Goal: Task Accomplishment & Management: Use online tool/utility

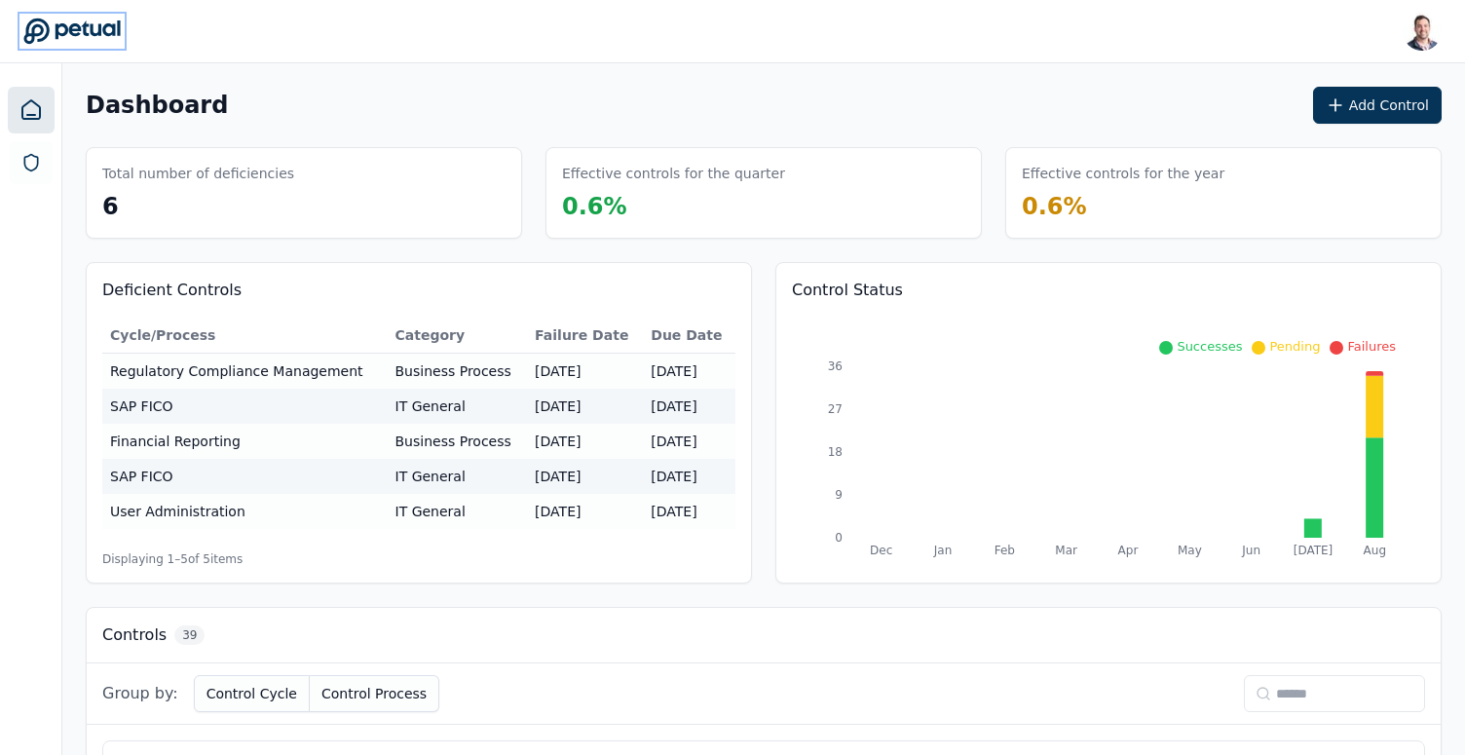
click at [93, 27] on icon at bounding box center [71, 31] width 96 height 25
click at [1367, 95] on button "Add Control" at bounding box center [1377, 105] width 129 height 37
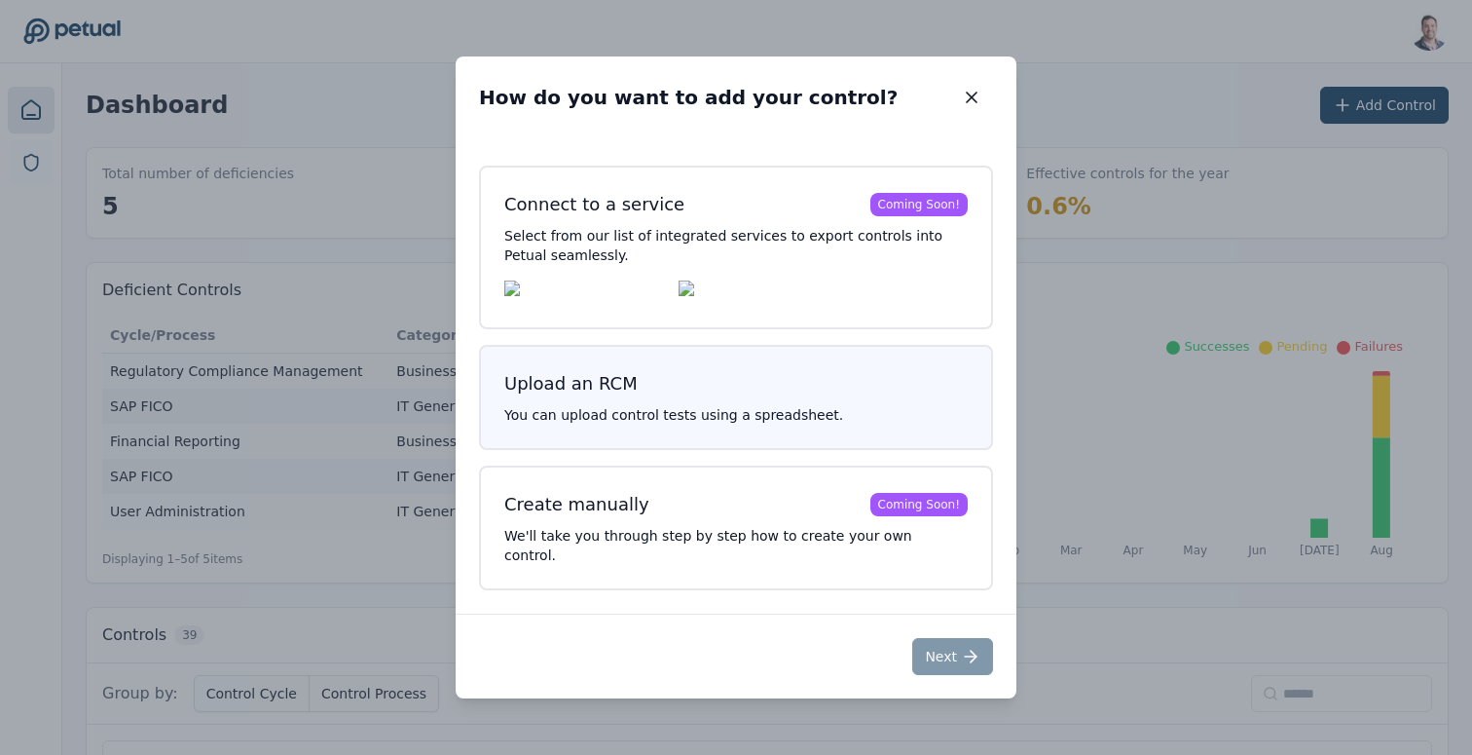
click at [802, 441] on button "Upload an RCM You can upload control tests using a spreadsheet." at bounding box center [736, 397] width 514 height 105
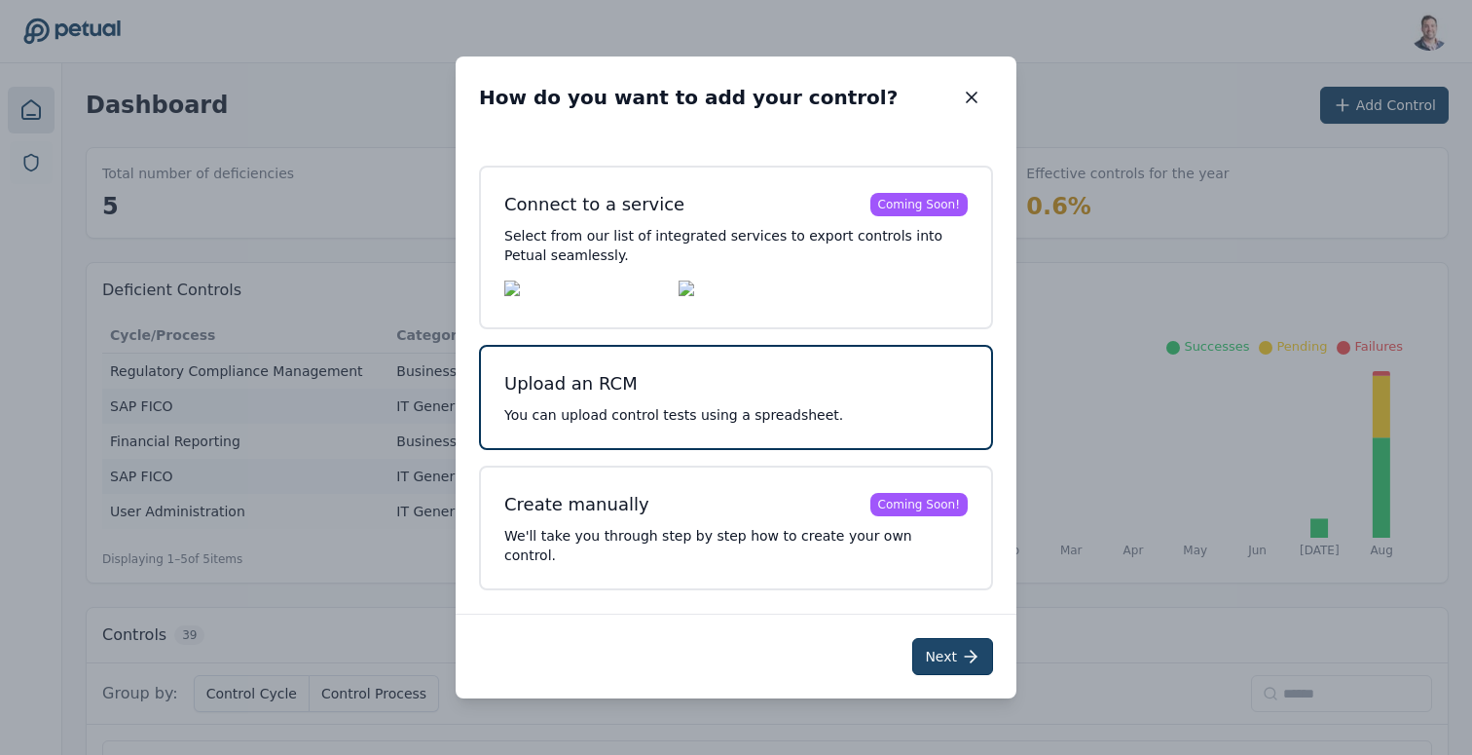
click at [936, 657] on button "Next" at bounding box center [952, 656] width 81 height 37
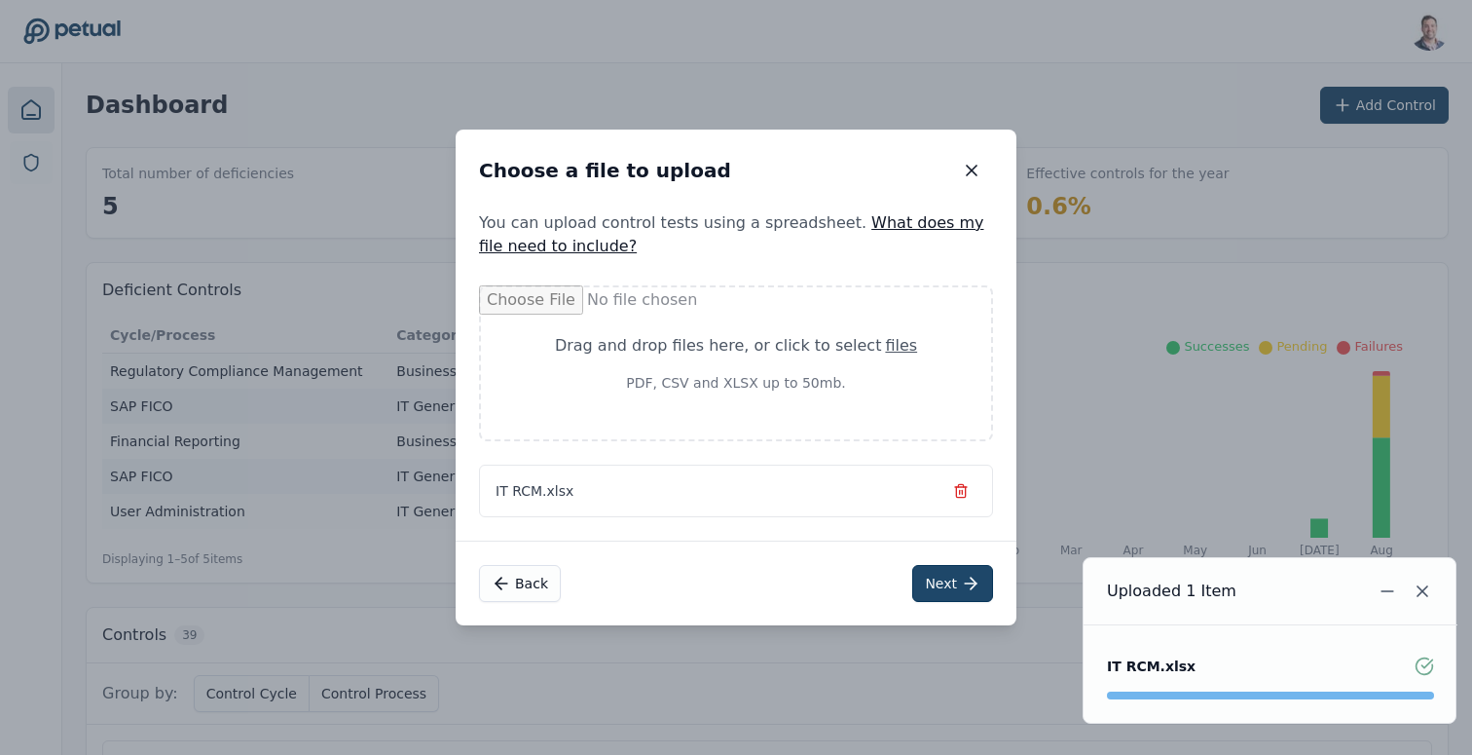
click at [927, 579] on button "Next" at bounding box center [952, 583] width 81 height 37
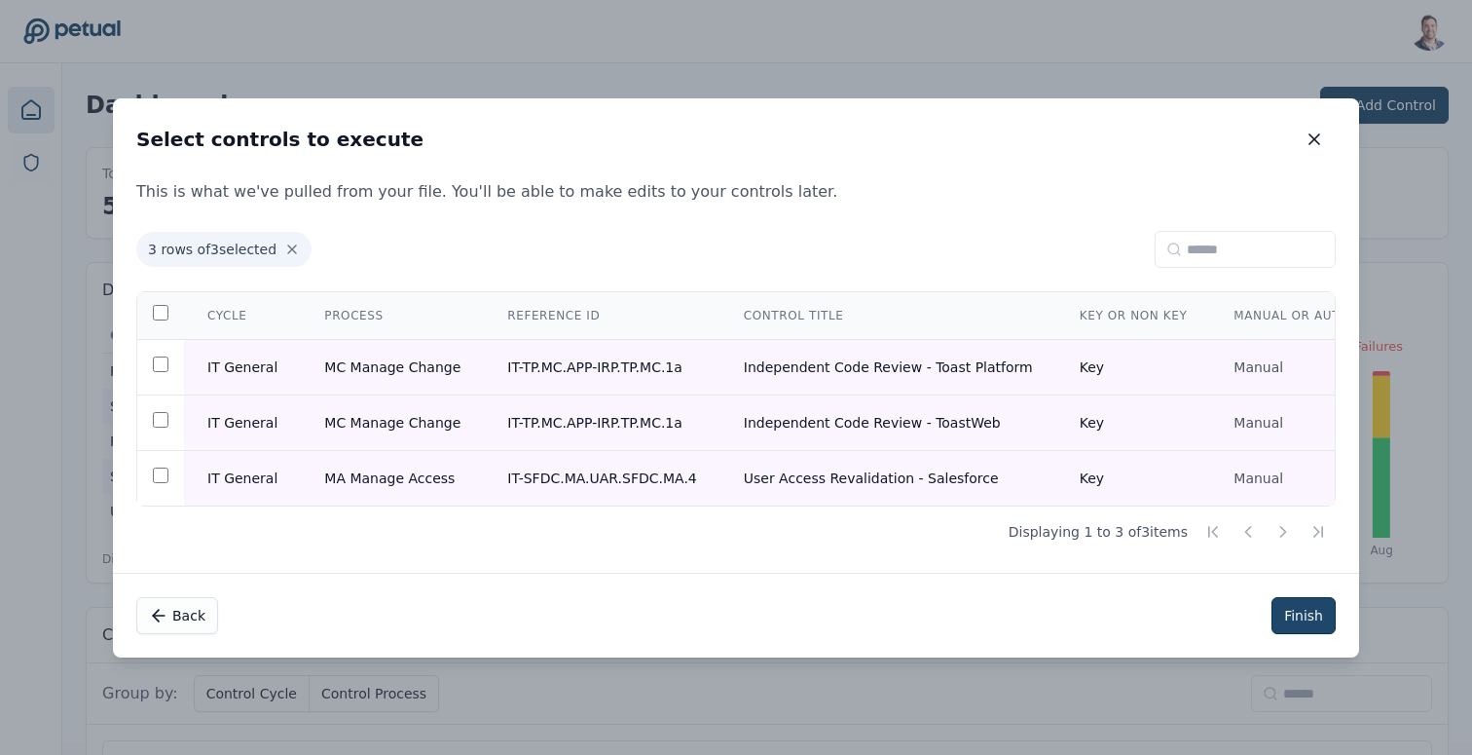
click at [1302, 615] on button "Finish" at bounding box center [1304, 615] width 64 height 37
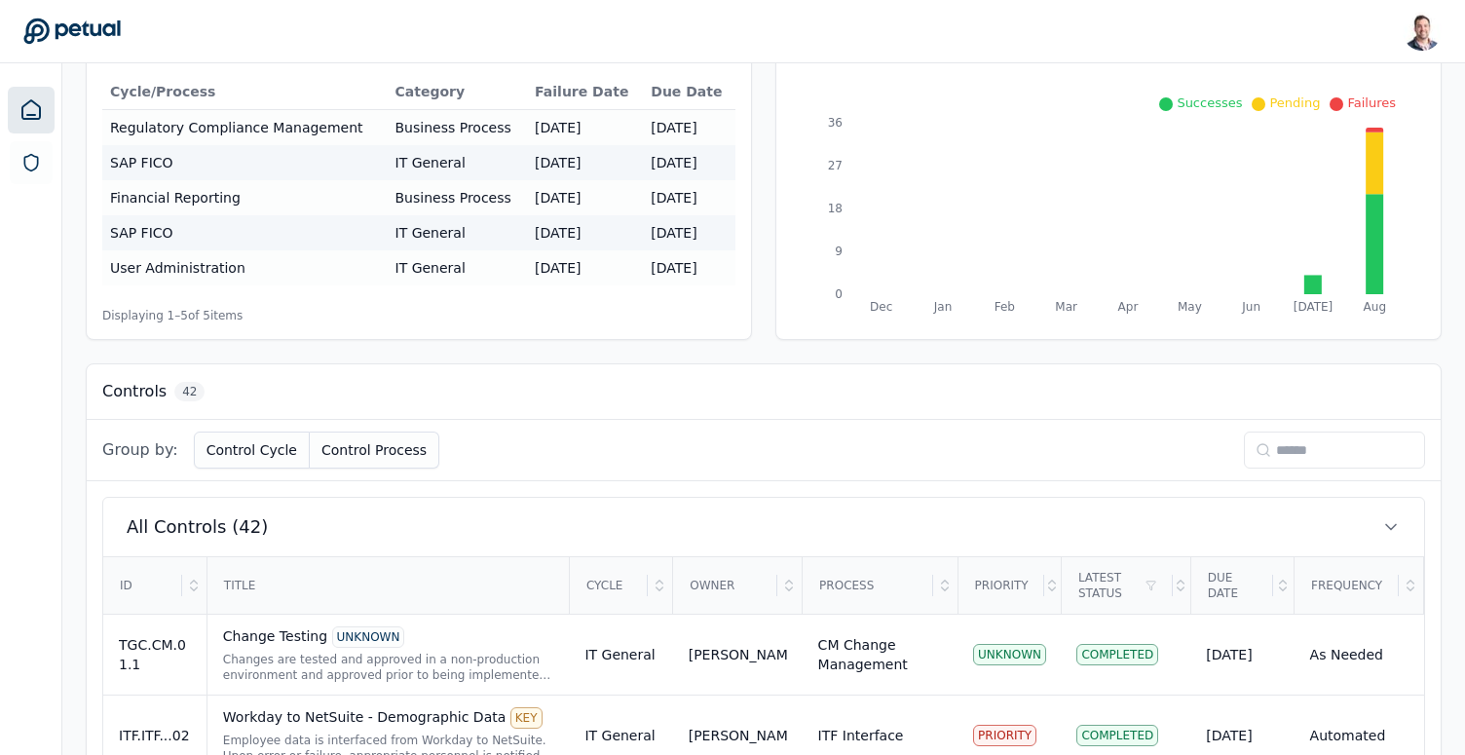
scroll to position [429, 0]
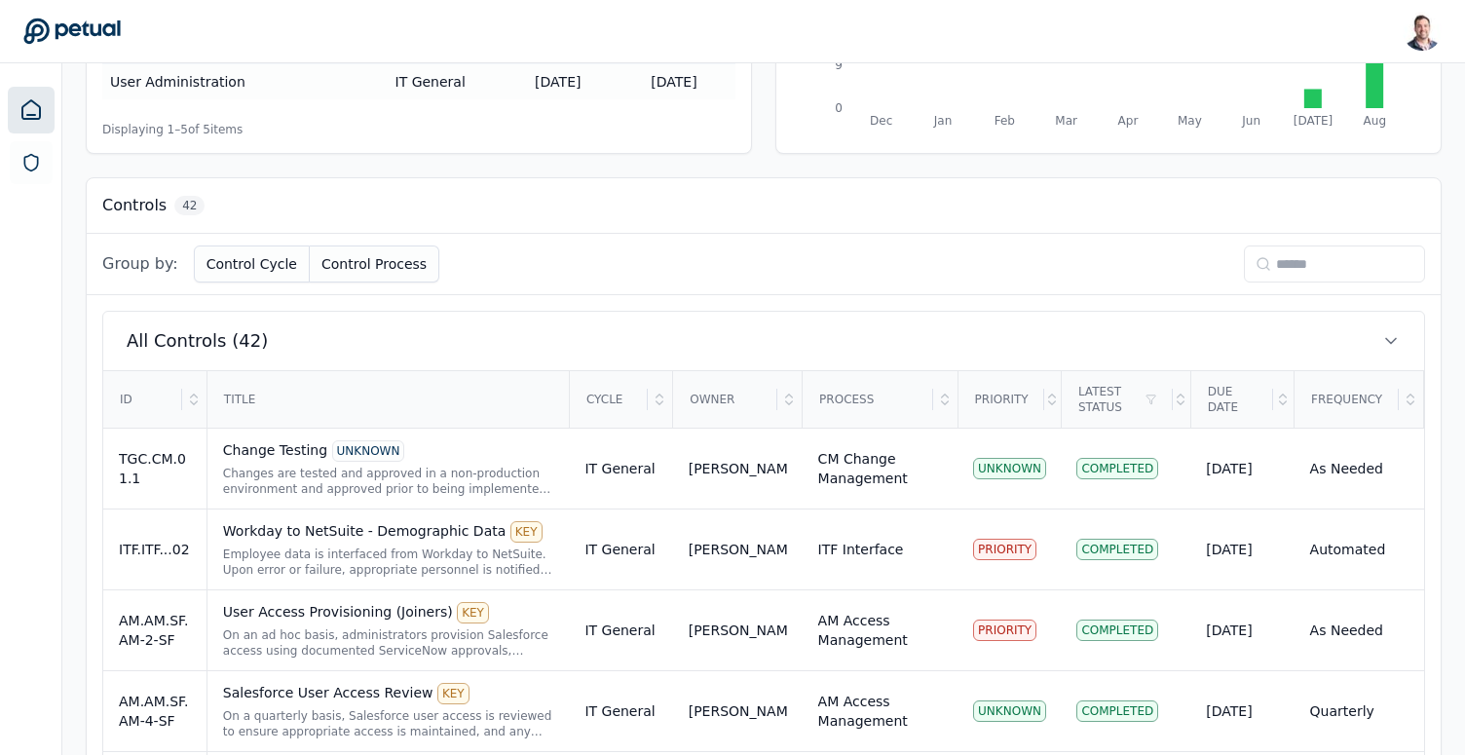
click at [1317, 272] on input at bounding box center [1334, 263] width 181 height 37
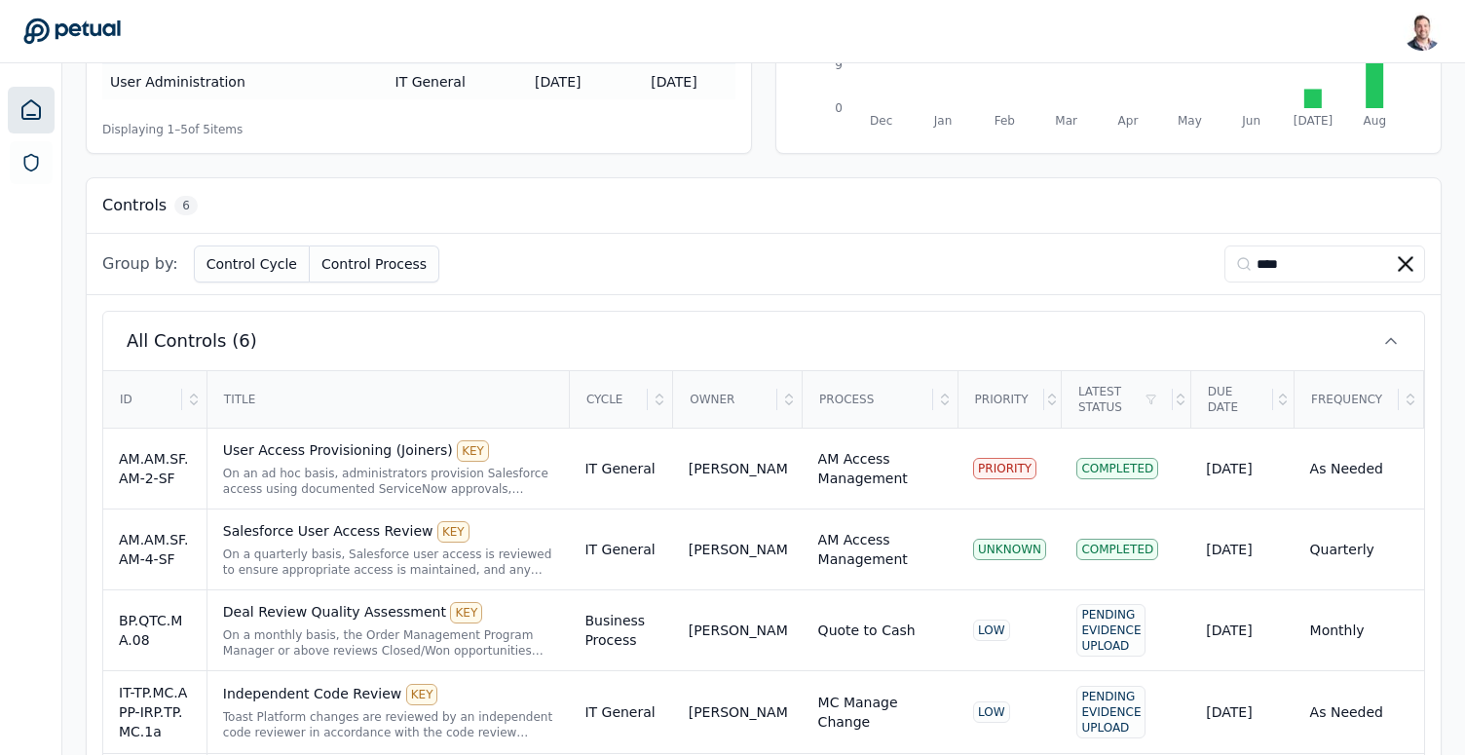
scroll to position [307, 0]
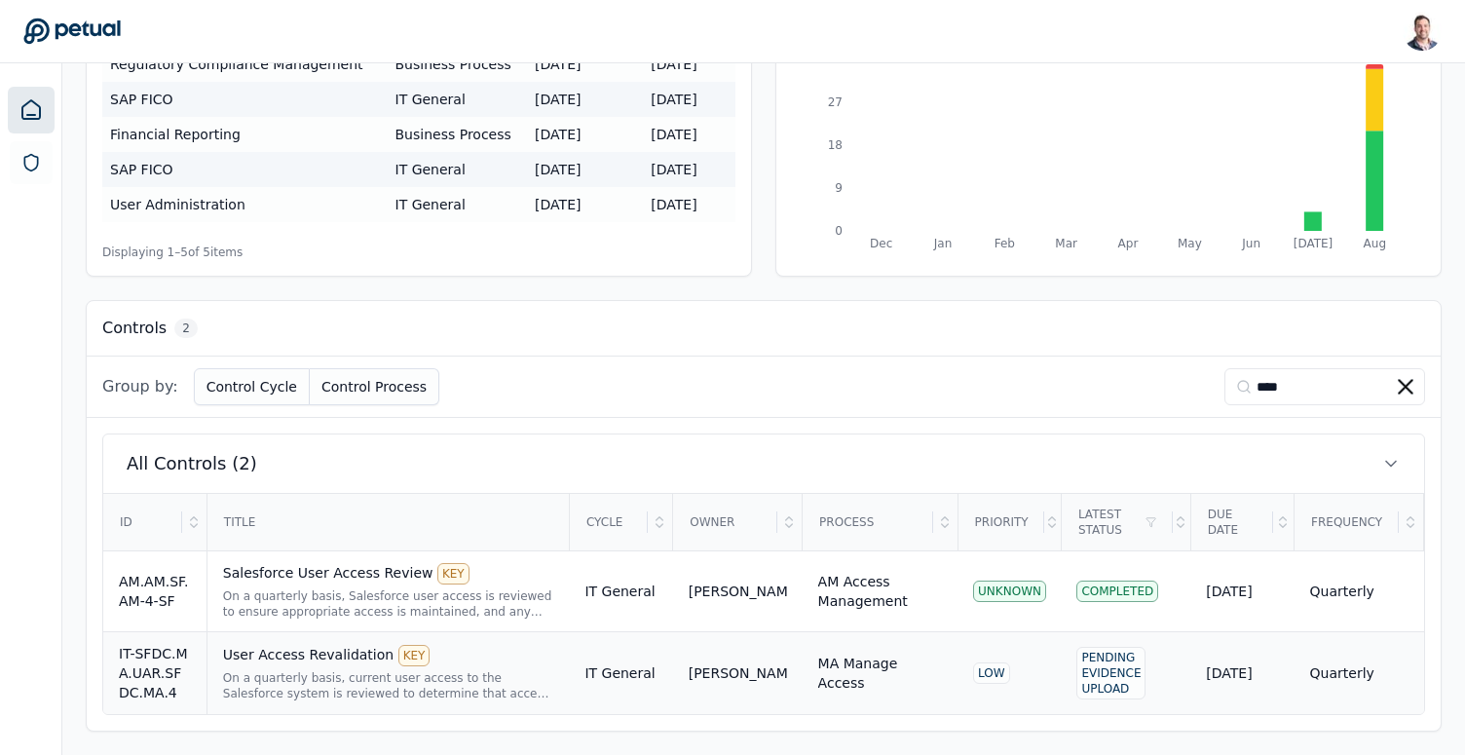
type input "****"
click at [332, 669] on div "User Access Revalidation KEY On a quarterly basis, current user access to the S…" at bounding box center [388, 673] width 331 height 56
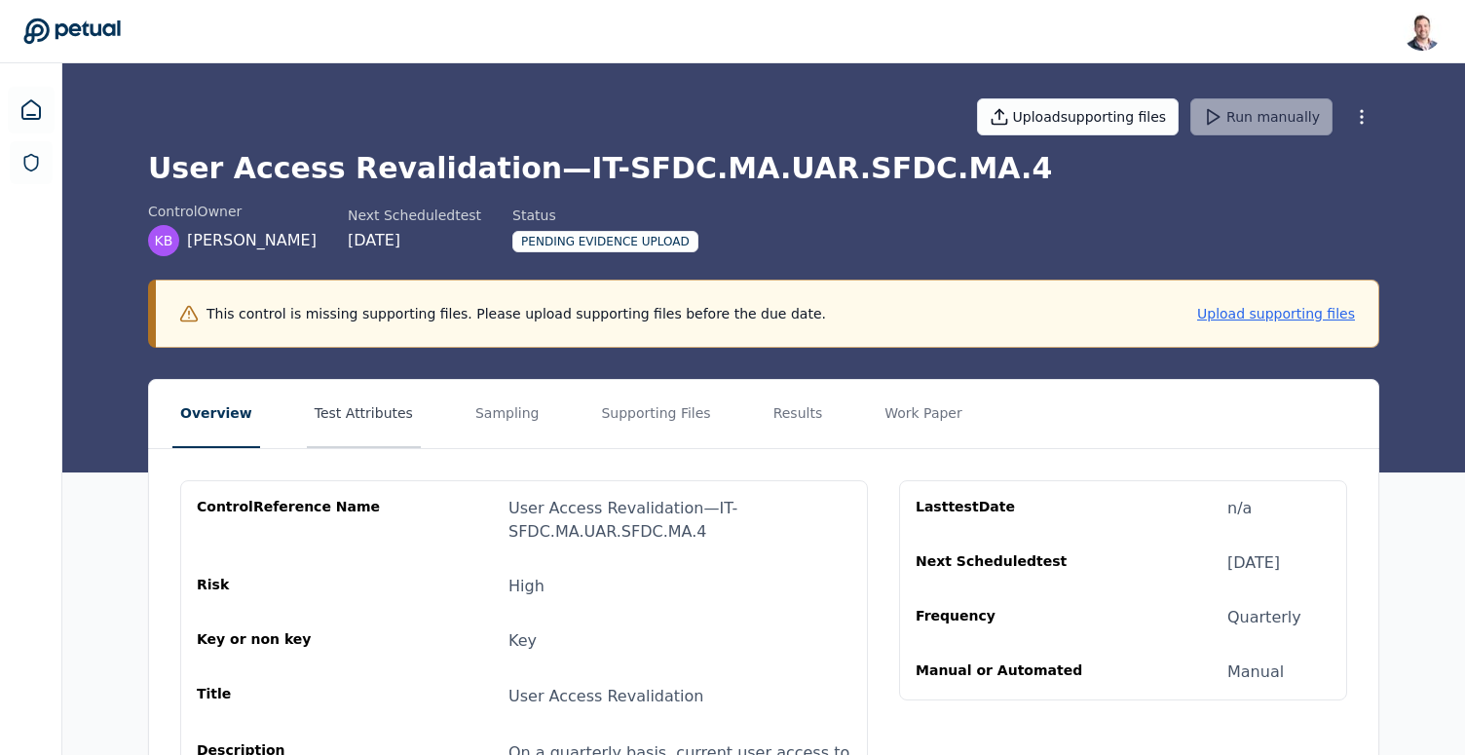
click at [382, 435] on button "Test Attributes" at bounding box center [364, 414] width 114 height 68
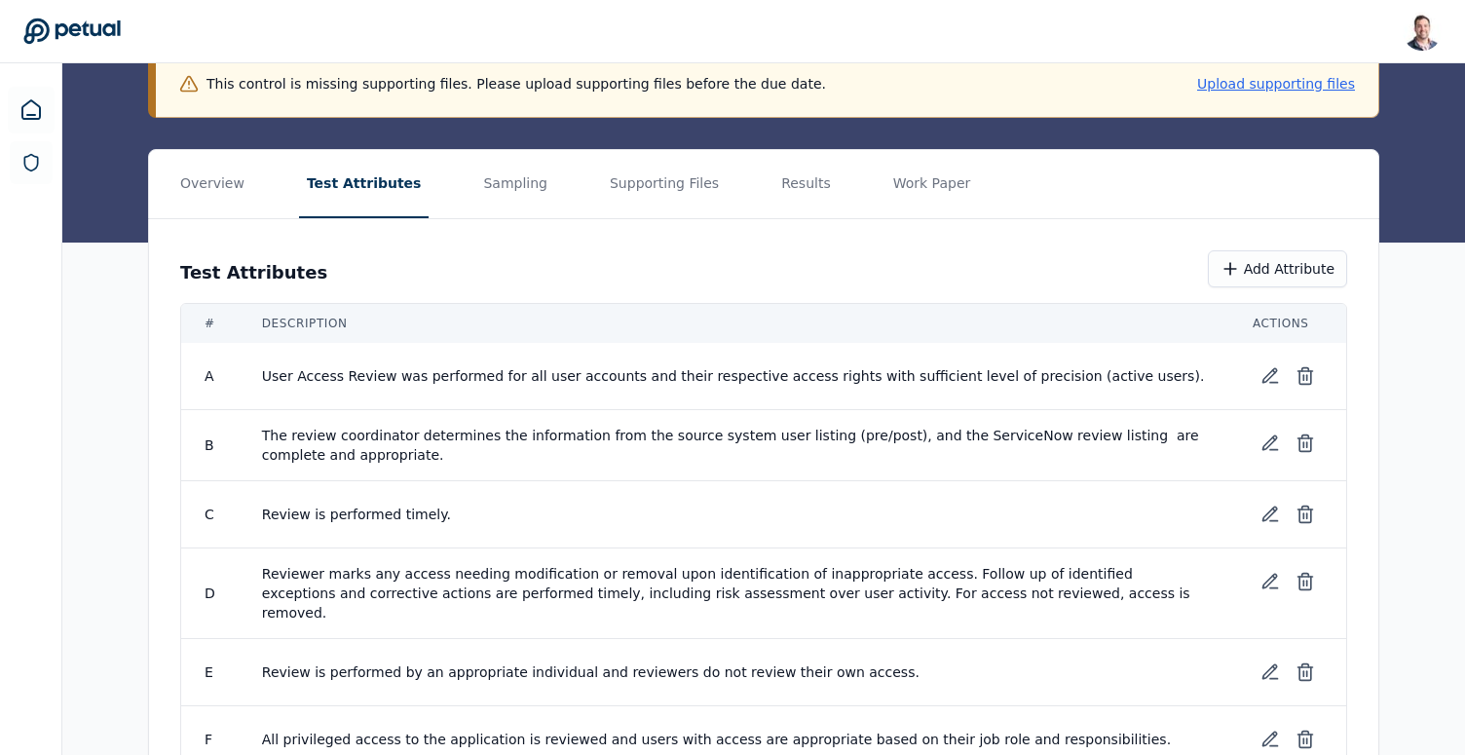
scroll to position [292, 0]
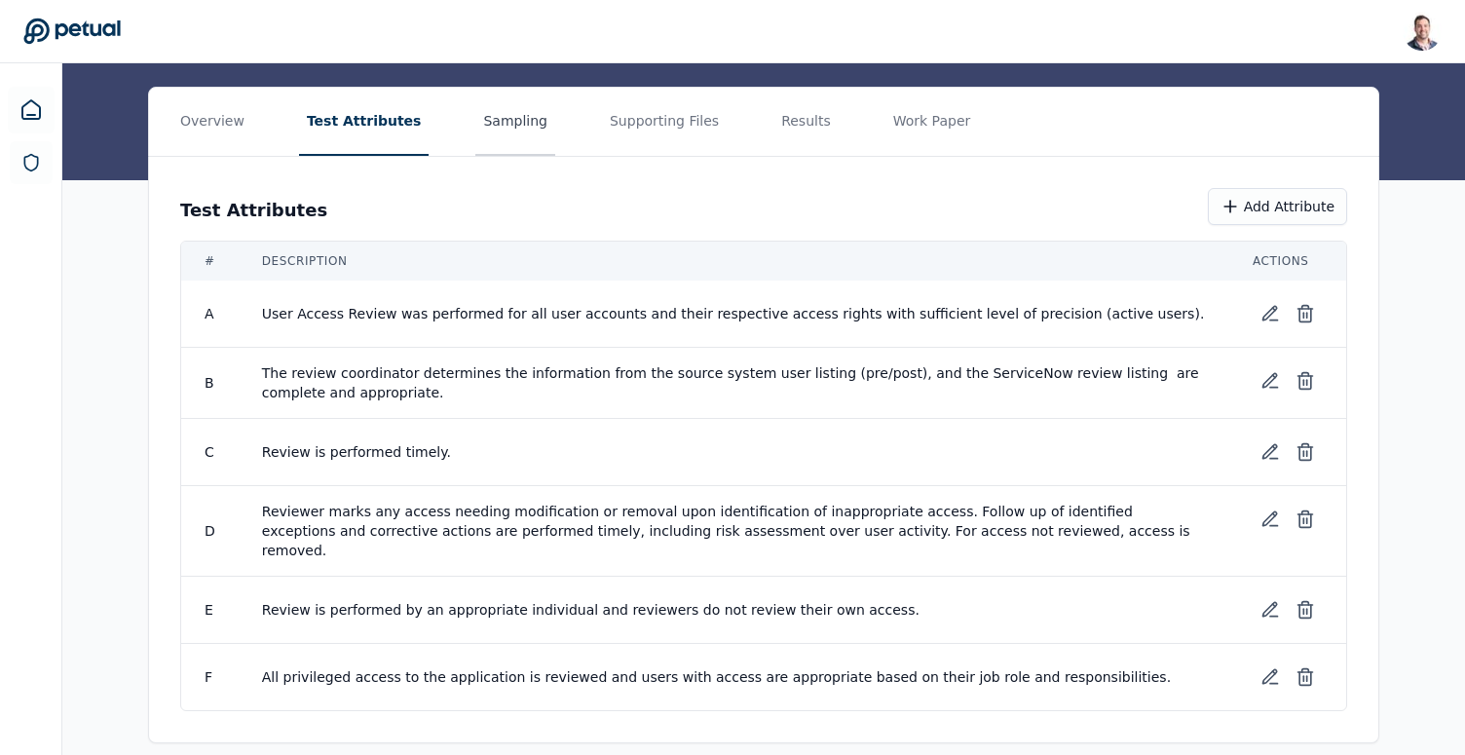
click at [488, 101] on button "Sampling" at bounding box center [515, 122] width 80 height 68
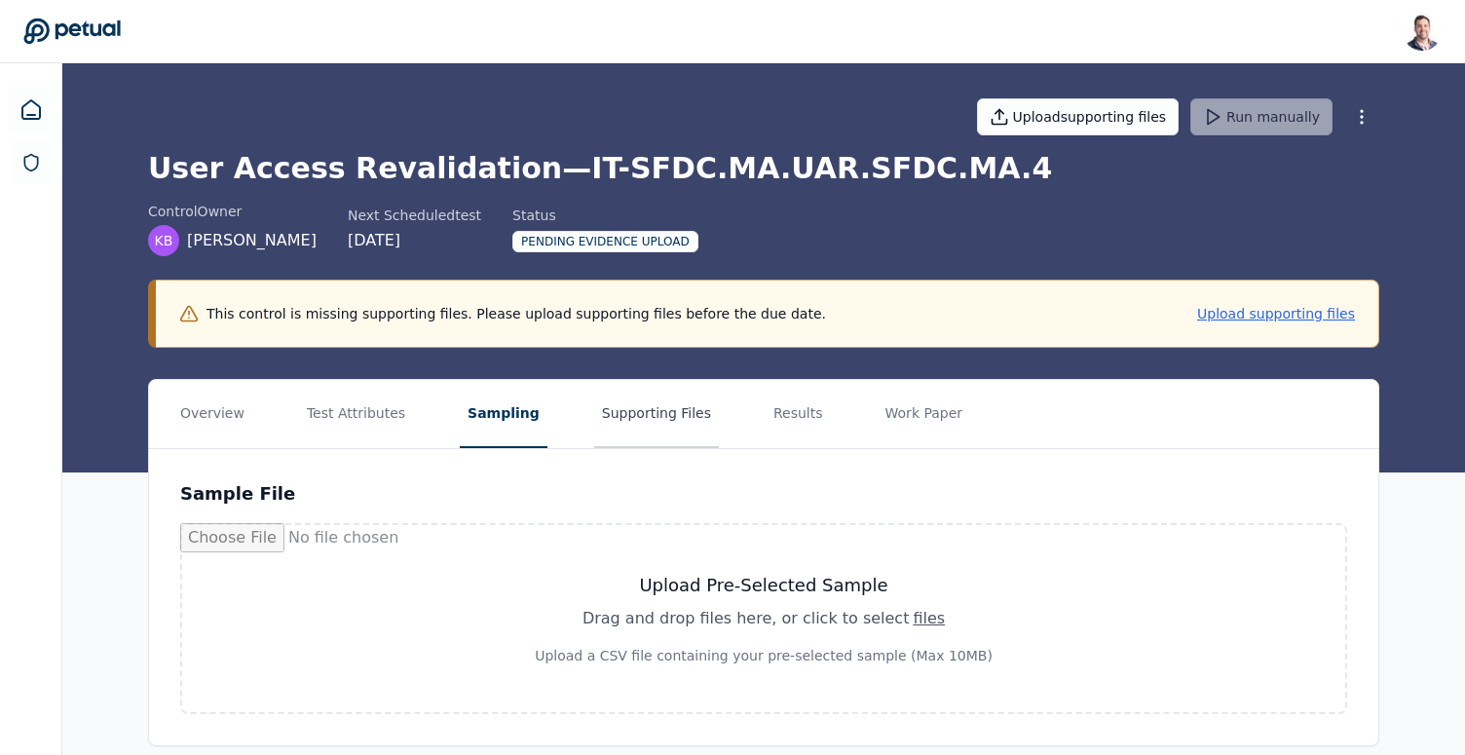
click at [596, 412] on button "Supporting Files" at bounding box center [656, 414] width 125 height 68
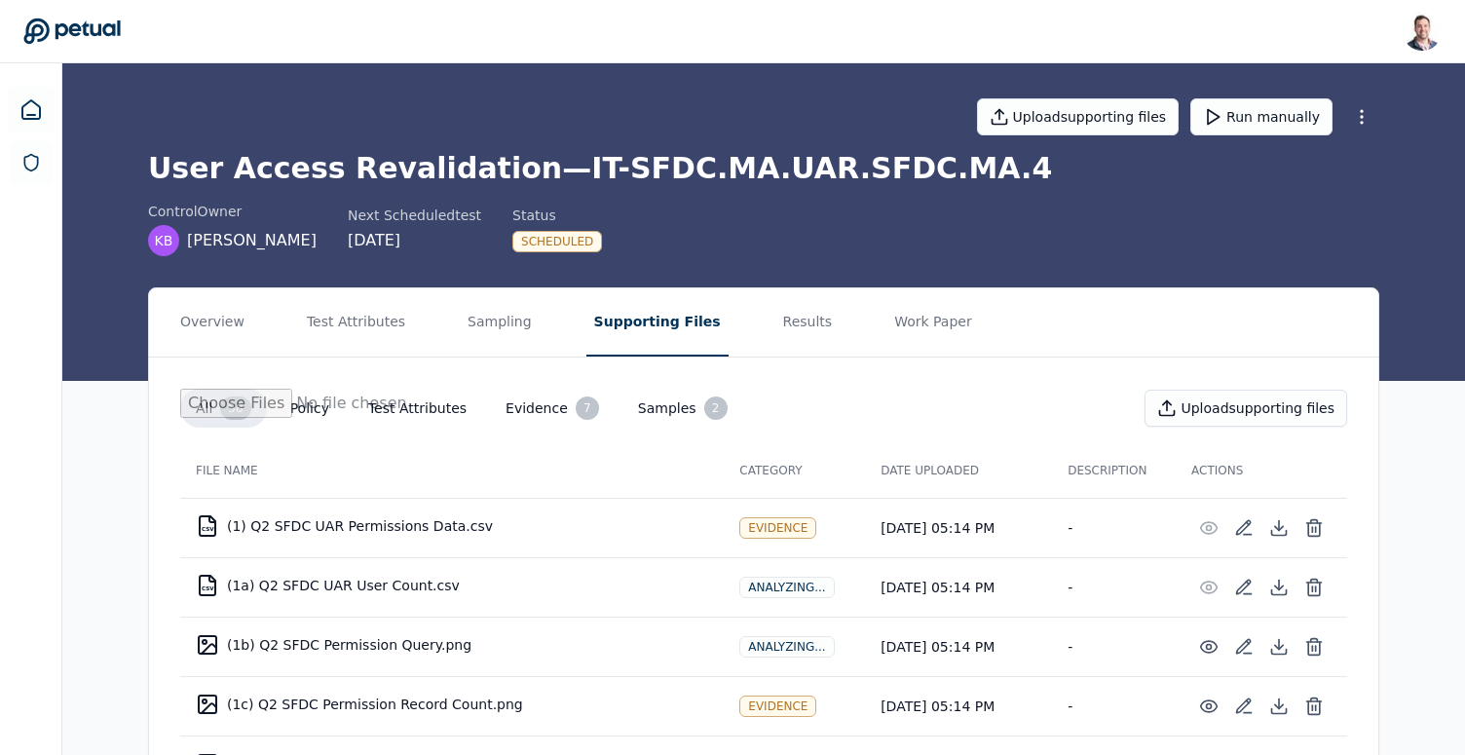
click at [808, 169] on h1 "User Access Revalidation — IT-SFDC.MA.UAR.SFDC.MA.4" at bounding box center [763, 168] width 1231 height 35
click at [826, 169] on h1 "User Access Revalidation — IT-SFDC.MA.UAR.SFDC.MA.4" at bounding box center [763, 168] width 1231 height 35
click at [878, 169] on h1 "User Access Revalidation — IT-SFDC.MA.UAR.SFDC.MA.4" at bounding box center [763, 168] width 1231 height 35
drag, startPoint x: 884, startPoint y: 169, endPoint x: 869, endPoint y: 169, distance: 15.6
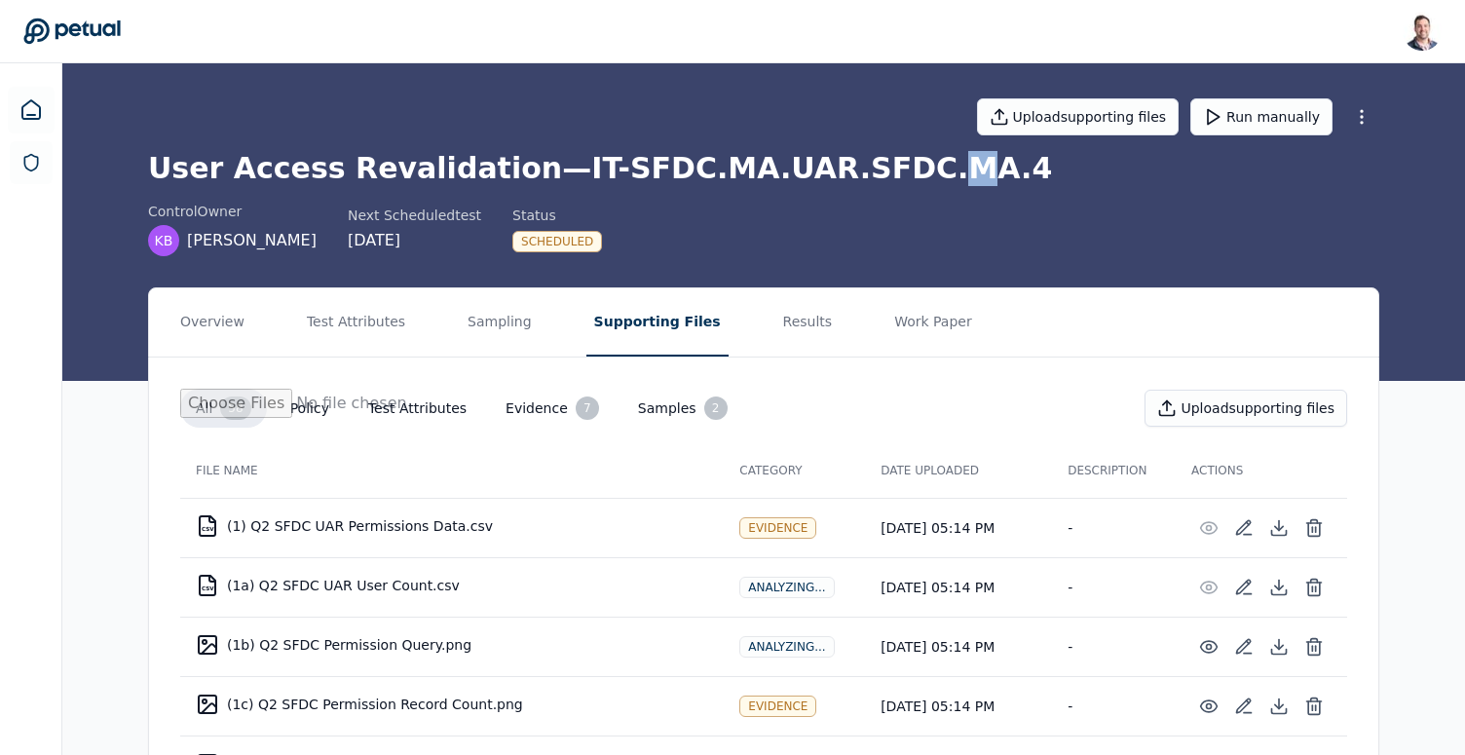
click at [869, 169] on h1 "User Access Revalidation — IT-SFDC.MA.UAR.SFDC.MA.4" at bounding box center [763, 168] width 1231 height 35
click at [875, 169] on h1 "User Access Revalidation — IT-SFDC.MA.UAR.SFDC.MA.4" at bounding box center [763, 168] width 1231 height 35
click at [550, 235] on div "Scheduled" at bounding box center [557, 241] width 90 height 21
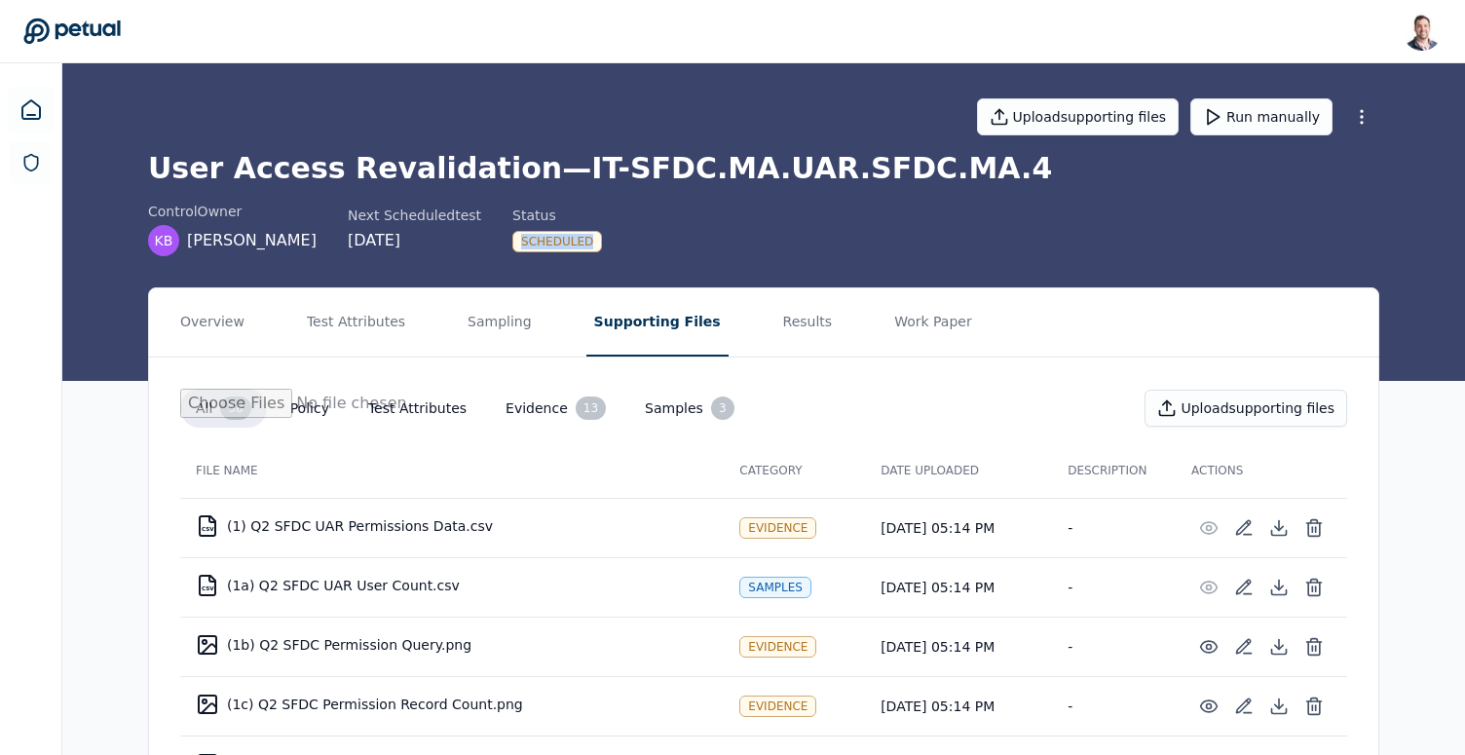
click at [550, 235] on div "Scheduled" at bounding box center [557, 241] width 90 height 21
click at [682, 182] on h1 "User Access Revalidation — IT-SFDC.MA.UAR.SFDC.MA.4" at bounding box center [763, 168] width 1231 height 35
click at [678, 177] on h1 "User Access Revalidation — IT-SFDC.MA.UAR.SFDC.MA.4" at bounding box center [763, 168] width 1231 height 35
click at [726, 174] on h1 "User Access Revalidation — IT-SFDC.MA.UAR.SFDC.MA.4" at bounding box center [763, 168] width 1231 height 35
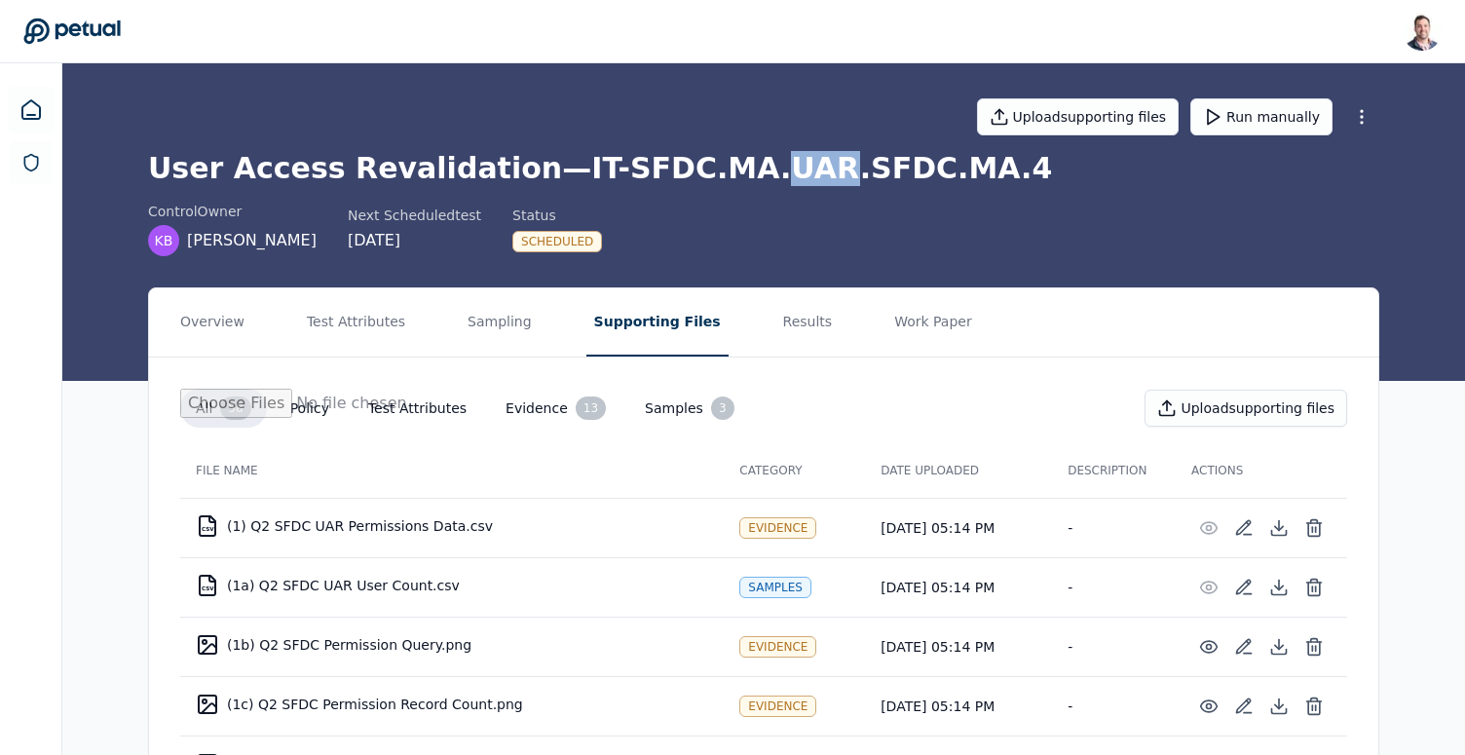
click at [726, 174] on h1 "User Access Revalidation — IT-SFDC.MA.UAR.SFDC.MA.4" at bounding box center [763, 168] width 1231 height 35
click at [801, 154] on h1 "User Access Revalidation — IT-SFDC.MA.UAR.SFDC.MA.4" at bounding box center [763, 168] width 1231 height 35
click at [810, 164] on h1 "User Access Revalidation — IT-SFDC.MA.UAR.SFDC.MA.4" at bounding box center [763, 168] width 1231 height 35
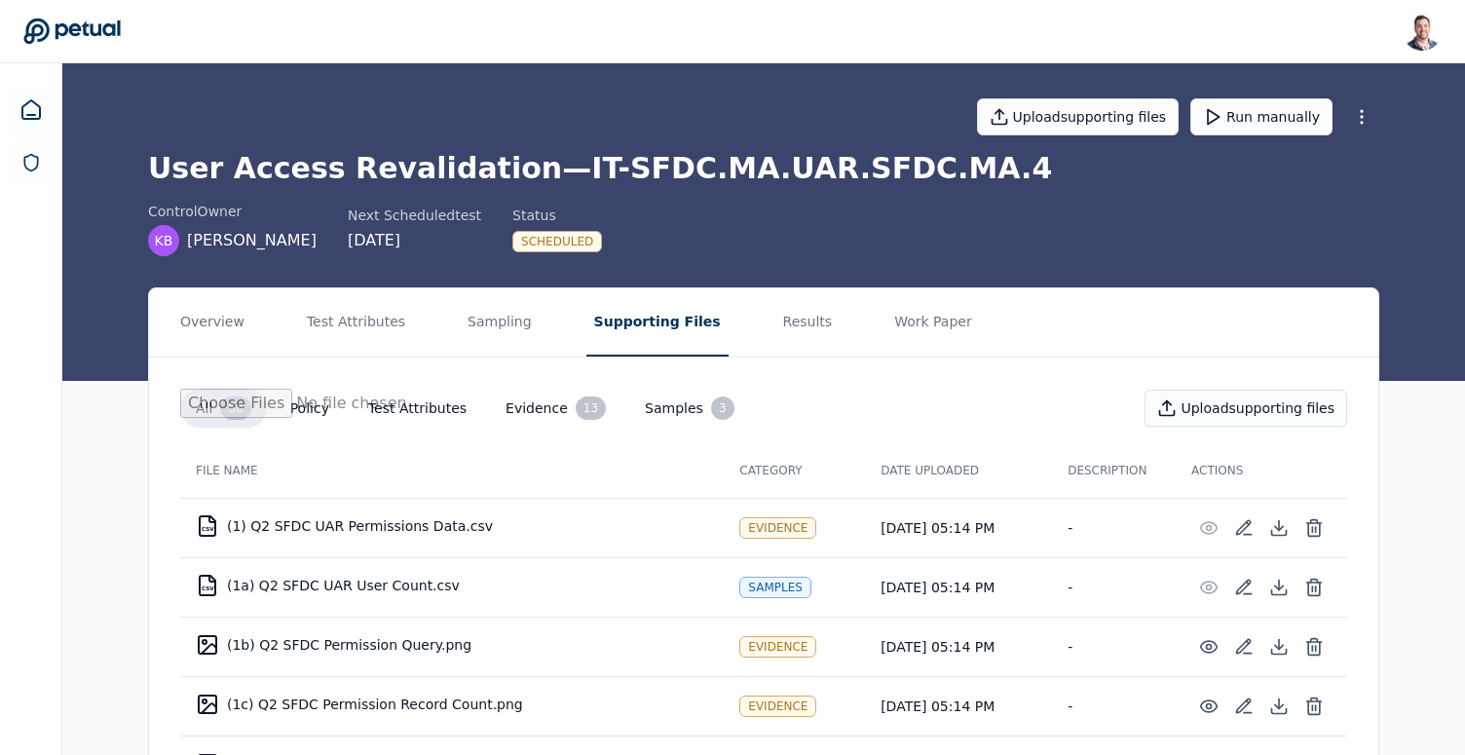
click at [878, 175] on h1 "User Access Revalidation — IT-SFDC.MA.UAR.SFDC.MA.4" at bounding box center [763, 168] width 1231 height 35
click at [497, 334] on button "Sampling" at bounding box center [500, 322] width 80 height 68
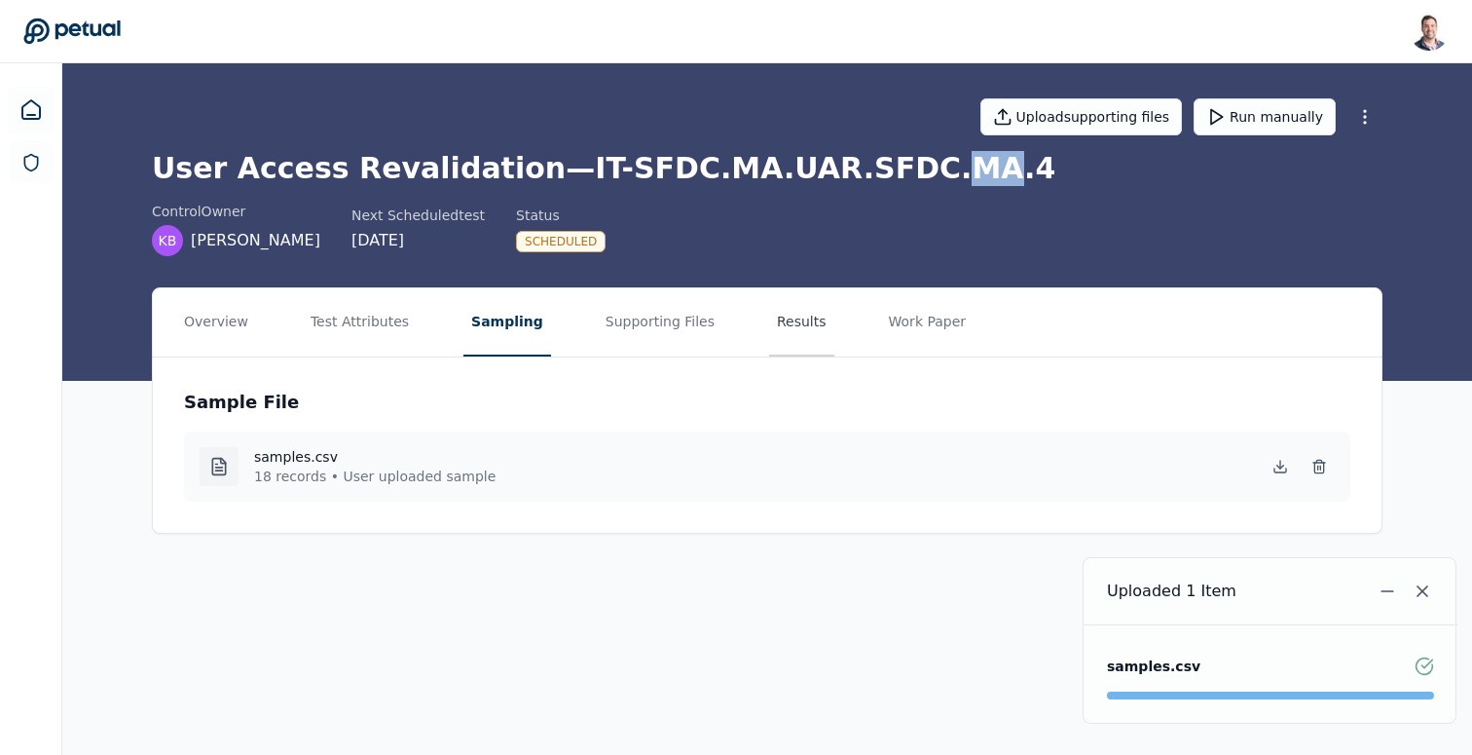
click at [781, 318] on button "Results" at bounding box center [801, 322] width 65 height 68
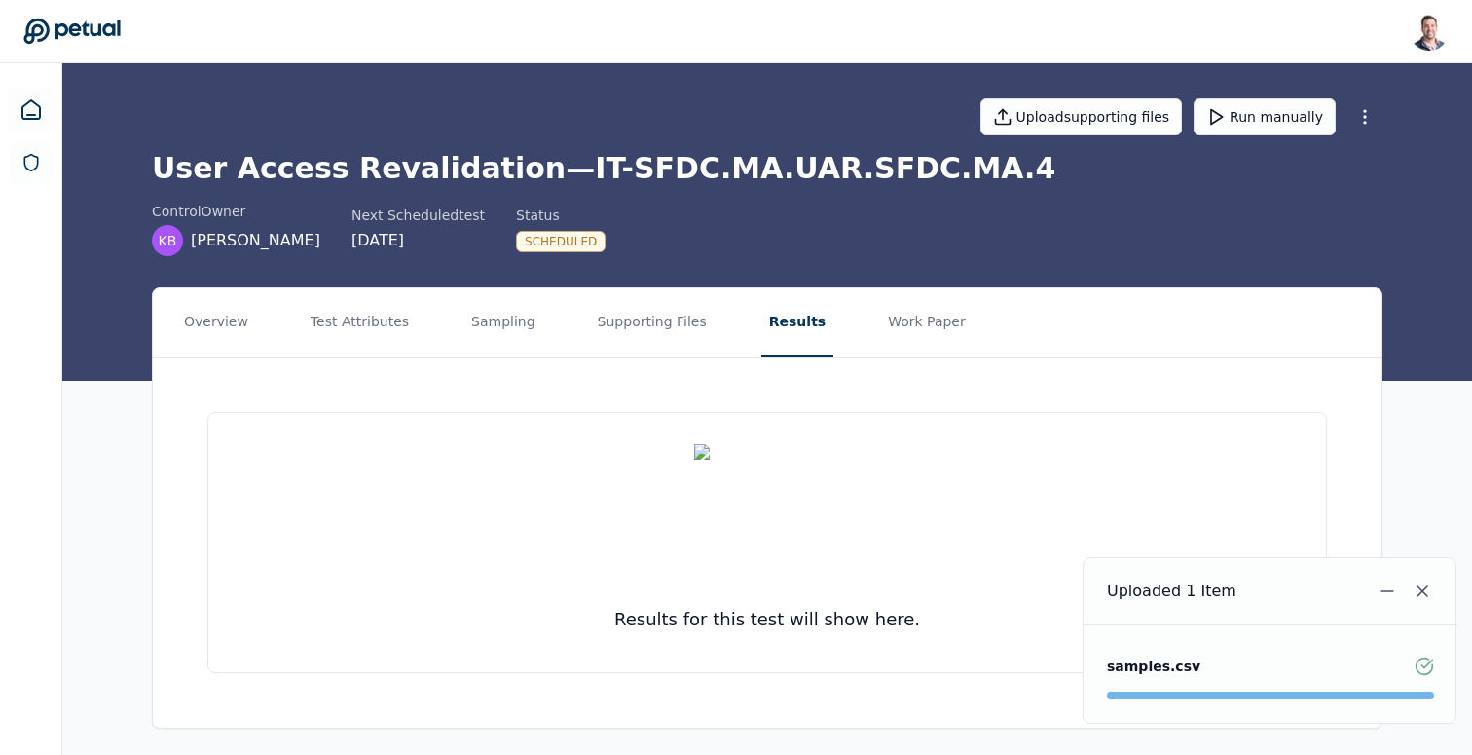
click at [533, 330] on nav "Overview Test Attributes Sampling Supporting Files Results Work Paper" at bounding box center [767, 322] width 1229 height 68
click at [614, 317] on button "Supporting Files" at bounding box center [652, 322] width 125 height 68
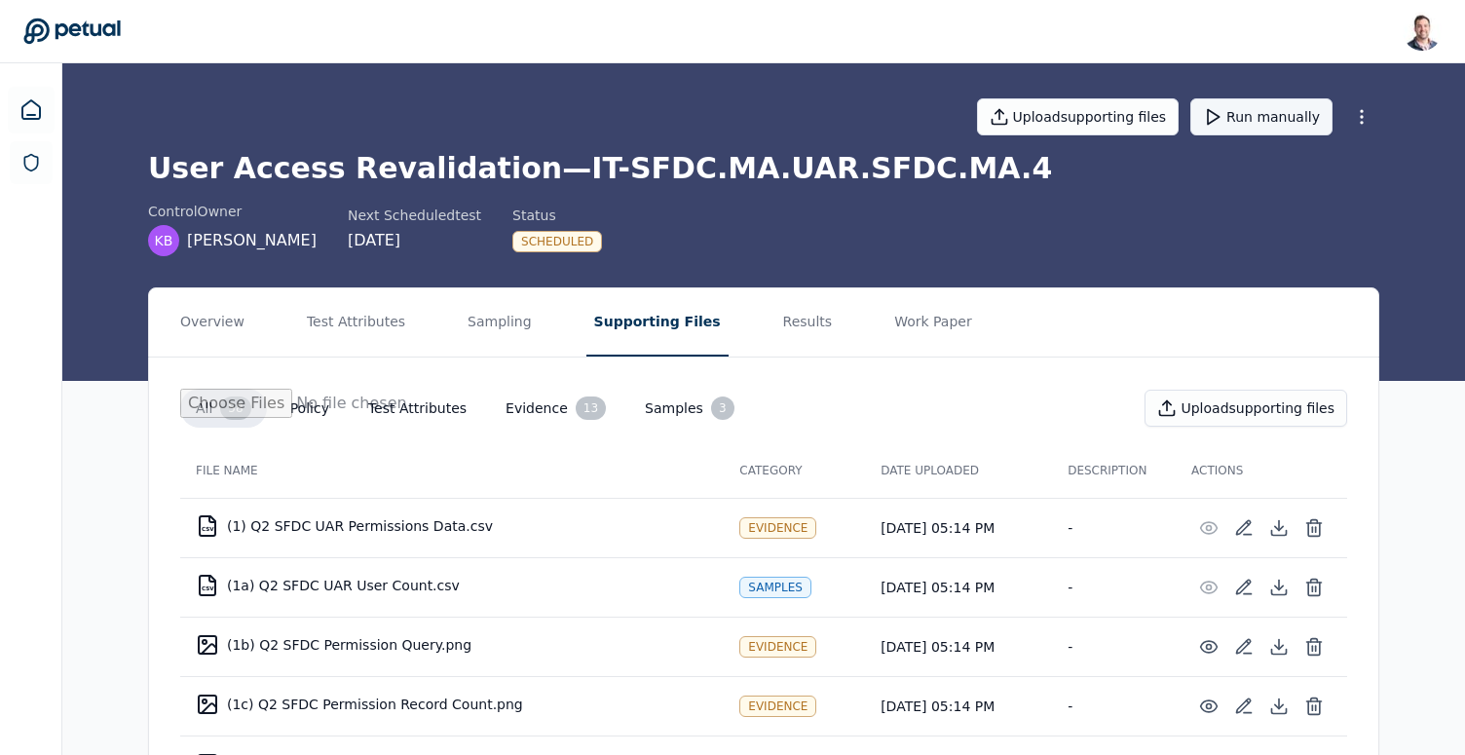
click at [1241, 105] on button "Run manually" at bounding box center [1261, 116] width 142 height 37
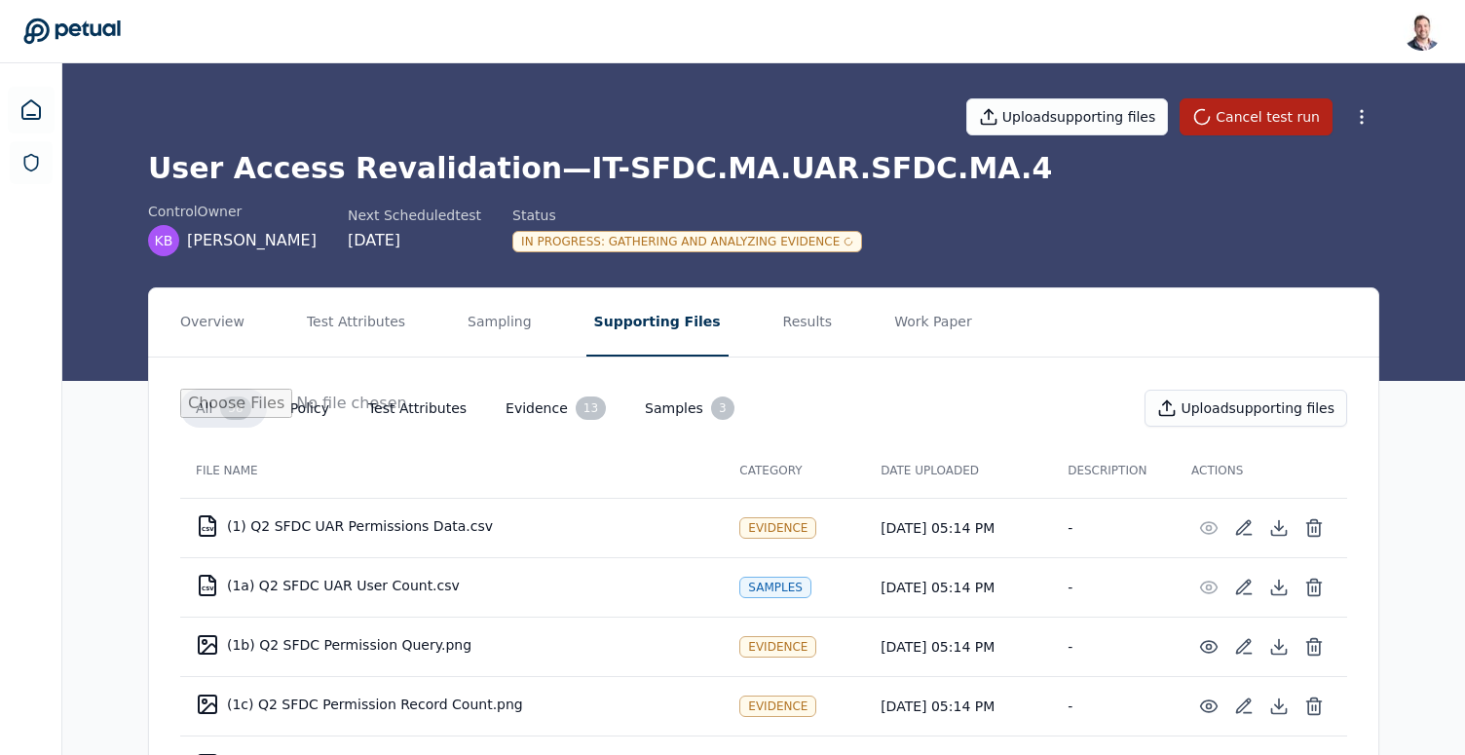
click at [671, 242] on div "In Progress : Gathering and Analyzing Evidence" at bounding box center [687, 241] width 350 height 21
drag, startPoint x: 525, startPoint y: 170, endPoint x: 864, endPoint y: 180, distance: 339.0
click at [864, 180] on h1 "User Access Revalidation — IT-SFDC.MA.UAR.SFDC.MA.4" at bounding box center [763, 168] width 1231 height 35
click at [421, 164] on h1 "User Access Revalidation — IT-SFDC.MA.UAR.SFDC.MA.4" at bounding box center [763, 168] width 1231 height 35
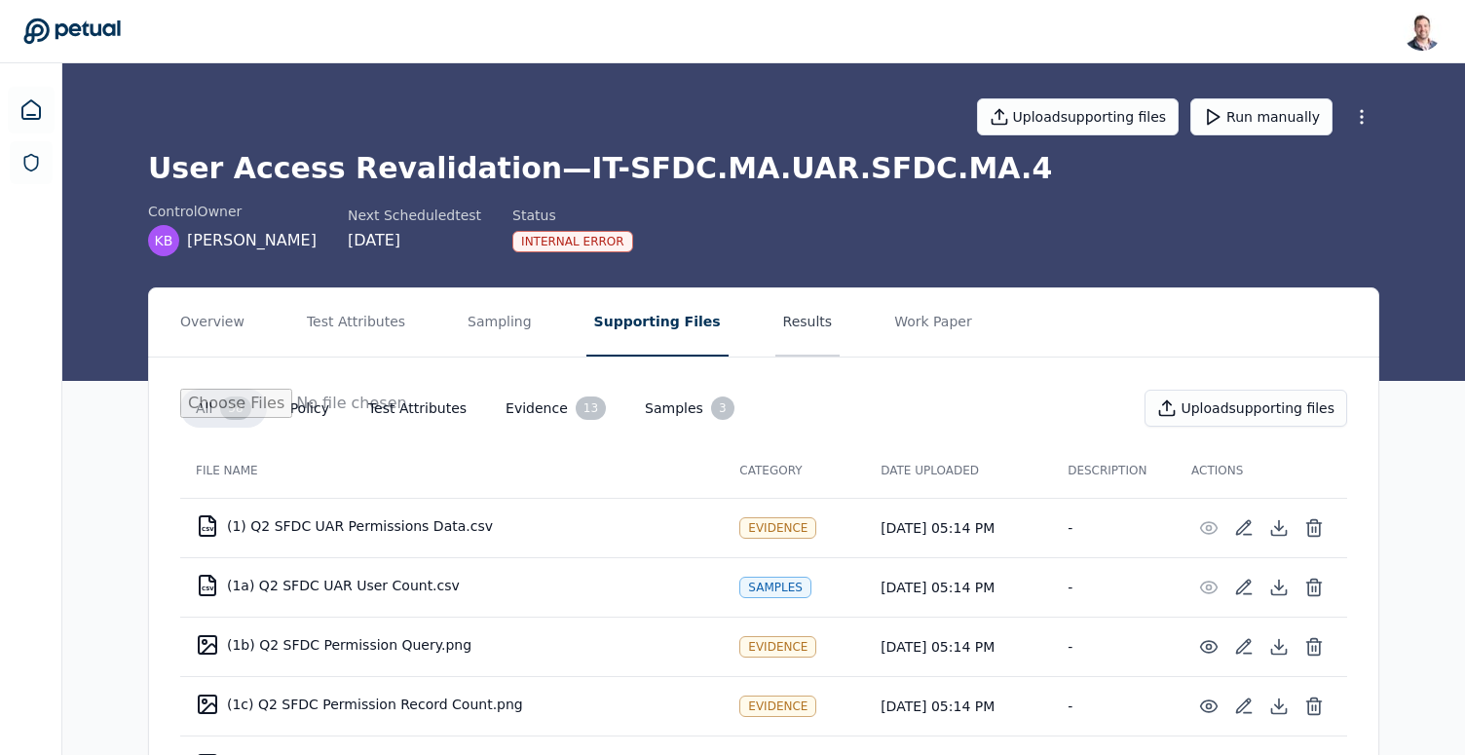
click at [775, 317] on button "Results" at bounding box center [807, 322] width 65 height 68
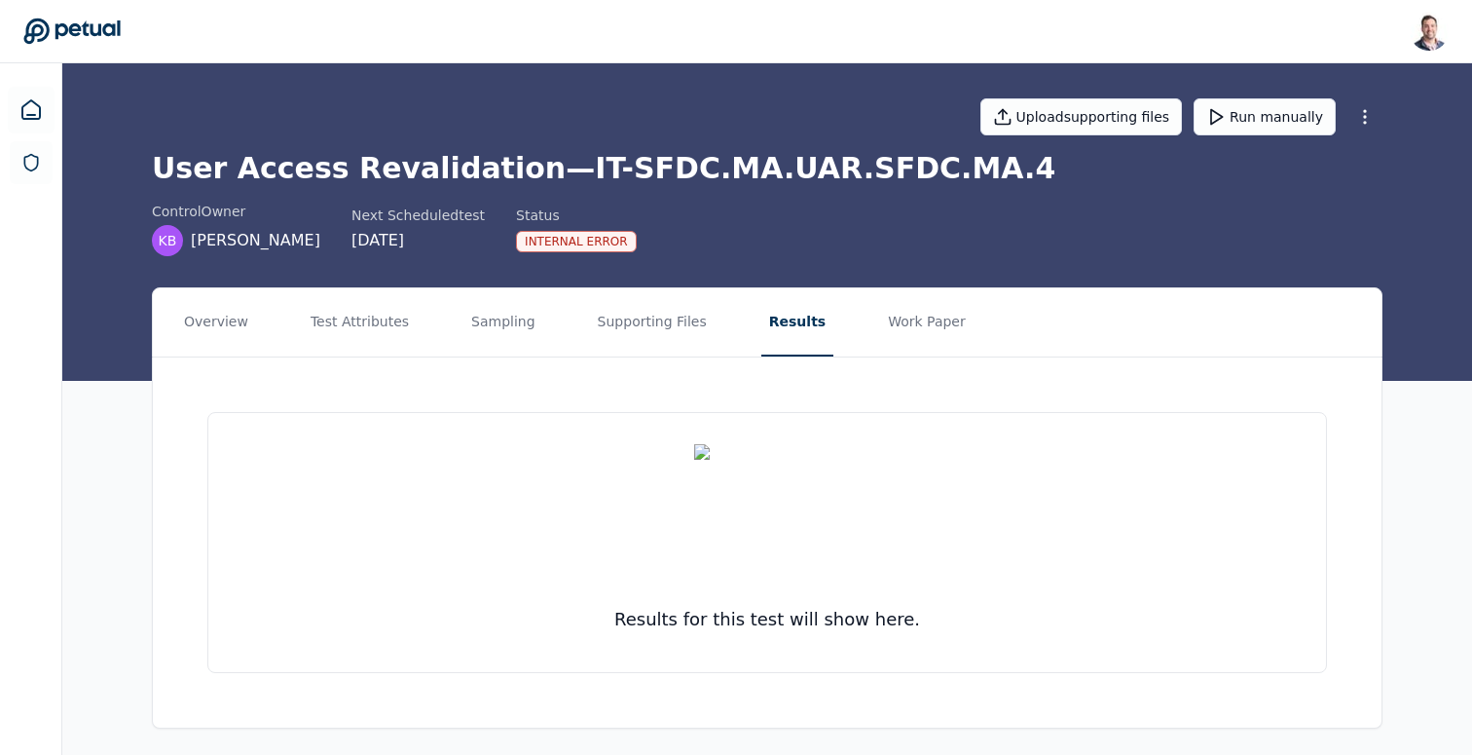
click at [771, 159] on h1 "User Access Revalidation — IT-SFDC.MA.UAR.SFDC.MA.4" at bounding box center [767, 168] width 1231 height 35
click at [778, 161] on h1 "User Access Revalidation — IT-SFDC.MA.UAR.SFDC.MA.4" at bounding box center [767, 168] width 1231 height 35
click at [697, 165] on h1 "User Access Revalidation — IT-SFDC.MA.UAR.SFDC.MA.4" at bounding box center [767, 168] width 1231 height 35
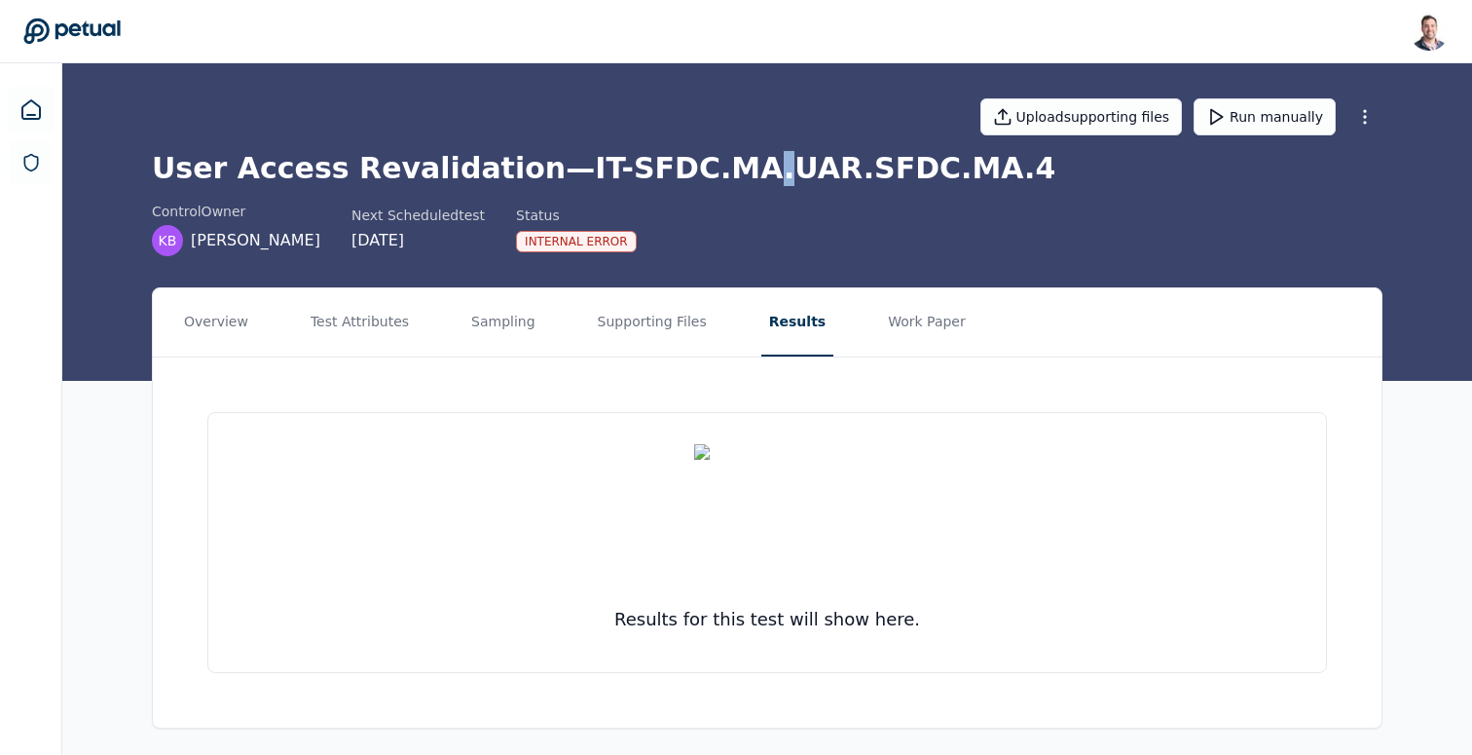
click at [697, 165] on h1 "User Access Revalidation — IT-SFDC.MA.UAR.SFDC.MA.4" at bounding box center [767, 168] width 1231 height 35
click at [718, 165] on h1 "User Access Revalidation — IT-SFDC.MA.UAR.SFDC.MA.4" at bounding box center [767, 168] width 1231 height 35
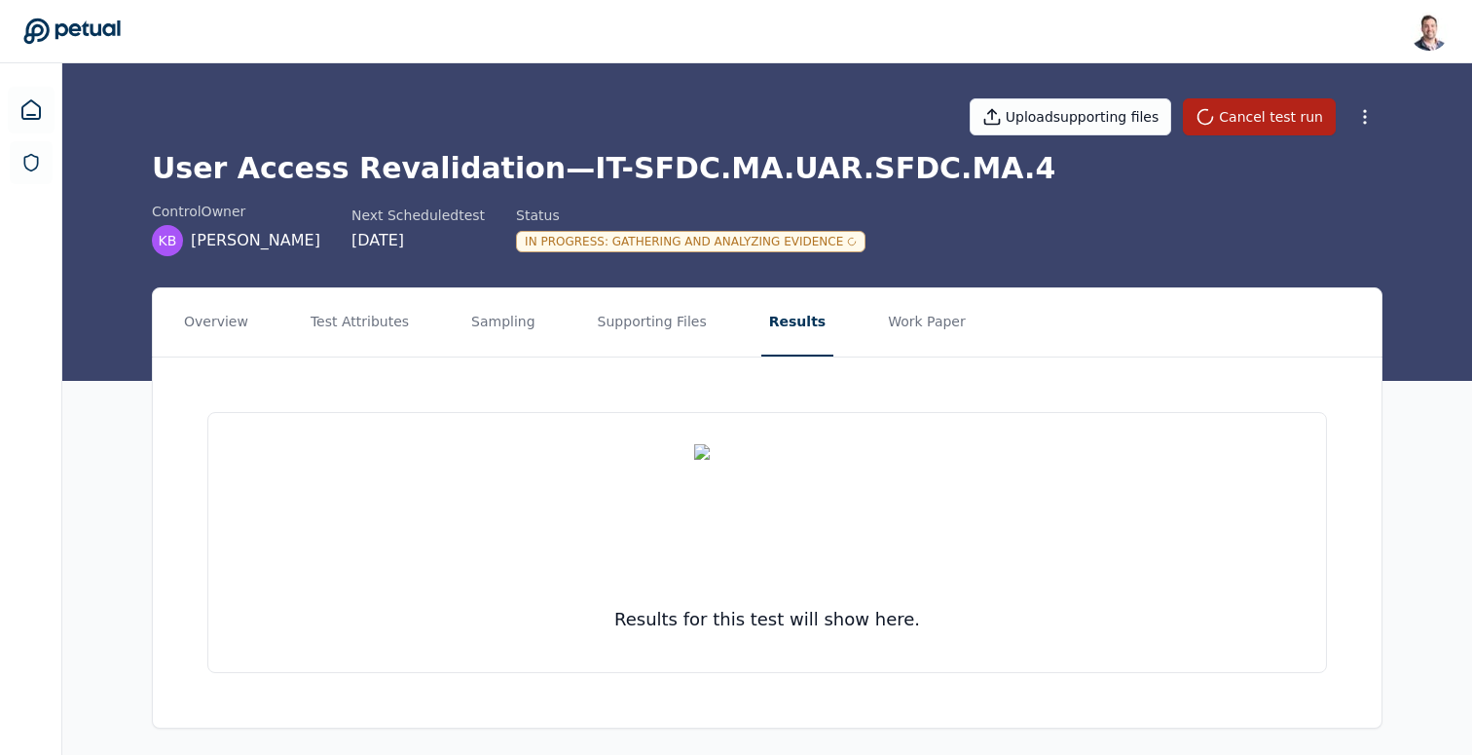
click at [810, 165] on h1 "User Access Revalidation — IT-SFDC.MA.UAR.SFDC.MA.4" at bounding box center [767, 168] width 1231 height 35
click at [745, 170] on h1 "User Access Revalidation — IT-SFDC.MA.UAR.SFDC.MA.4" at bounding box center [767, 168] width 1231 height 35
click at [764, 169] on h1 "User Access Revalidation — IT-SFDC.MA.UAR.SFDC.MA.4" at bounding box center [767, 168] width 1231 height 35
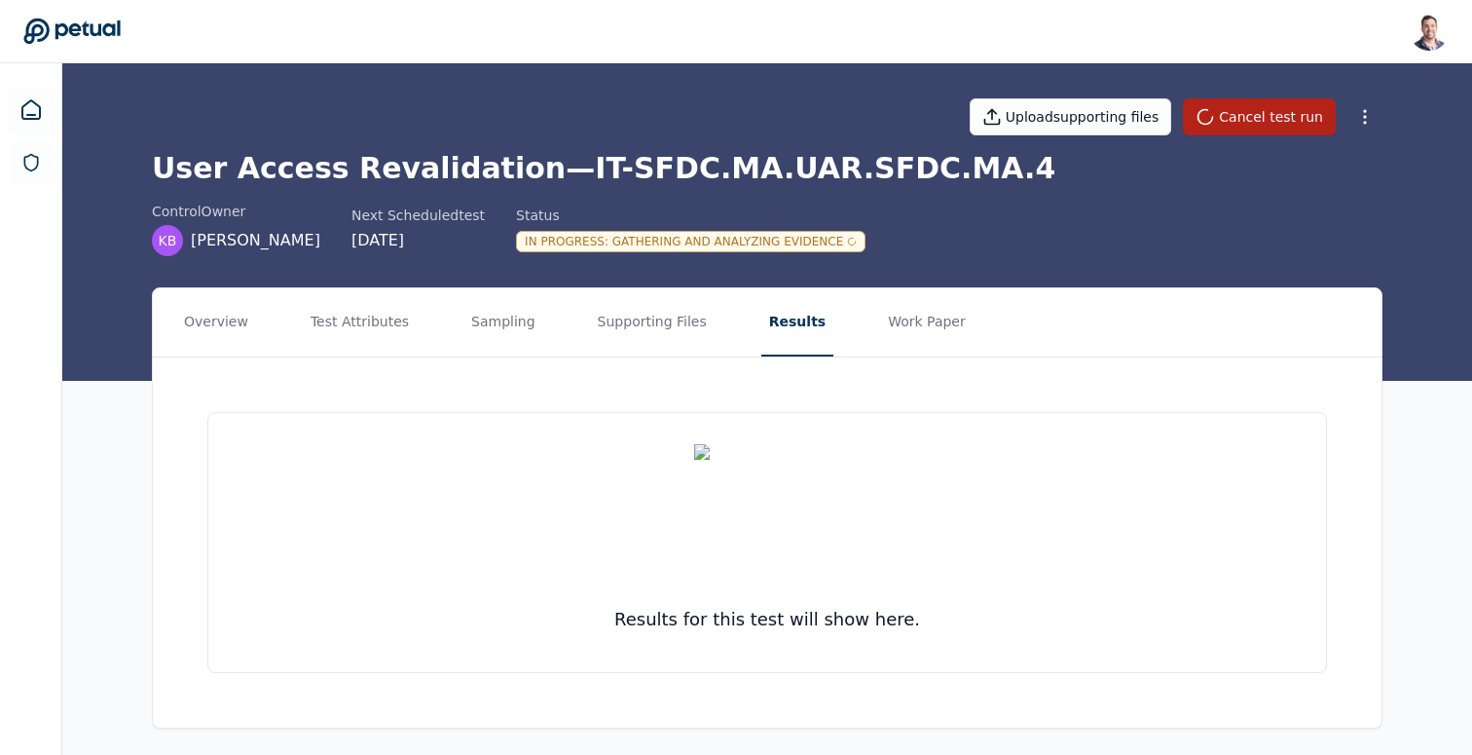
click at [795, 168] on h1 "User Access Revalidation — IT-SFDC.MA.UAR.SFDC.MA.4" at bounding box center [767, 168] width 1231 height 35
click at [876, 168] on h1 "User Access Revalidation — IT-SFDC.MA.UAR.SFDC.MA.4" at bounding box center [767, 168] width 1231 height 35
click at [630, 229] on div "In Progress : Gathering and Analyzing Evidence" at bounding box center [691, 240] width 350 height 23
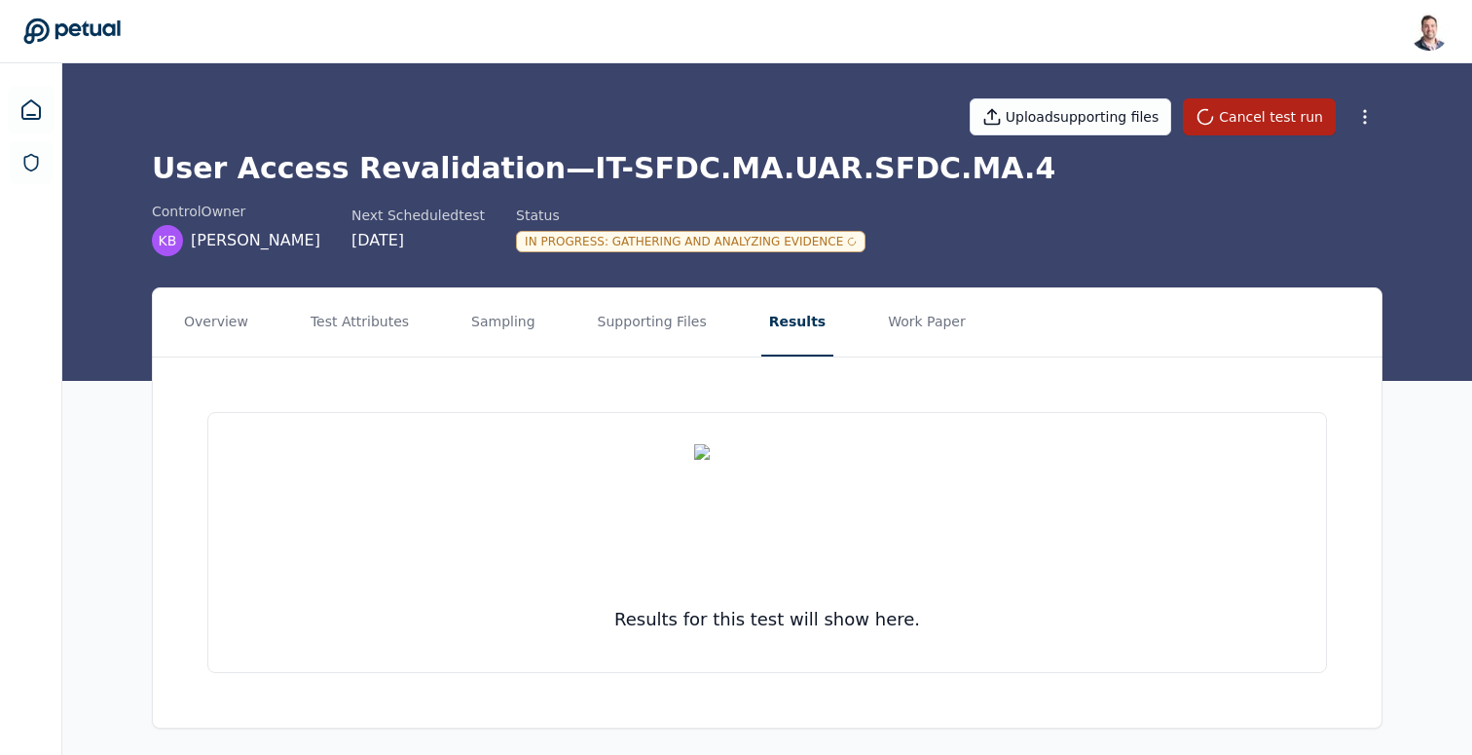
click at [630, 229] on div "In Progress : Gathering and Analyzing Evidence" at bounding box center [691, 240] width 350 height 23
click at [636, 236] on div "In Progress : Gathering and Analyzing Evidence" at bounding box center [691, 241] width 350 height 21
click at [669, 236] on div "In Progress : Gathering and Analyzing Evidence" at bounding box center [691, 241] width 350 height 21
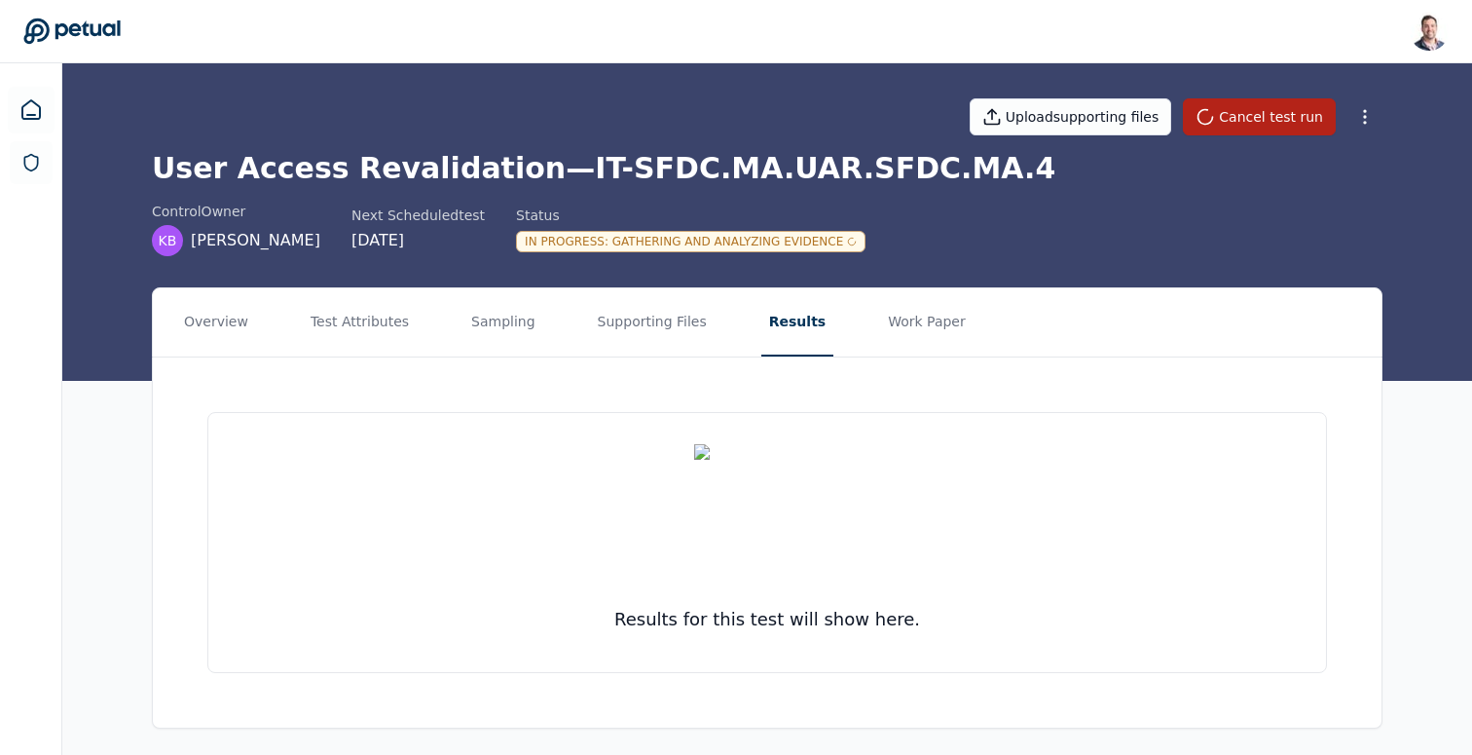
click at [575, 164] on h1 "User Access Revalidation — IT-SFDC.MA.UAR.SFDC.MA.4" at bounding box center [767, 168] width 1231 height 35
click at [590, 159] on h1 "User Access Revalidation — IT-SFDC.MA.UAR.SFDC.MA.4" at bounding box center [767, 168] width 1231 height 35
click at [663, 163] on h1 "User Access Revalidation — IT-SFDC.MA.UAR.SFDC.MA.4" at bounding box center [767, 168] width 1231 height 35
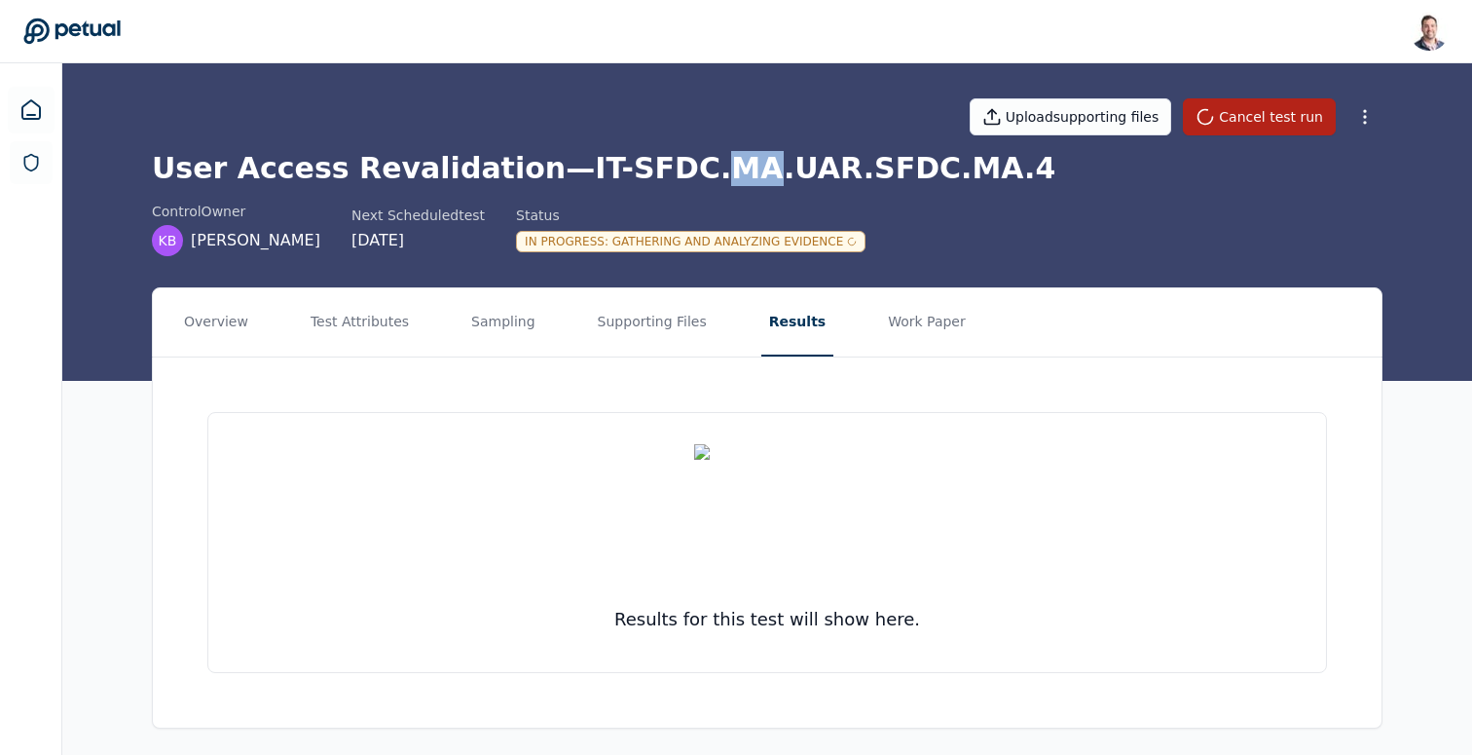
click at [663, 163] on h1 "User Access Revalidation — IT-SFDC.MA.UAR.SFDC.MA.4" at bounding box center [767, 168] width 1231 height 35
click at [734, 167] on h1 "User Access Revalidation — IT-SFDC.MA.UAR.SFDC.MA.4" at bounding box center [767, 168] width 1231 height 35
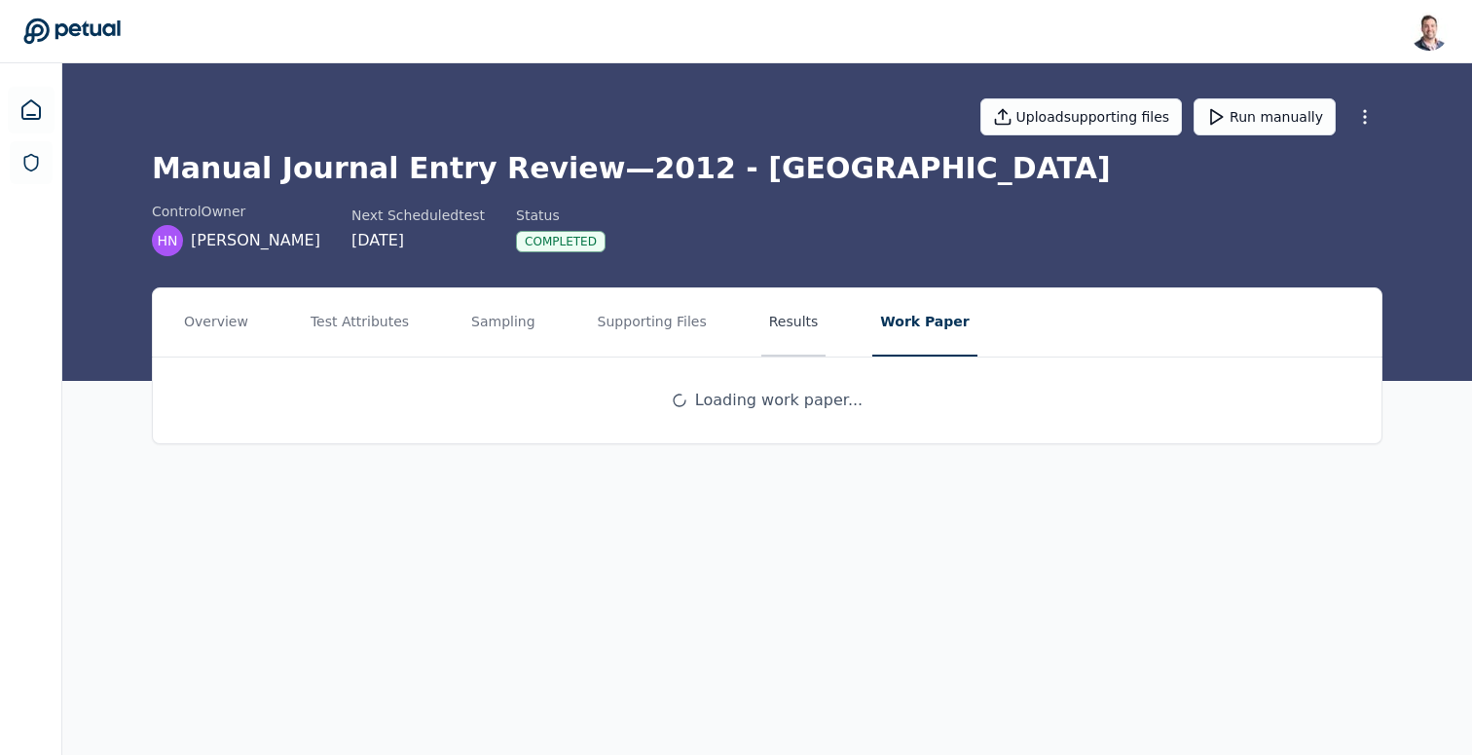
click at [774, 316] on button "Results" at bounding box center [794, 322] width 65 height 68
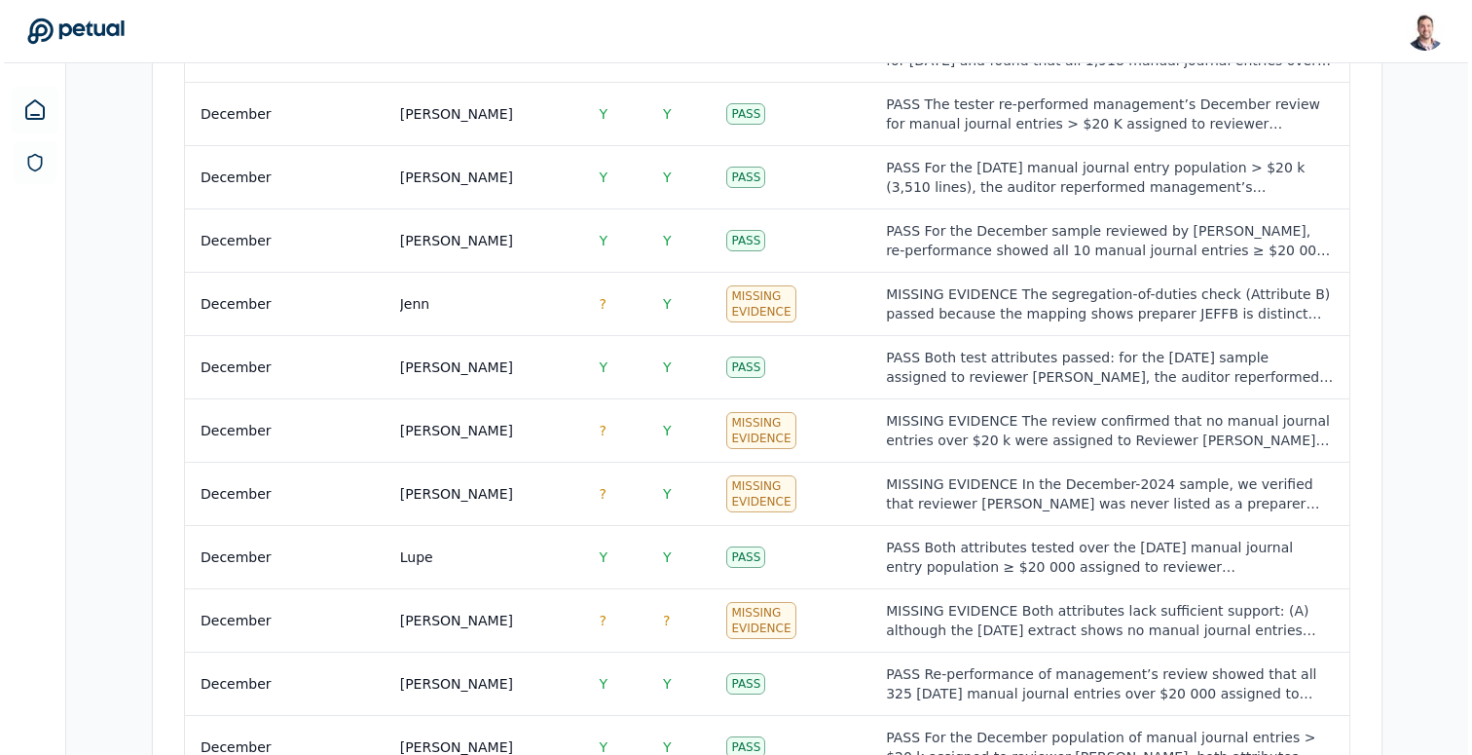
scroll to position [1143, 0]
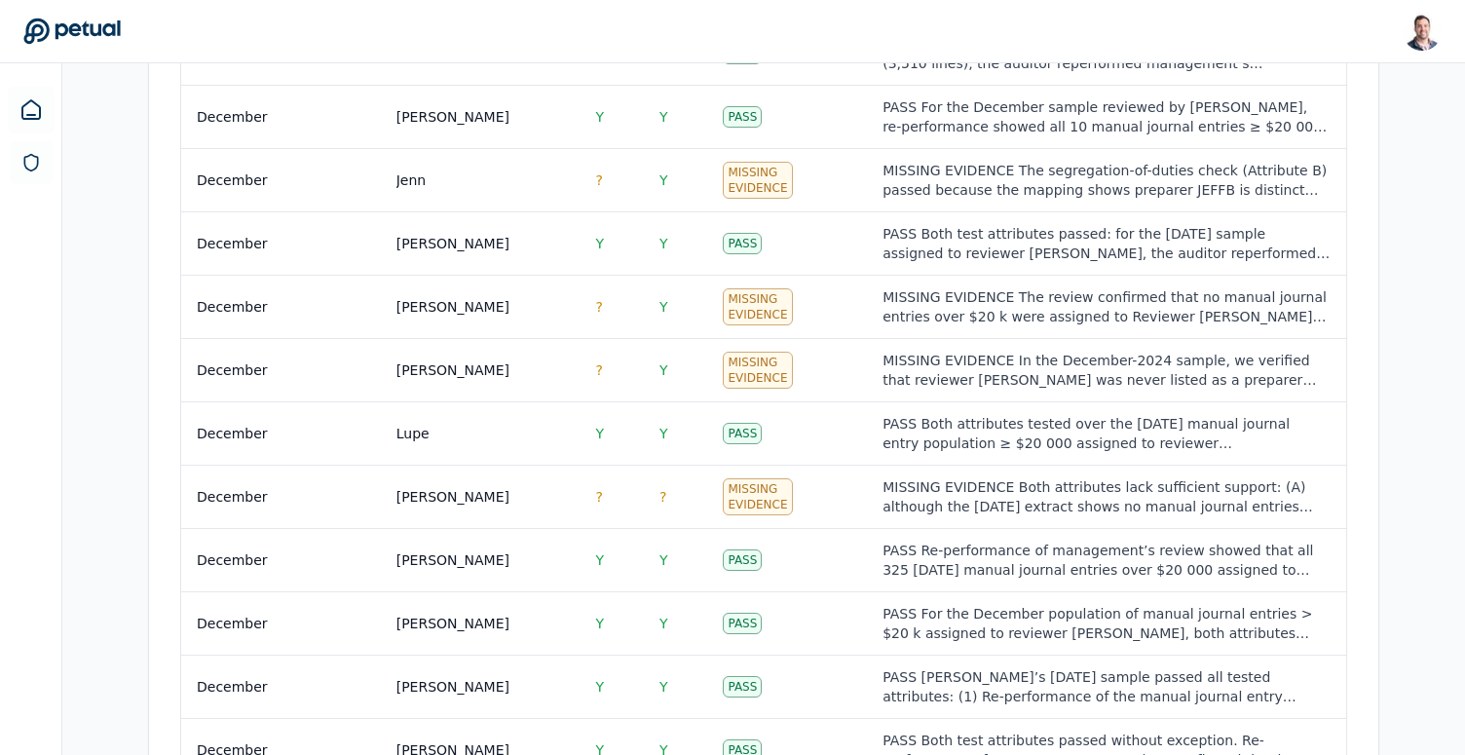
click at [846, 483] on td "Missing Evidence" at bounding box center [787, 496] width 160 height 63
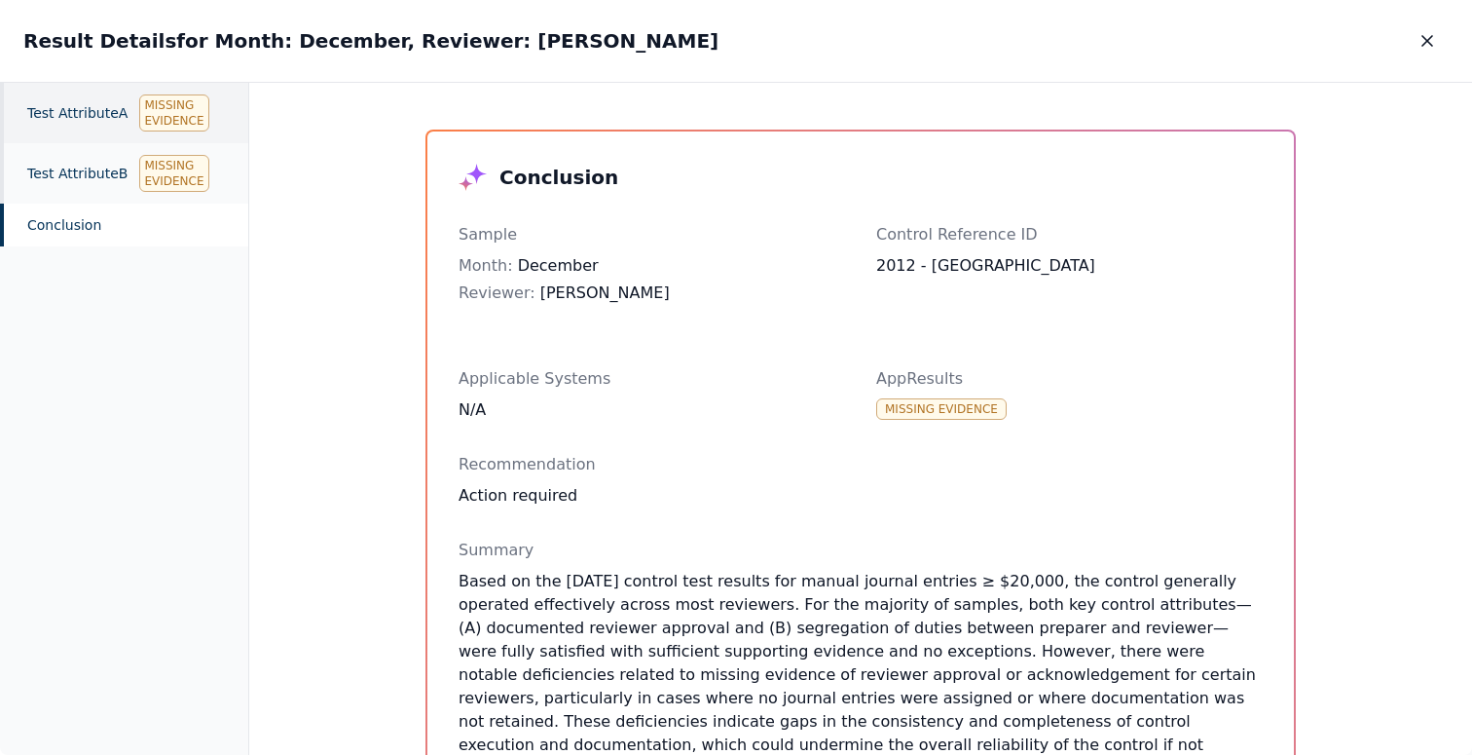
click at [97, 122] on div "Test Attribute A Missing Evidence" at bounding box center [124, 113] width 248 height 60
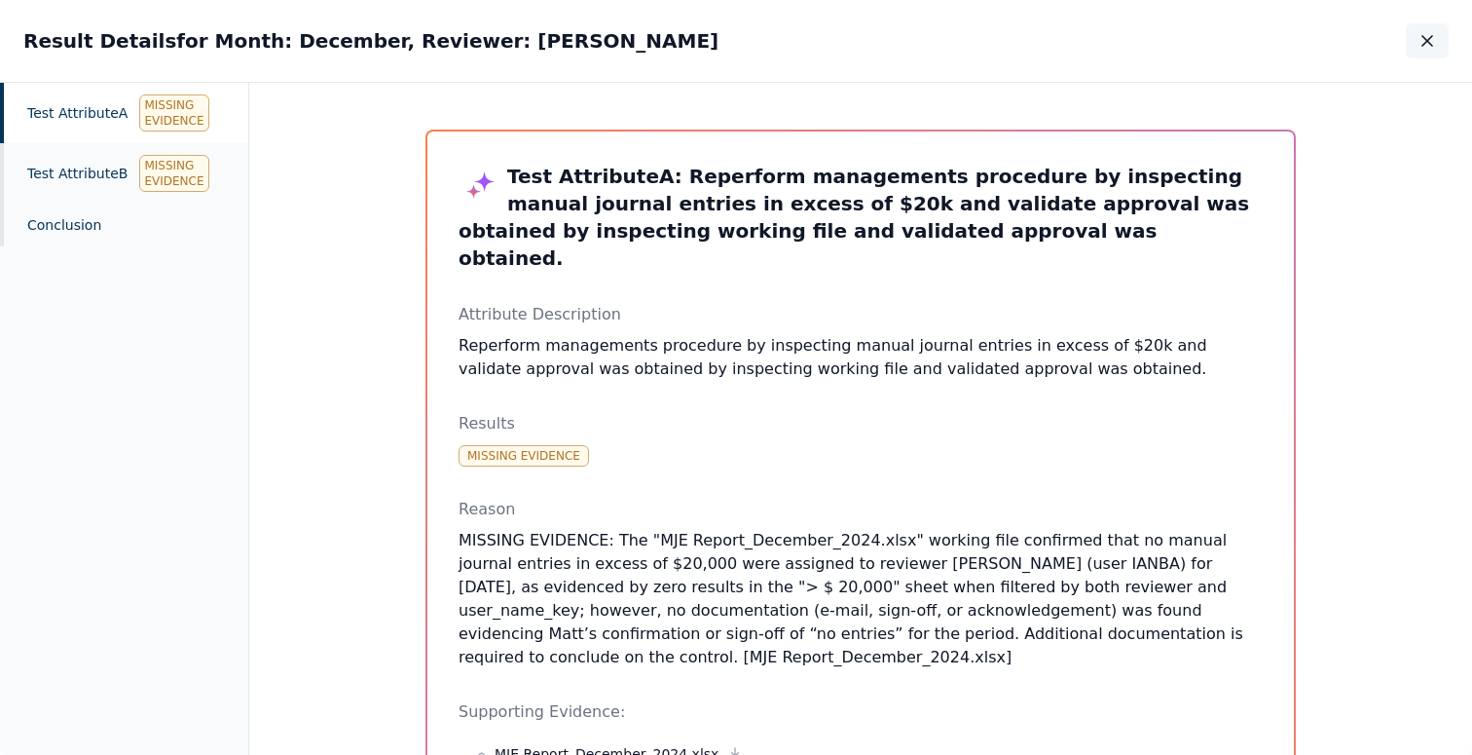
click at [1426, 52] on button "button" at bounding box center [1427, 40] width 43 height 35
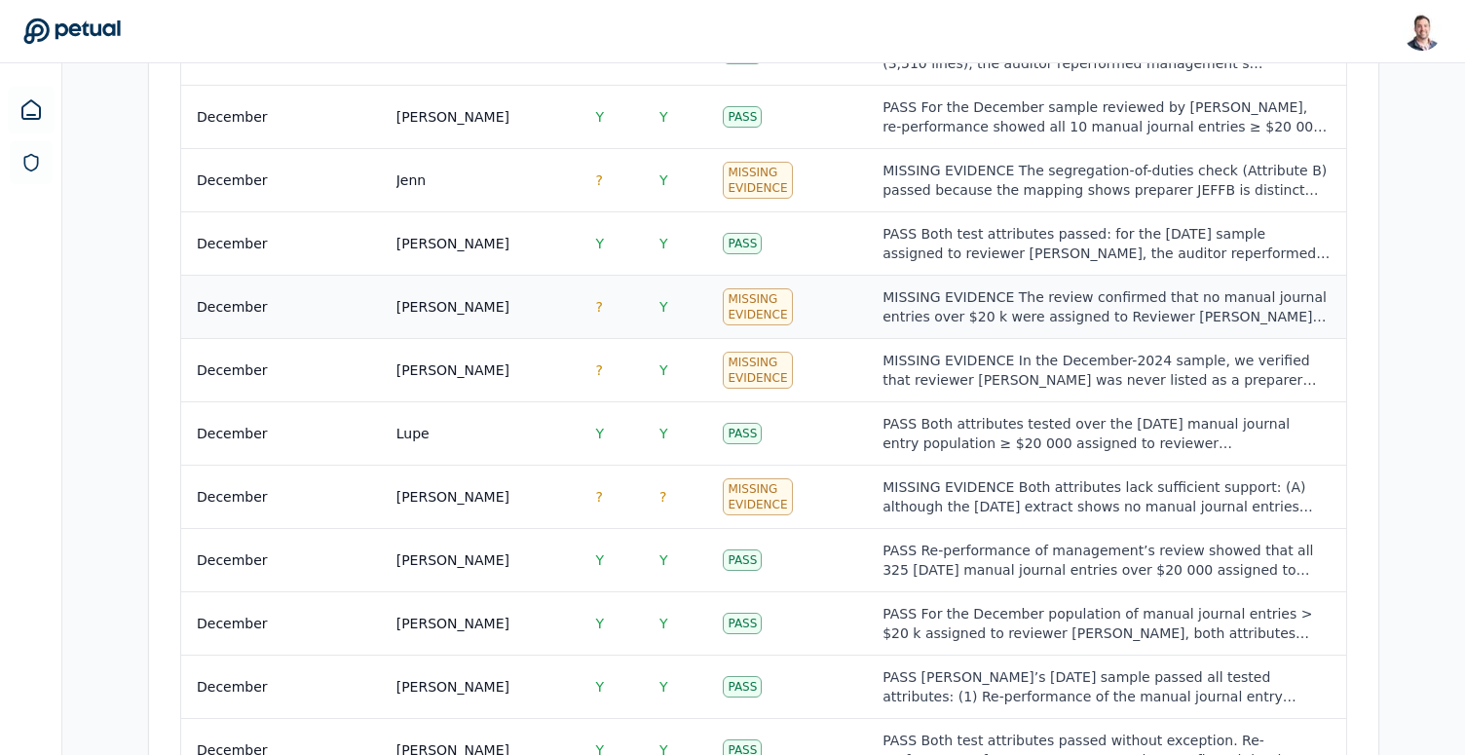
click at [839, 310] on td "Missing Evidence" at bounding box center [787, 307] width 160 height 63
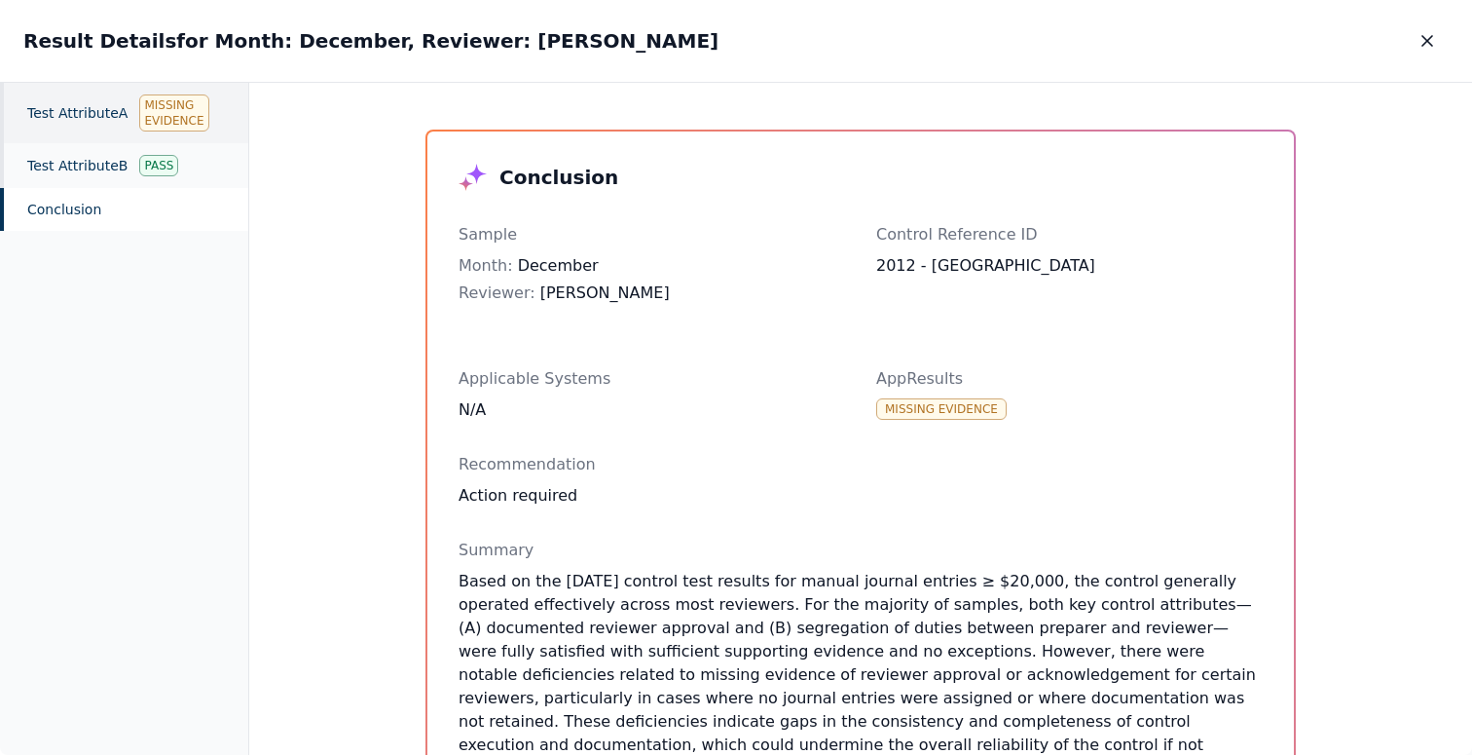
click at [93, 110] on div "Test Attribute A Missing Evidence" at bounding box center [124, 113] width 248 height 60
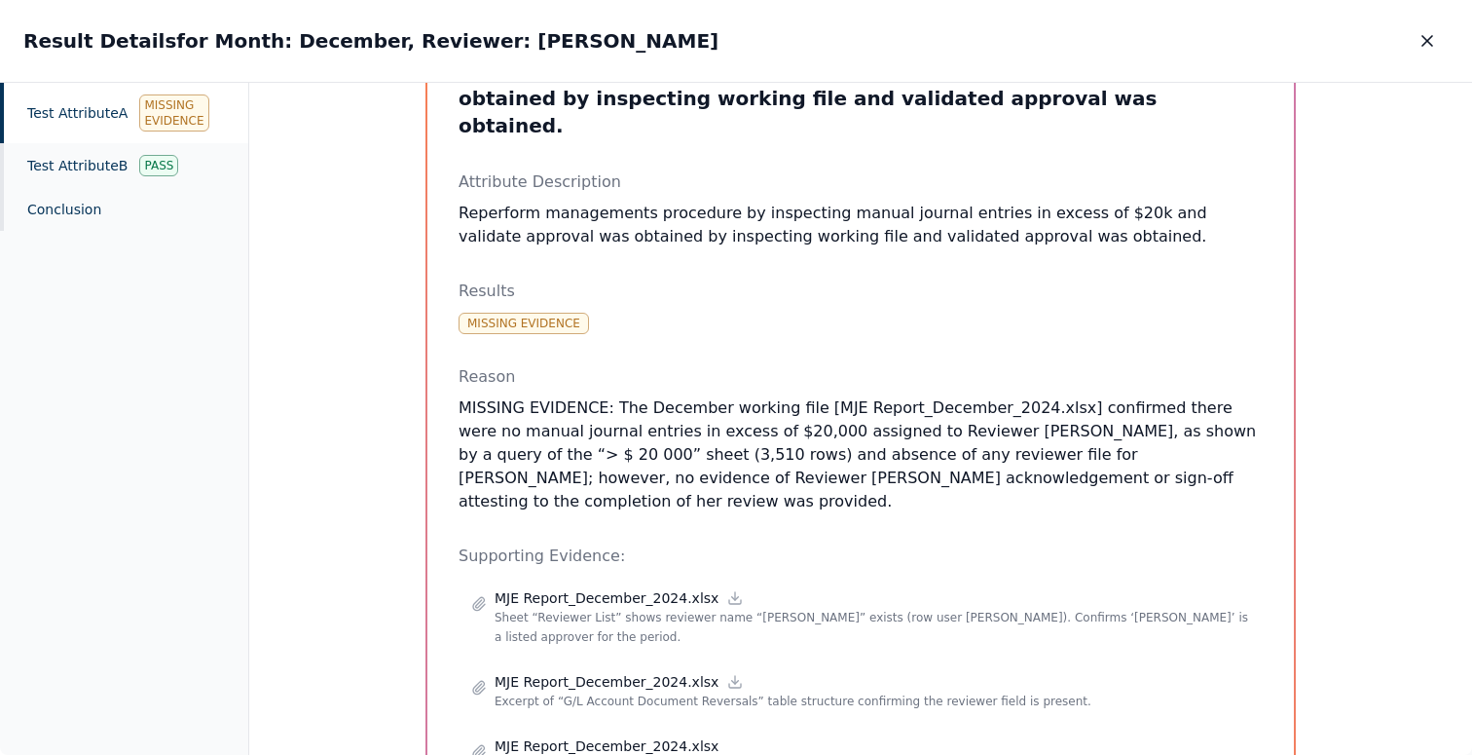
scroll to position [138, 0]
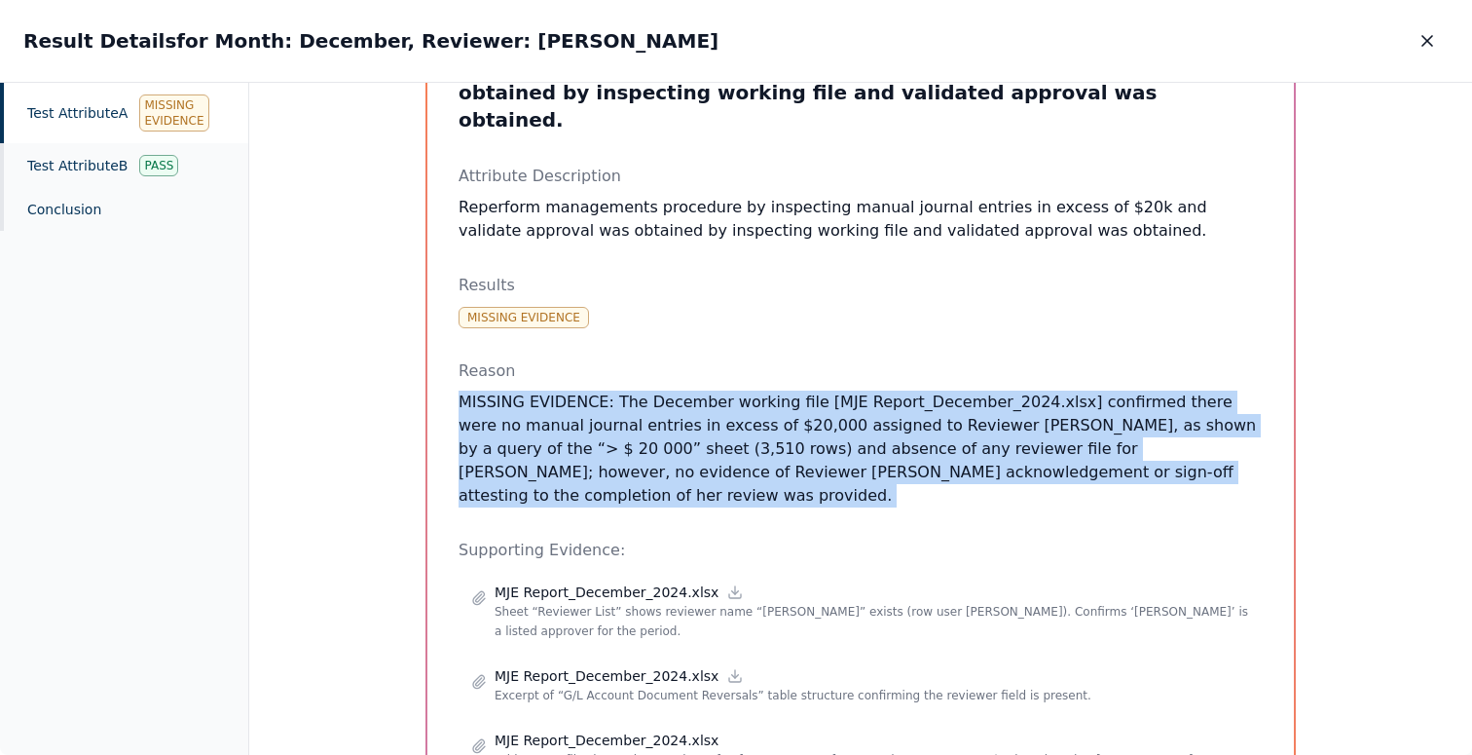
drag, startPoint x: 869, startPoint y: 477, endPoint x: 858, endPoint y: 348, distance: 130.0
click at [858, 348] on div "Test Attribute A : Reperform managements procedure by inspecting manual journal…" at bounding box center [861, 444] width 804 height 841
click at [858, 359] on p "Reason" at bounding box center [861, 370] width 804 height 23
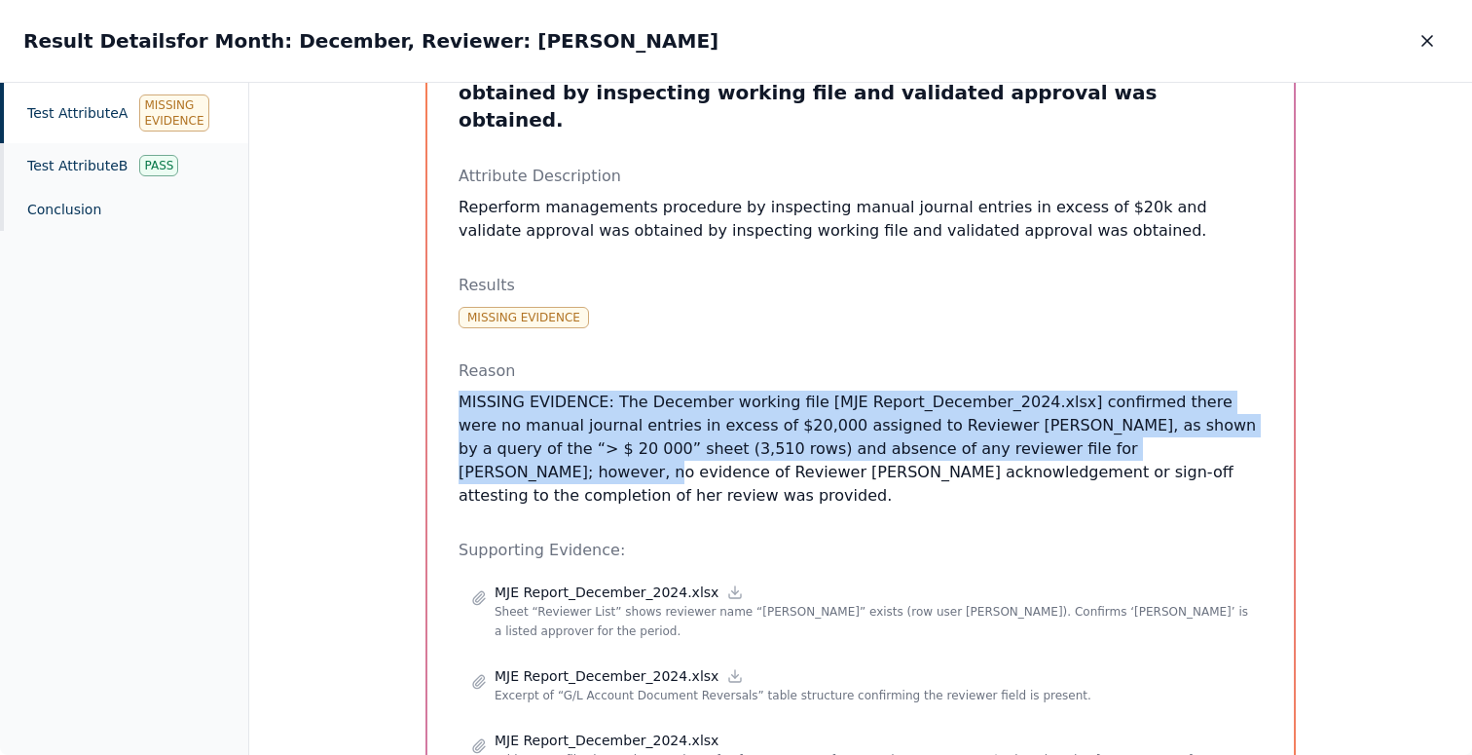
drag, startPoint x: 858, startPoint y: 348, endPoint x: 1108, endPoint y: 454, distance: 271.9
click at [1108, 454] on div "Reason MISSING EVIDENCE: The December working file [MJE Report_December_2024.xl…" at bounding box center [861, 433] width 804 height 148
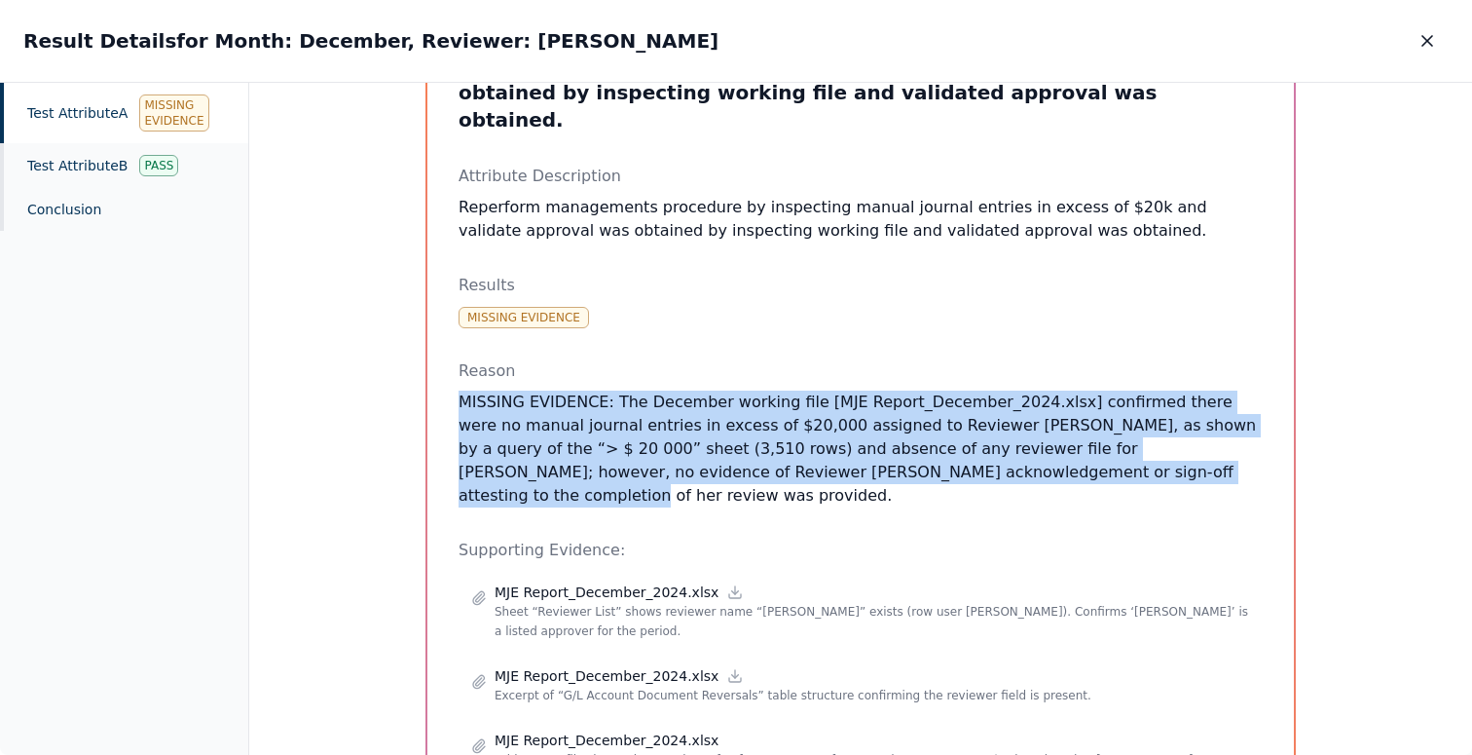
click at [1108, 454] on p "MISSING EVIDENCE: The December working file [MJE Report_December_2024.xlsx] con…" at bounding box center [861, 449] width 804 height 117
drag, startPoint x: 1108, startPoint y: 454, endPoint x: 1082, endPoint y: 335, distance: 121.7
click at [1082, 359] on div "Reason MISSING EVIDENCE: The December working file [MJE Report_December_2024.xl…" at bounding box center [861, 433] width 804 height 148
click at [1082, 359] on p "Reason" at bounding box center [861, 370] width 804 height 23
drag, startPoint x: 1082, startPoint y: 335, endPoint x: 1121, endPoint y: 464, distance: 134.3
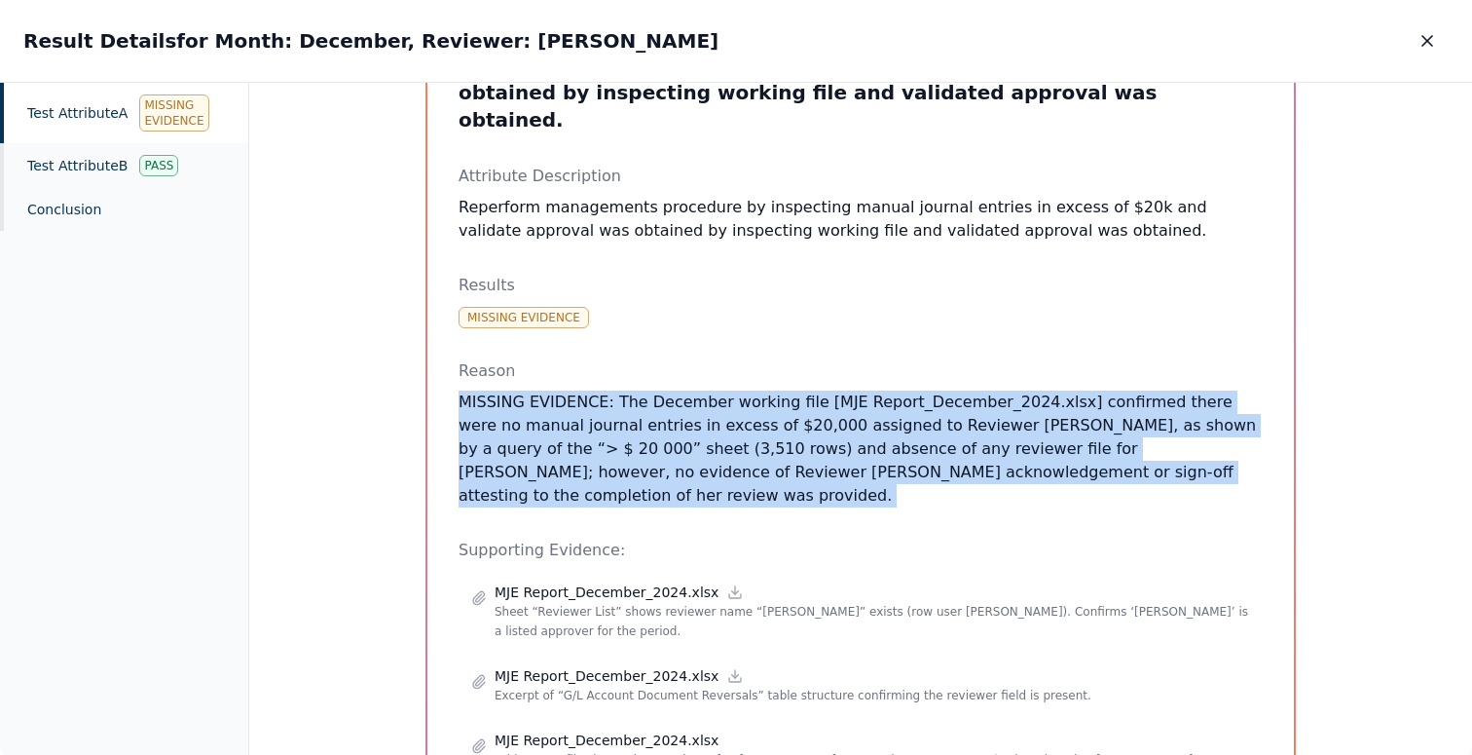
click at [1121, 464] on div "Test Attribute A : Reperform managements procedure by inspecting manual journal…" at bounding box center [861, 444] width 804 height 841
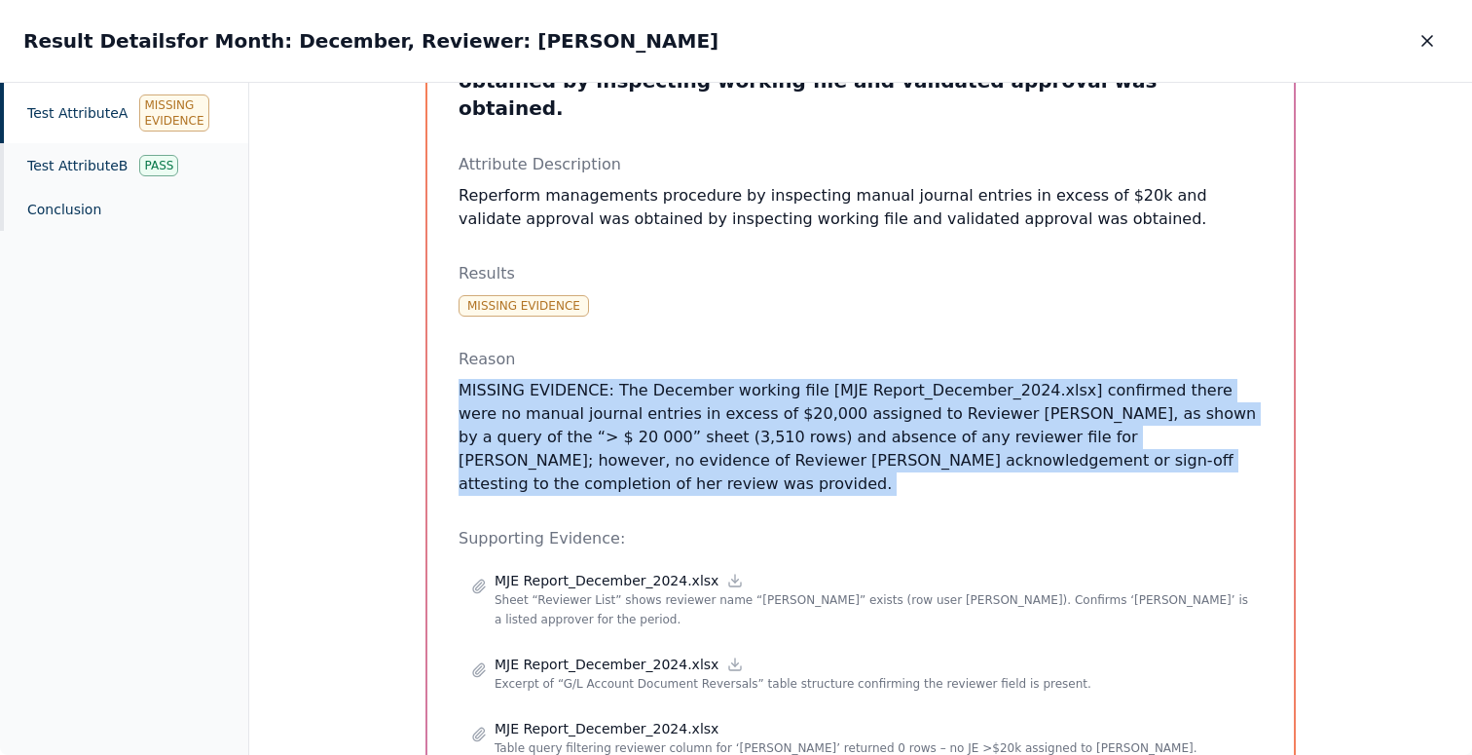
scroll to position [151, 0]
click at [899, 454] on div "Test Attribute A : Reperform managements procedure by inspecting manual journal…" at bounding box center [861, 432] width 804 height 841
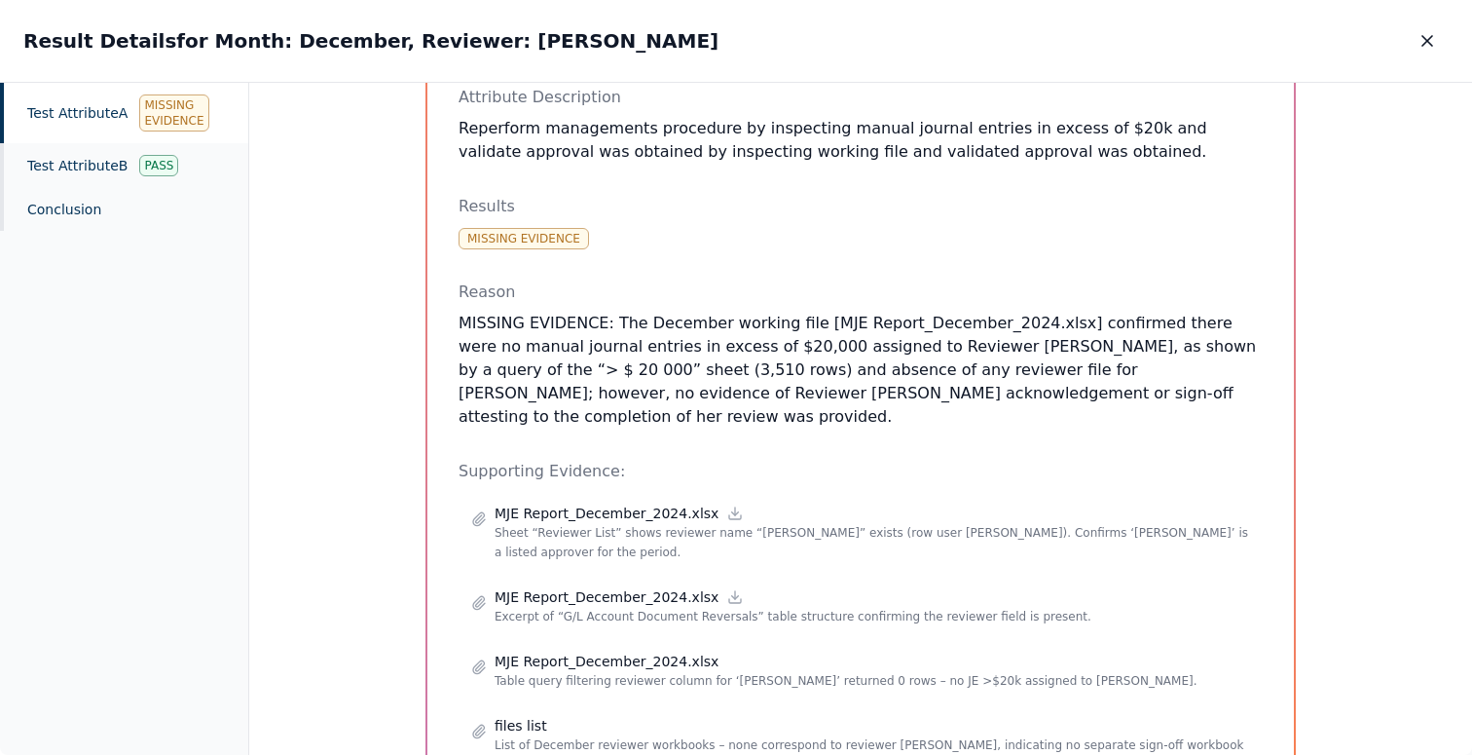
scroll to position [266, 0]
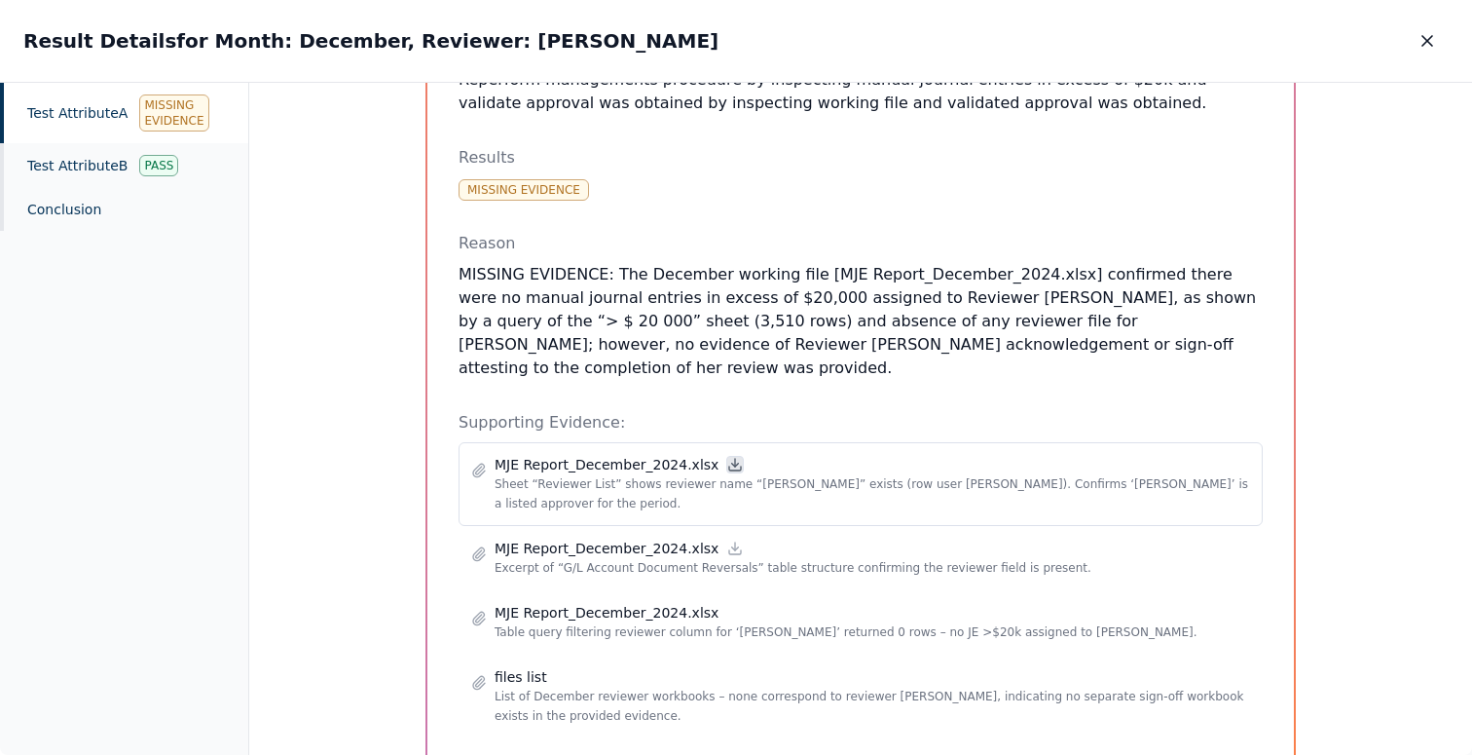
click at [727, 457] on icon at bounding box center [735, 465] width 16 height 16
click at [829, 292] on p "MISSING EVIDENCE: The December working file [MJE Report_December_2024.xlsx] con…" at bounding box center [861, 321] width 804 height 117
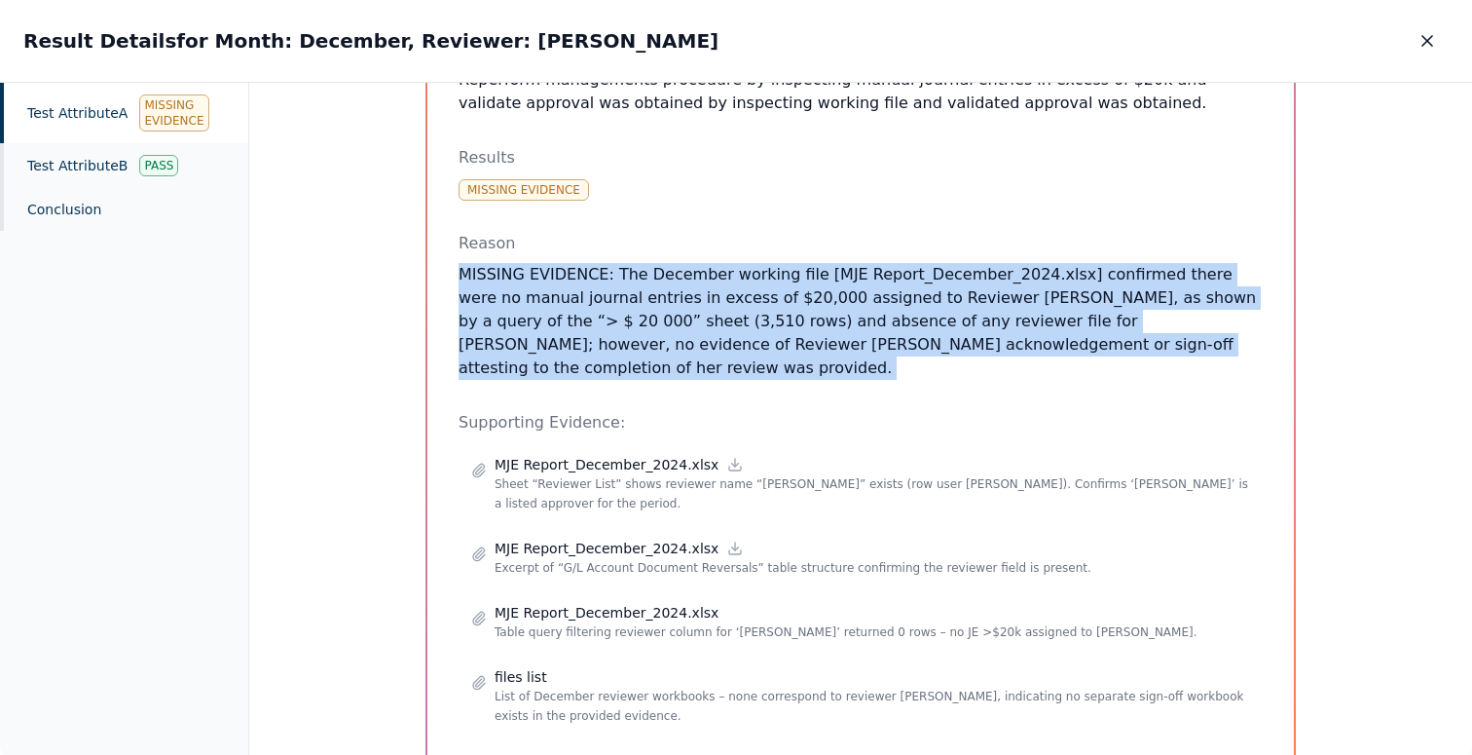
click at [848, 292] on p "MISSING EVIDENCE: The December working file [MJE Report_December_2024.xlsx] con…" at bounding box center [861, 321] width 804 height 117
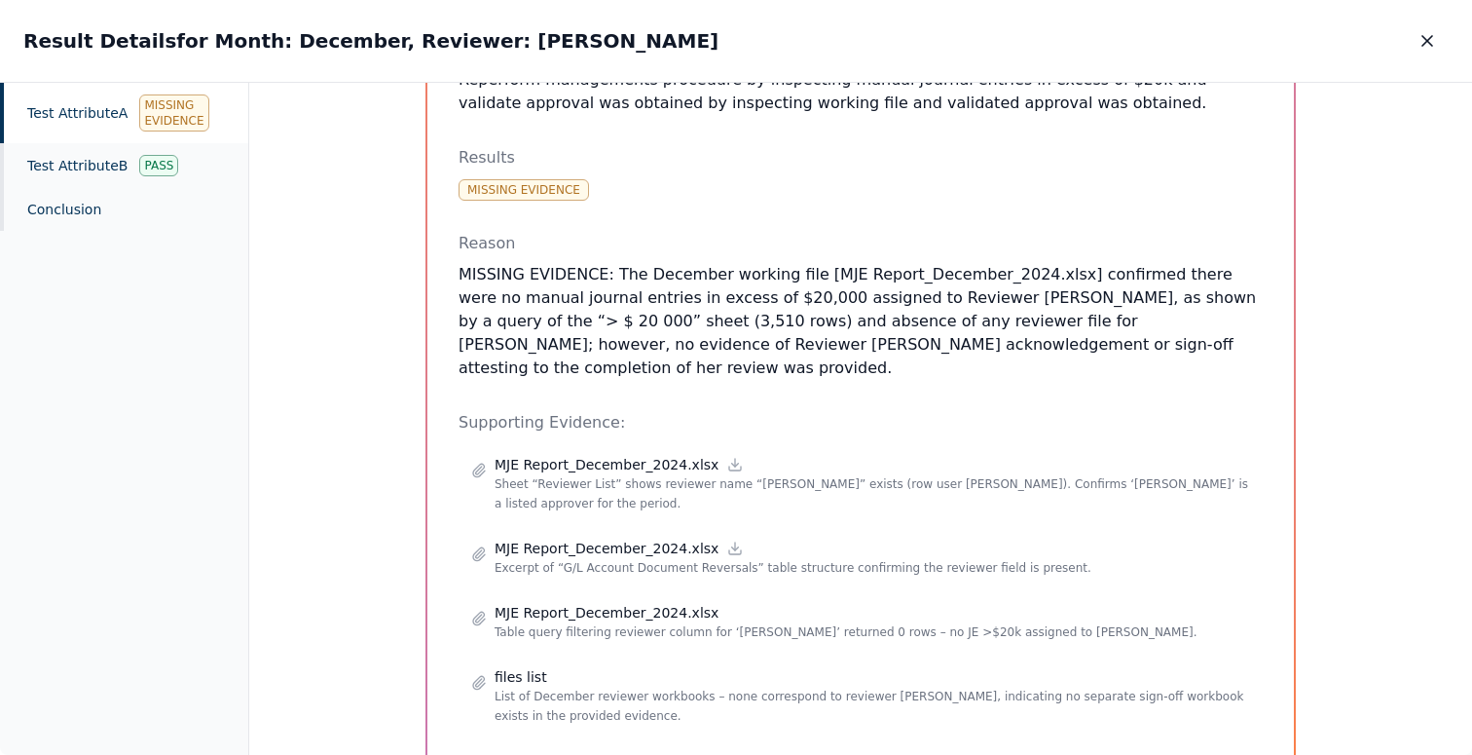
click at [848, 292] on p "MISSING EVIDENCE: The December working file [MJE Report_December_2024.xlsx] con…" at bounding box center [861, 321] width 804 height 117
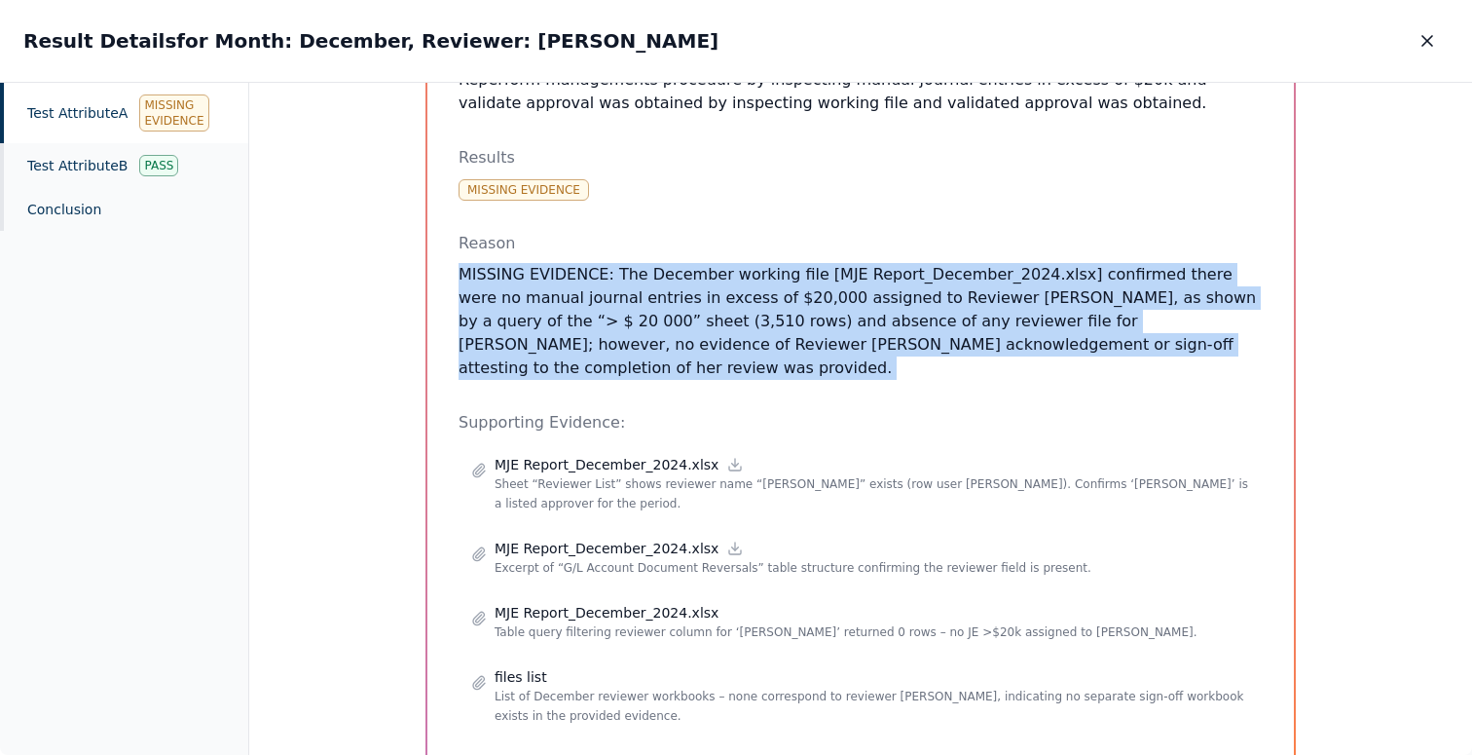
click at [848, 292] on p "MISSING EVIDENCE: The December working file [MJE Report_December_2024.xlsx] con…" at bounding box center [861, 321] width 804 height 117
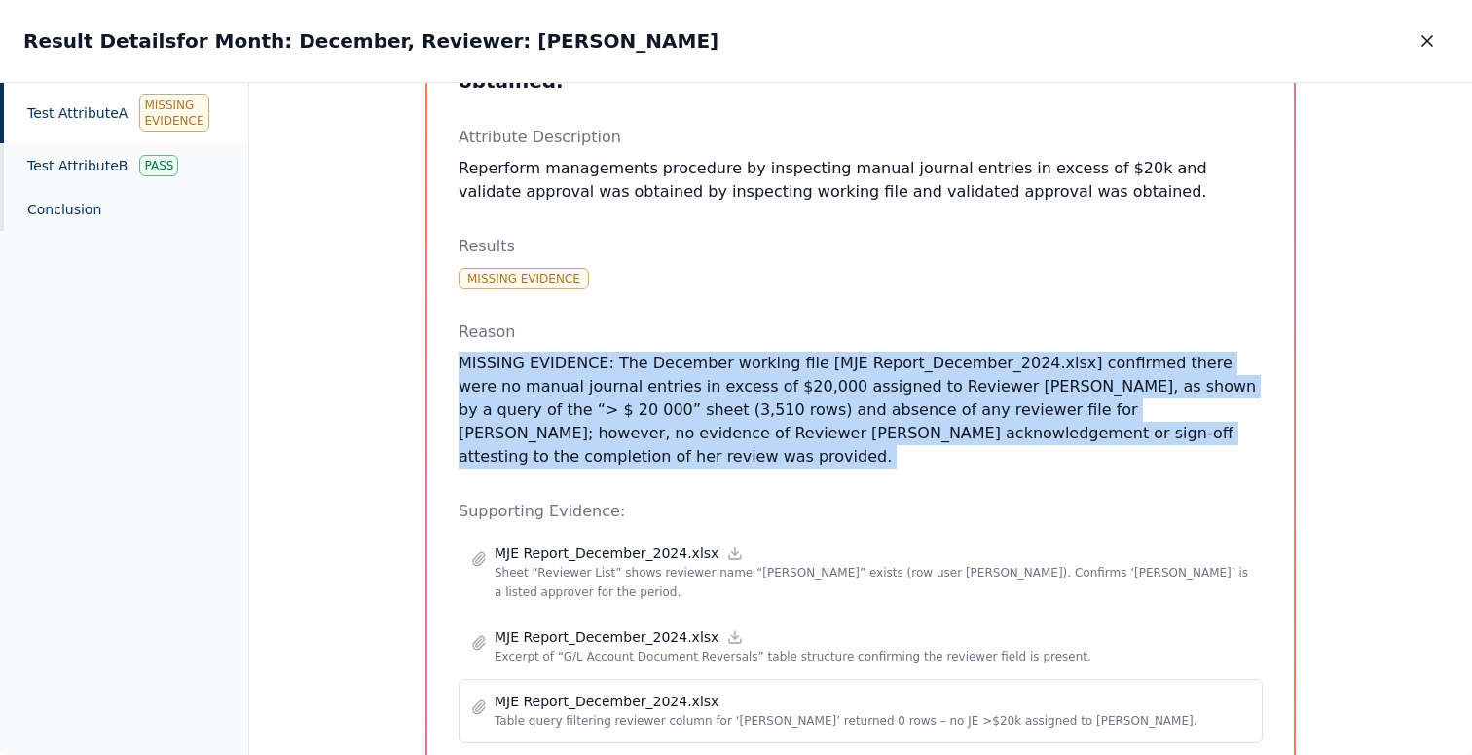
scroll to position [119, 0]
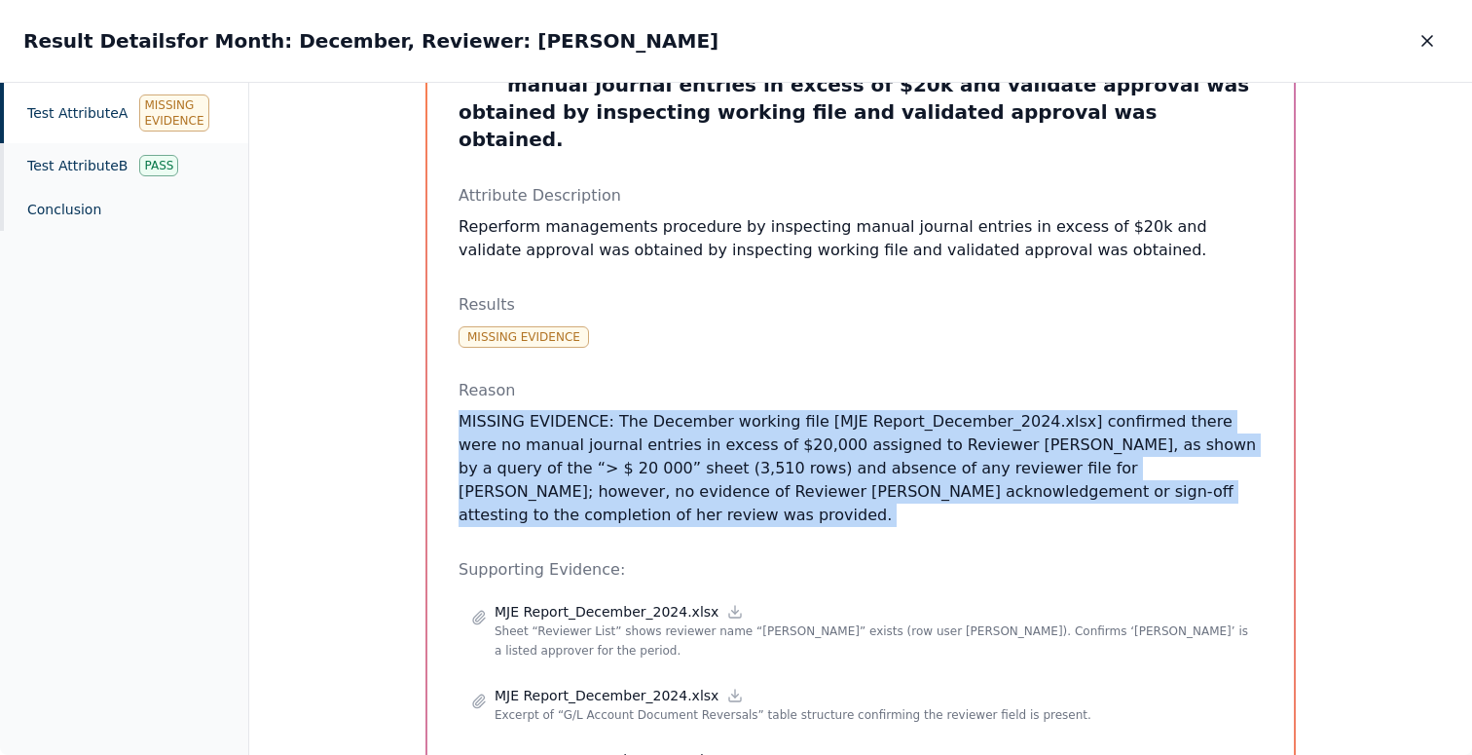
click at [740, 430] on p "MISSING EVIDENCE: The December working file [MJE Report_December_2024.xlsx] con…" at bounding box center [861, 468] width 804 height 117
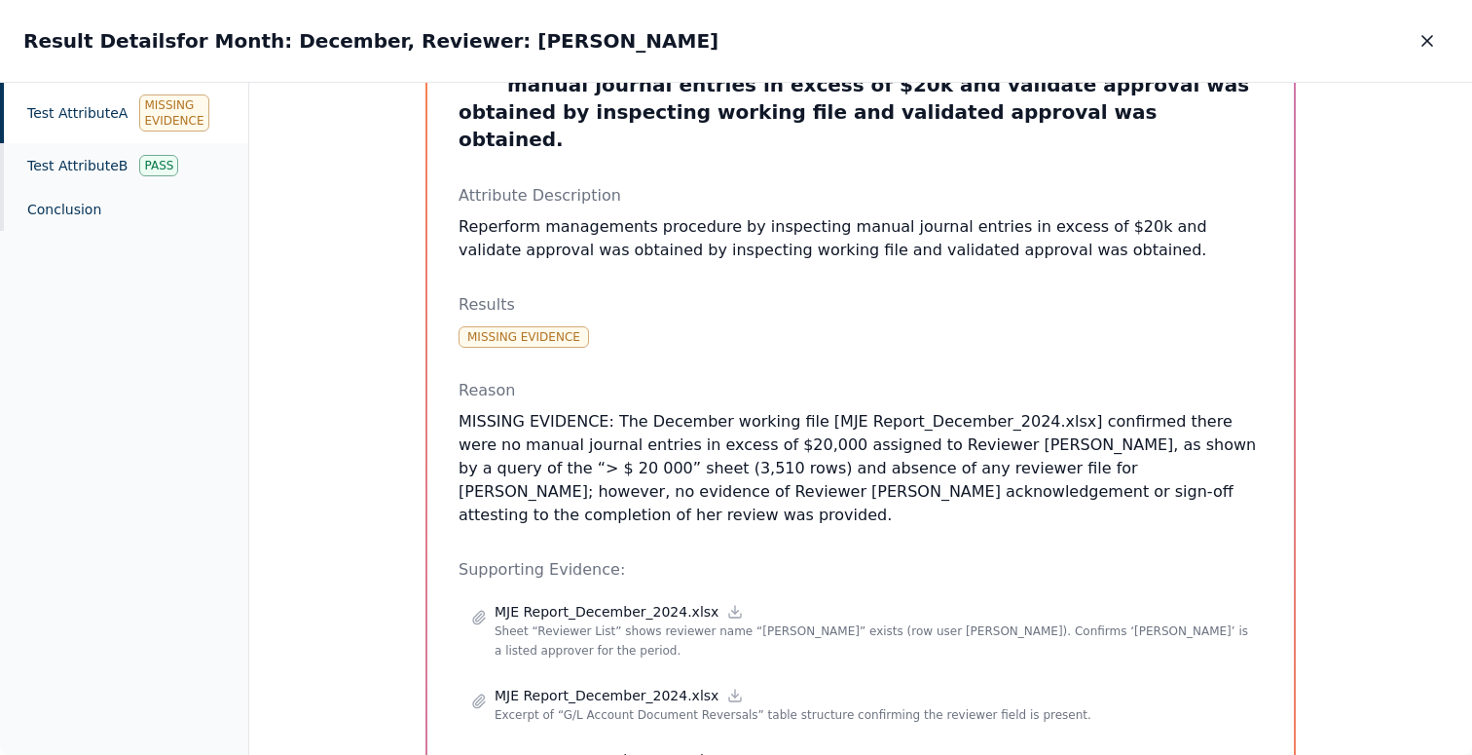
click at [740, 430] on p "MISSING EVIDENCE: The December working file [MJE Report_December_2024.xlsx] con…" at bounding box center [861, 468] width 804 height 117
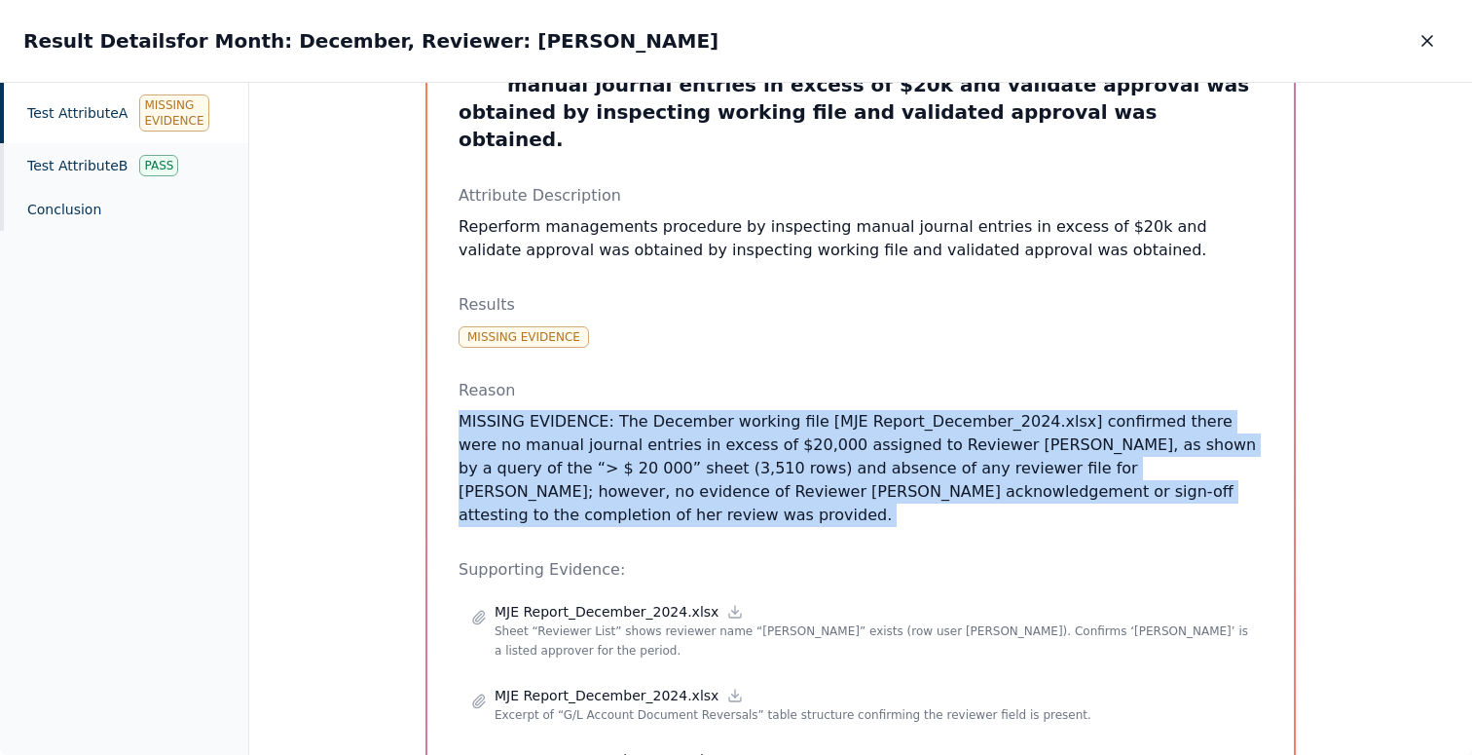
click at [740, 430] on p "MISSING EVIDENCE: The December working file [MJE Report_December_2024.xlsx] con…" at bounding box center [861, 468] width 804 height 117
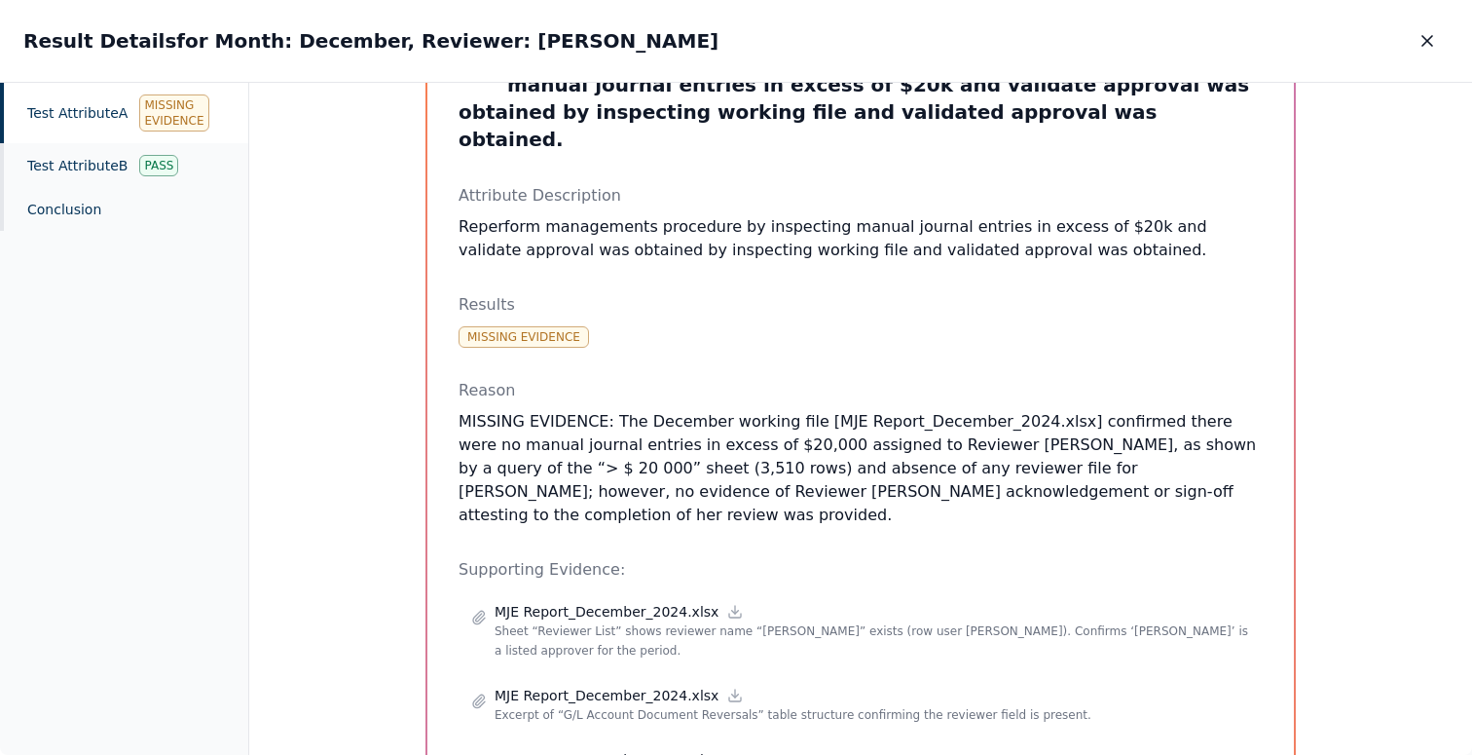
click at [841, 219] on p "Reperform managements procedure by inspecting manual journal entries in excess …" at bounding box center [861, 238] width 804 height 47
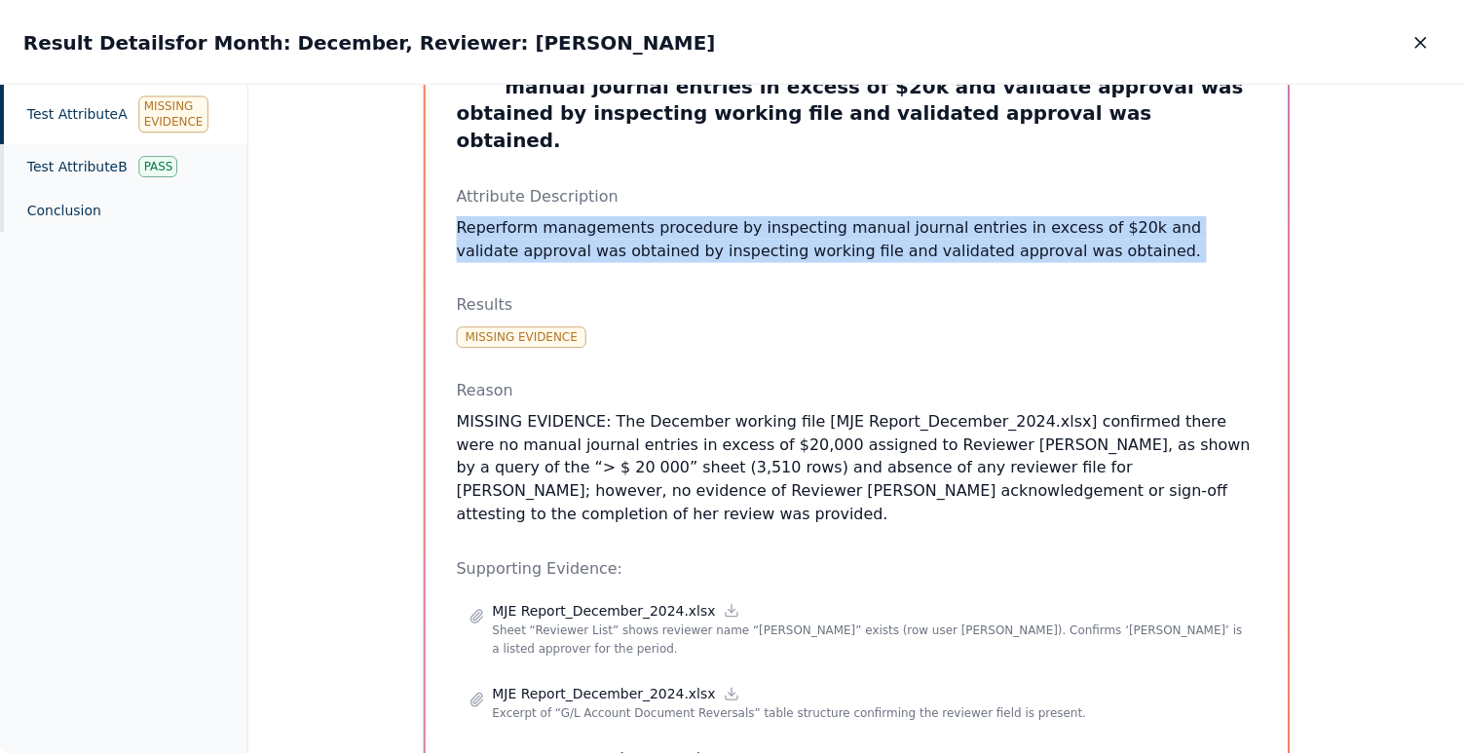
scroll to position [0, 0]
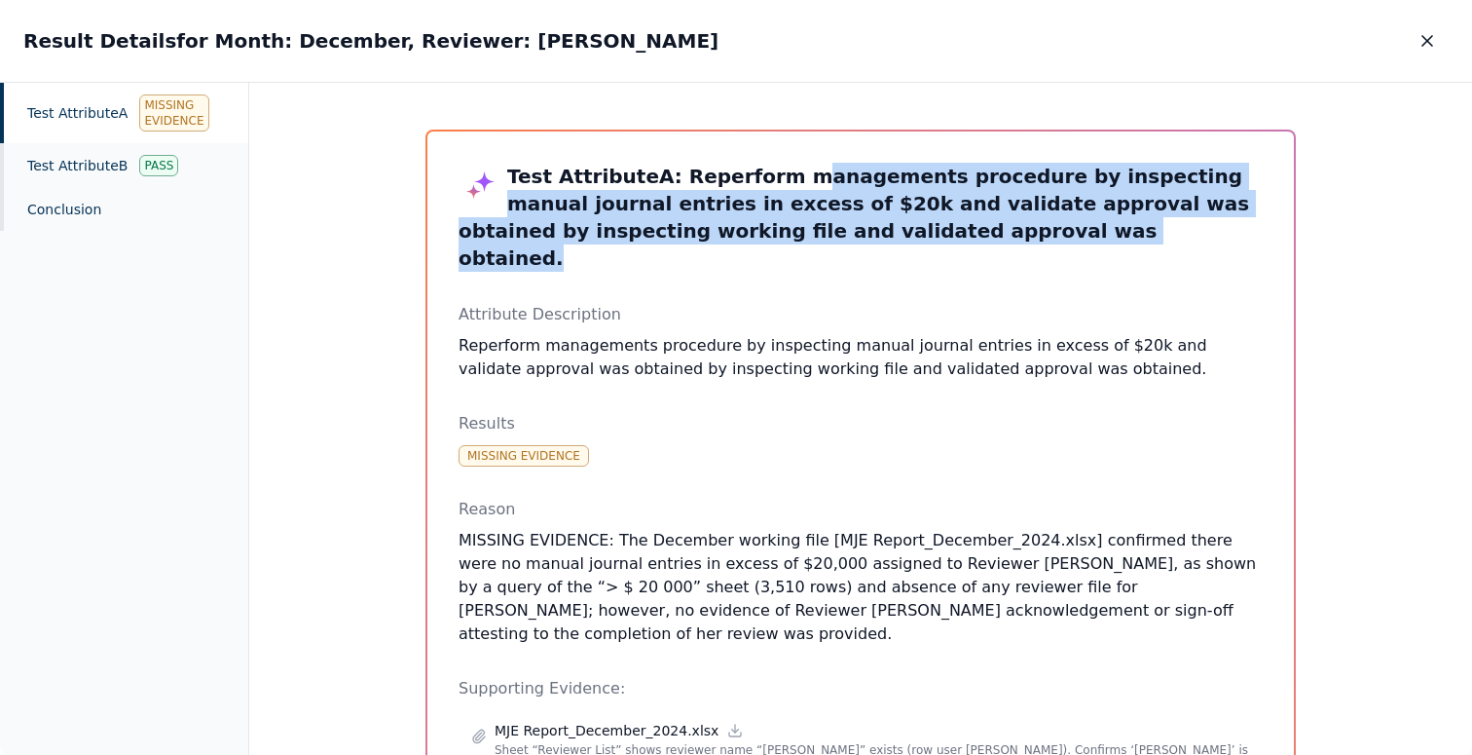
drag, startPoint x: 852, startPoint y: 221, endPoint x: 778, endPoint y: 175, distance: 87.0
click at [778, 175] on h3 "Test Attribute A : Reperform managements procedure by inspecting manual journal…" at bounding box center [861, 217] width 804 height 109
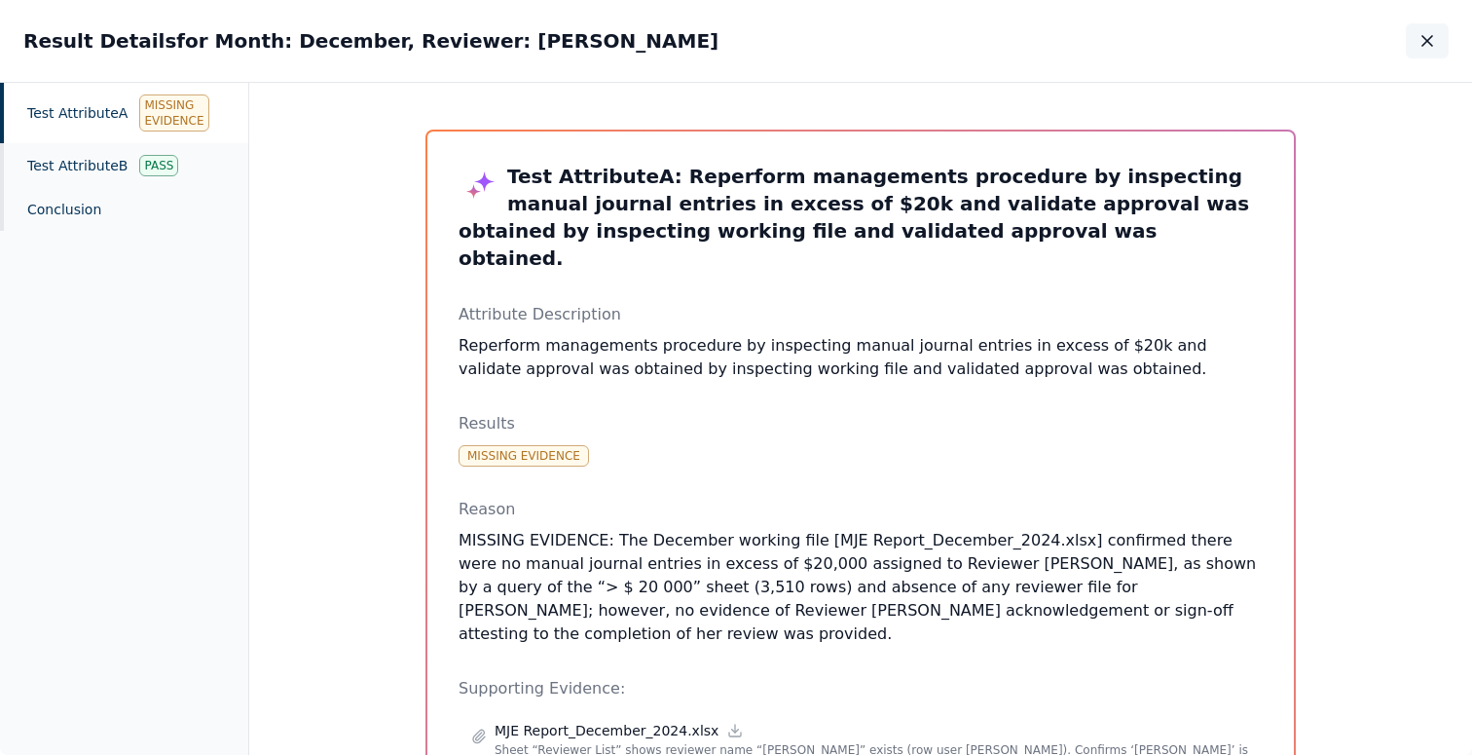
click at [1436, 45] on icon "button" at bounding box center [1427, 40] width 19 height 19
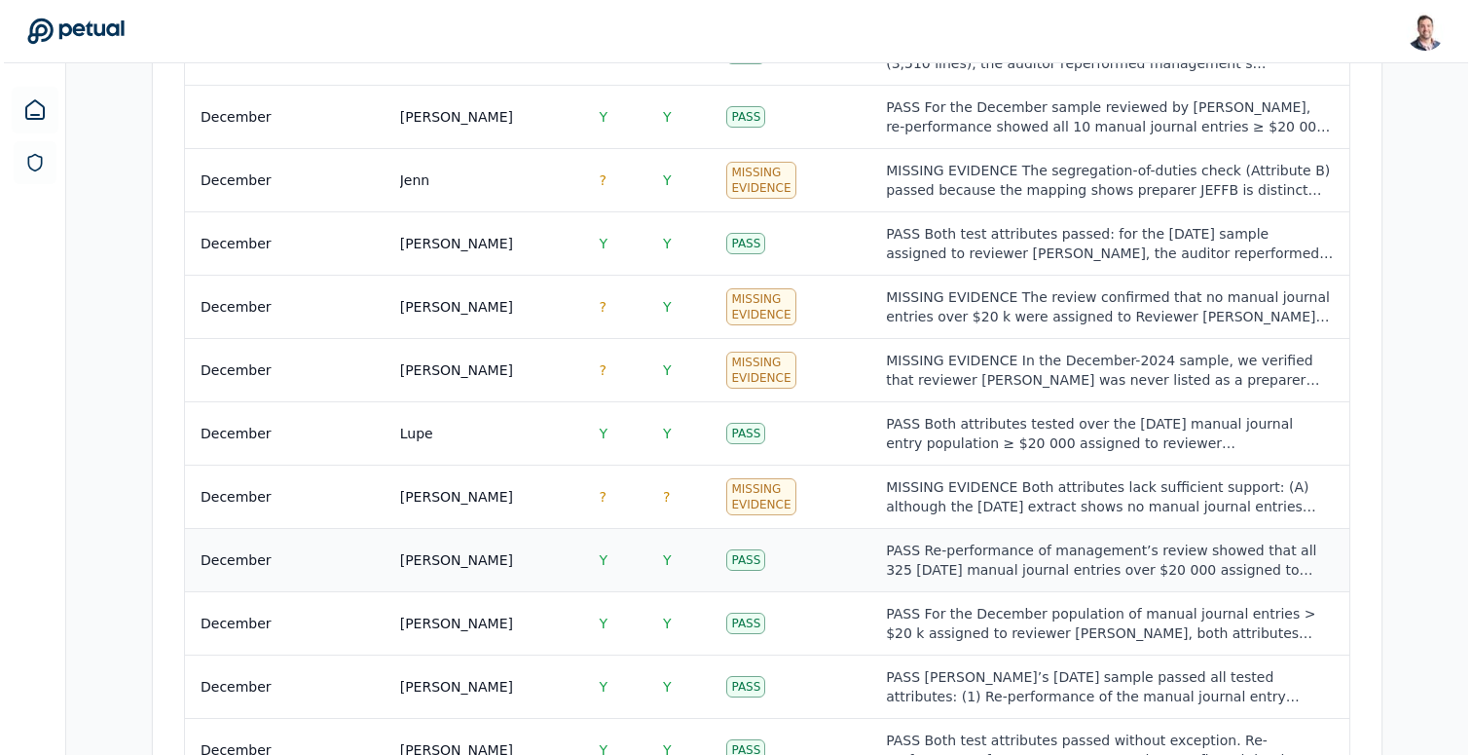
scroll to position [1297, 0]
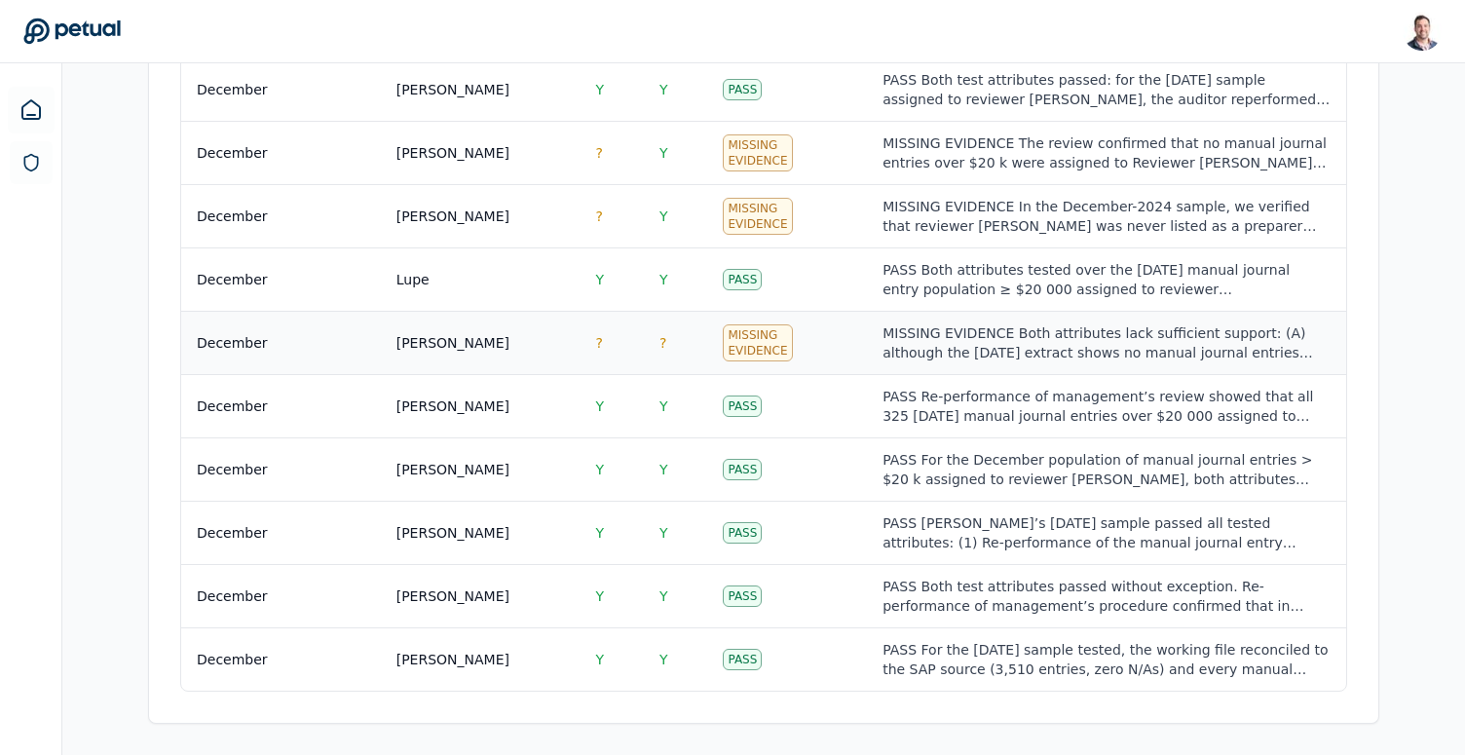
click at [836, 353] on td "Missing Evidence" at bounding box center [787, 343] width 160 height 63
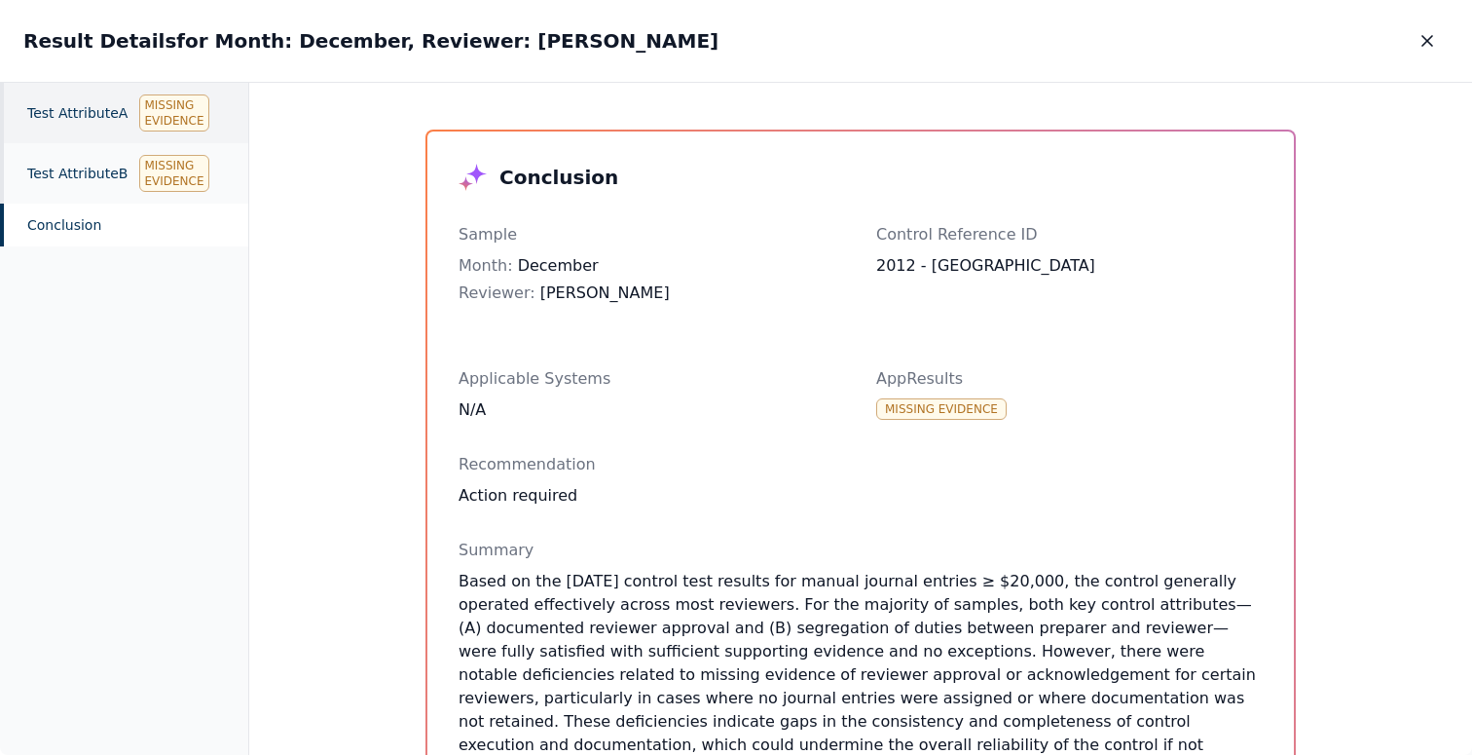
click at [104, 111] on div "Test Attribute A Missing Evidence" at bounding box center [124, 113] width 248 height 60
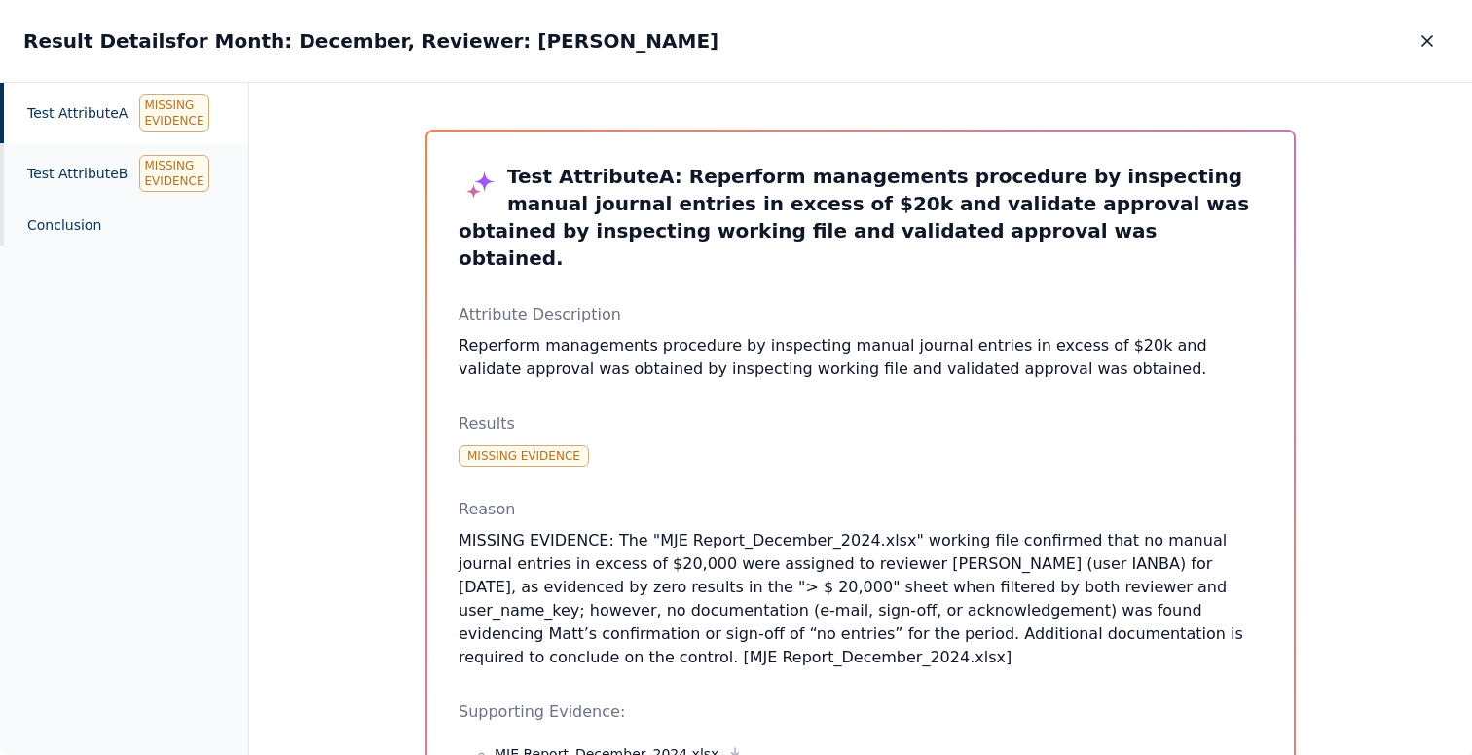
scroll to position [229, 0]
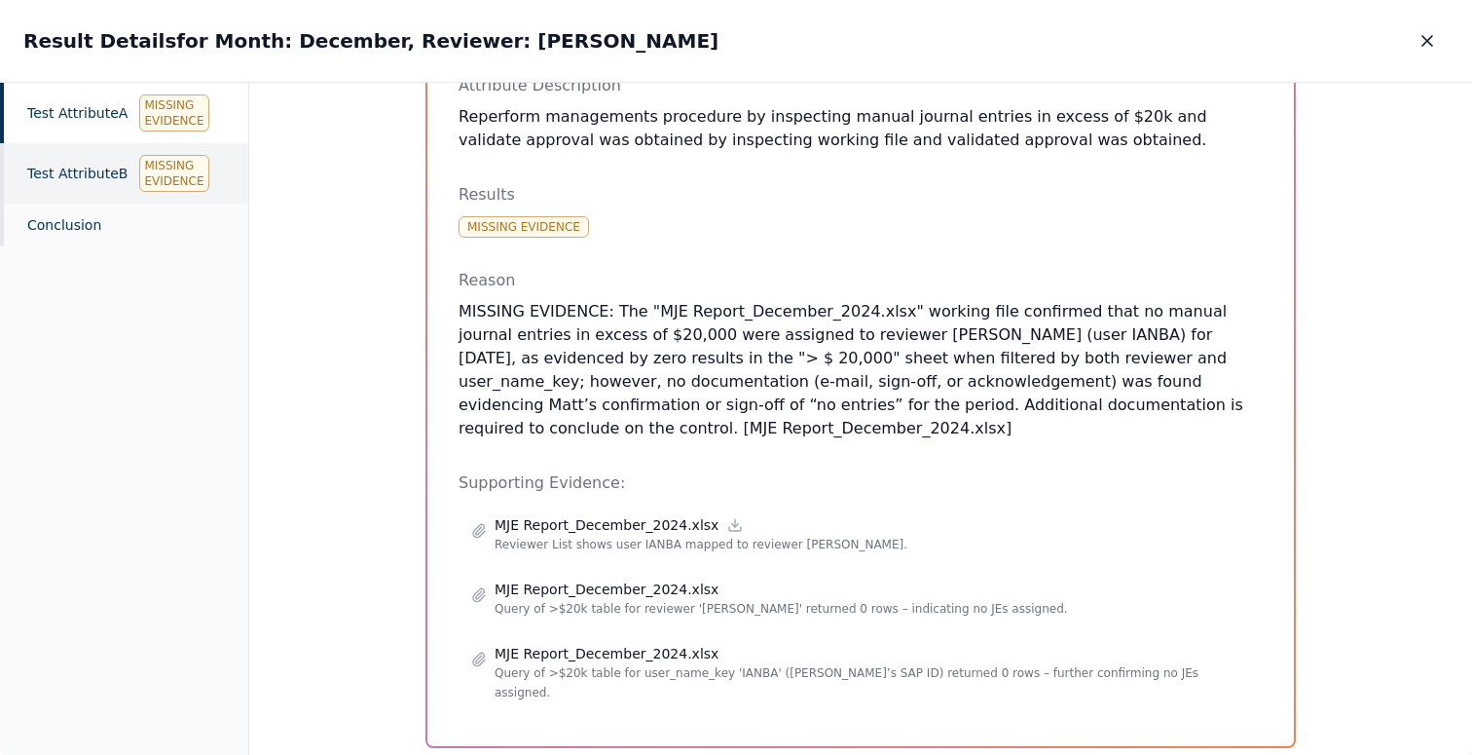
click at [54, 177] on div "Test Attribute B Missing Evidence" at bounding box center [124, 173] width 248 height 60
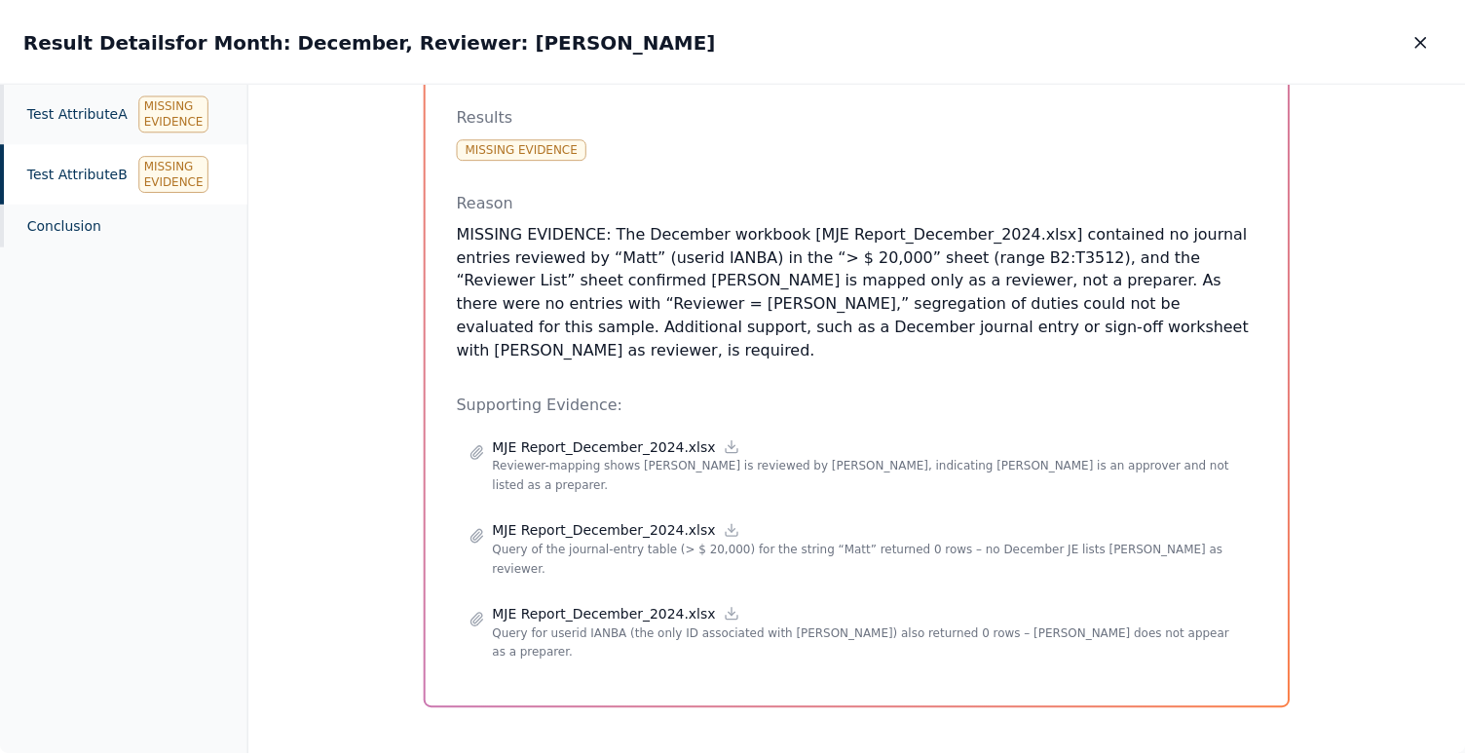
scroll to position [149, 0]
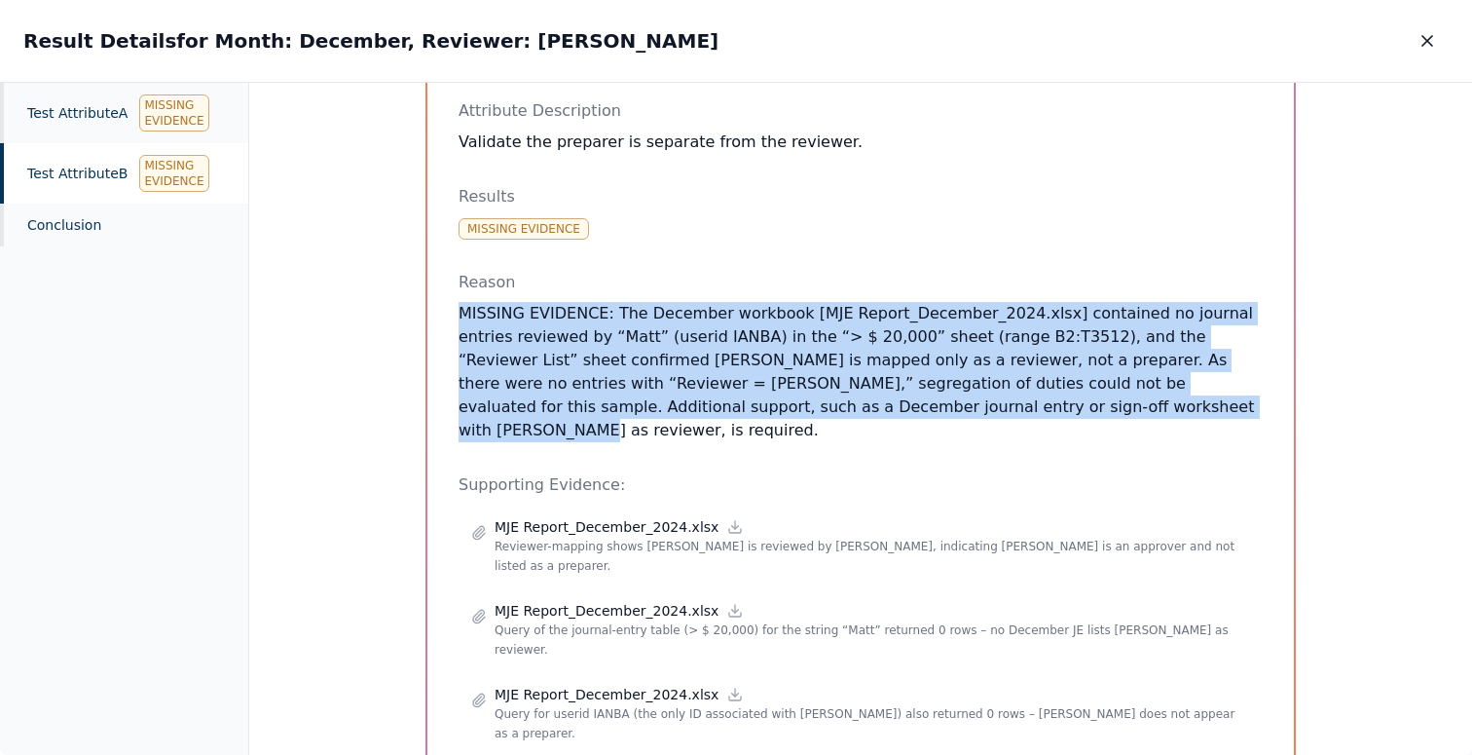
drag, startPoint x: 916, startPoint y: 289, endPoint x: 1015, endPoint y: 423, distance: 165.8
click at [1015, 423] on div "Test Attribute B : Validate the preparer is separate from the reviewer. Attribu…" at bounding box center [861, 385] width 804 height 742
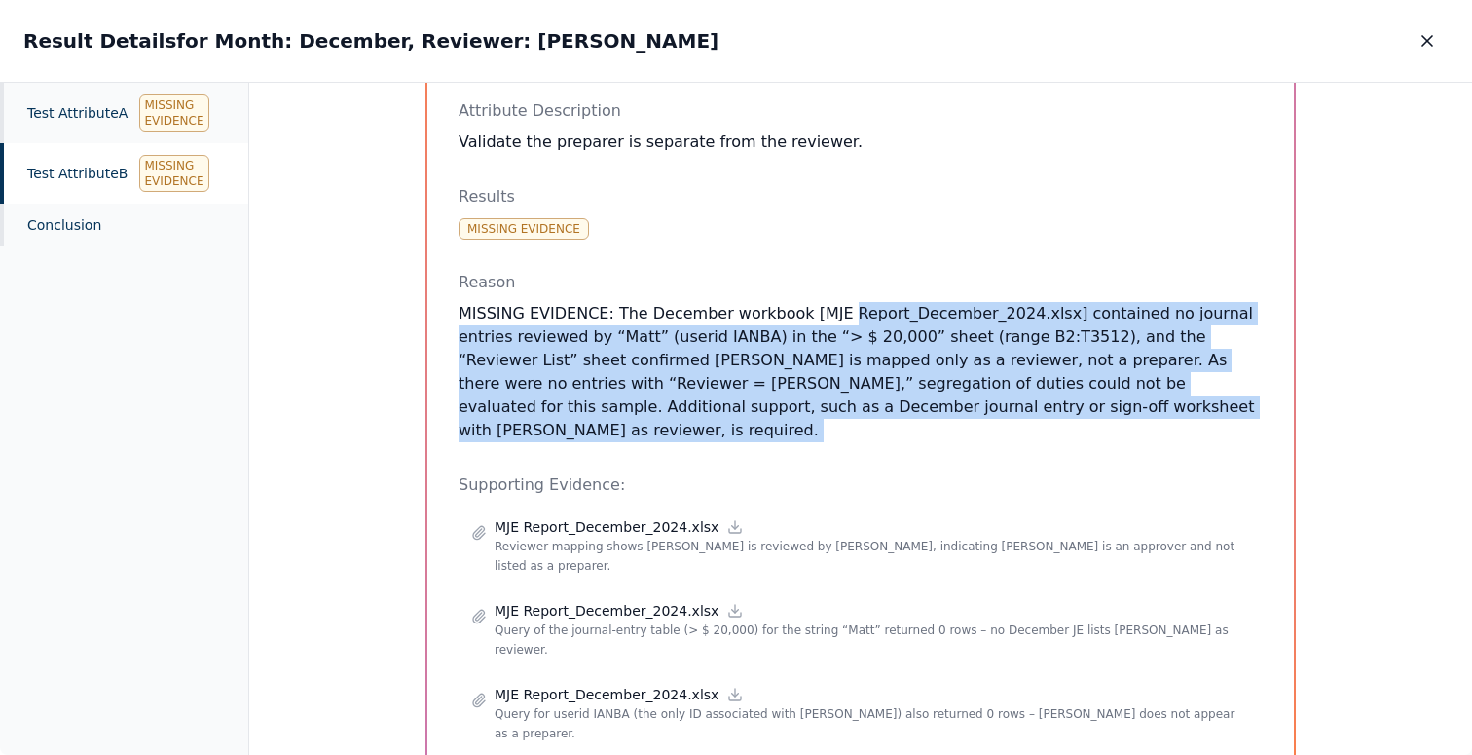
drag, startPoint x: 1015, startPoint y: 423, endPoint x: 889, endPoint y: 299, distance: 176.3
click at [889, 299] on div "Test Attribute B : Validate the preparer is separate from the reviewer. Attribu…" at bounding box center [861, 385] width 804 height 742
click at [889, 302] on p "MISSING EVIDENCE: The December workbook [MJE Report_December_2024.xlsx] contain…" at bounding box center [861, 372] width 804 height 140
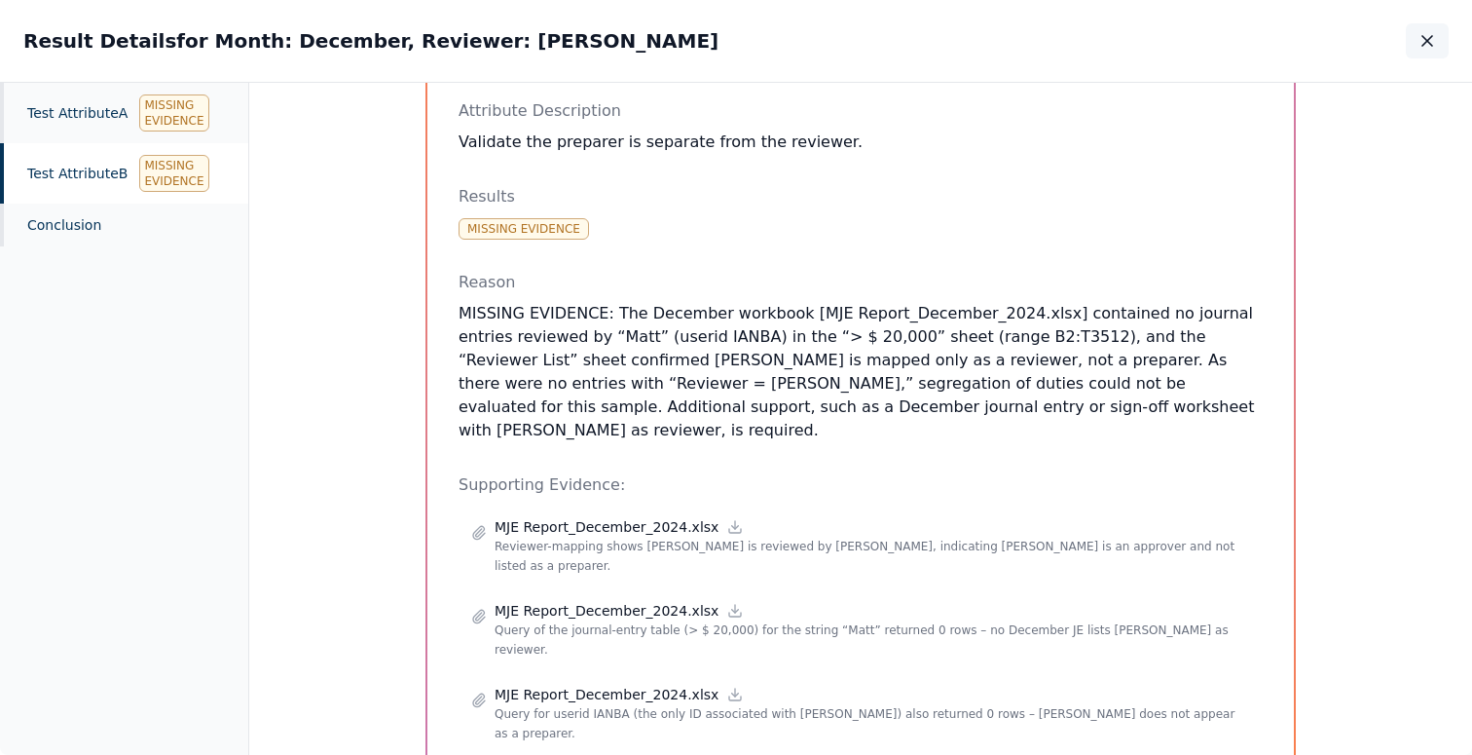
click at [1428, 52] on button "button" at bounding box center [1427, 40] width 43 height 35
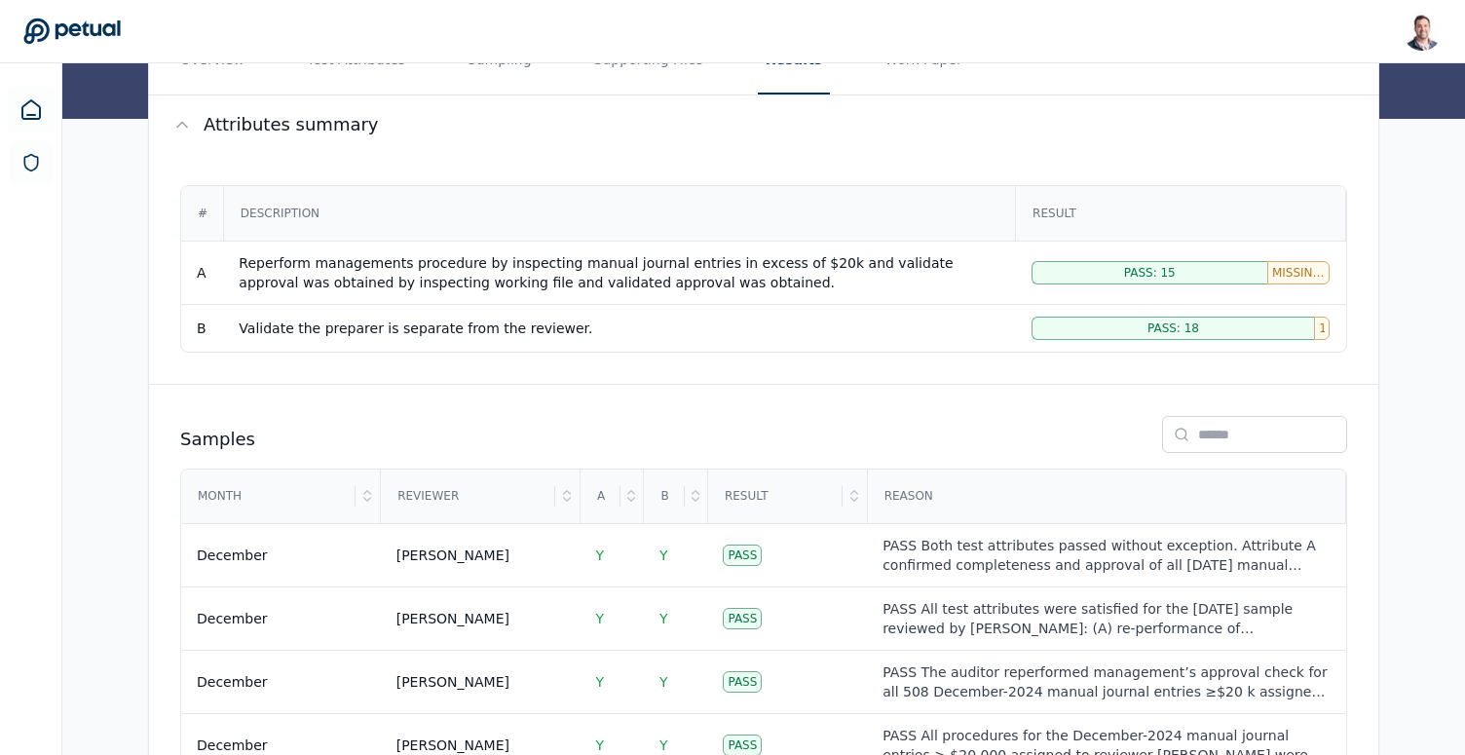
scroll to position [184, 0]
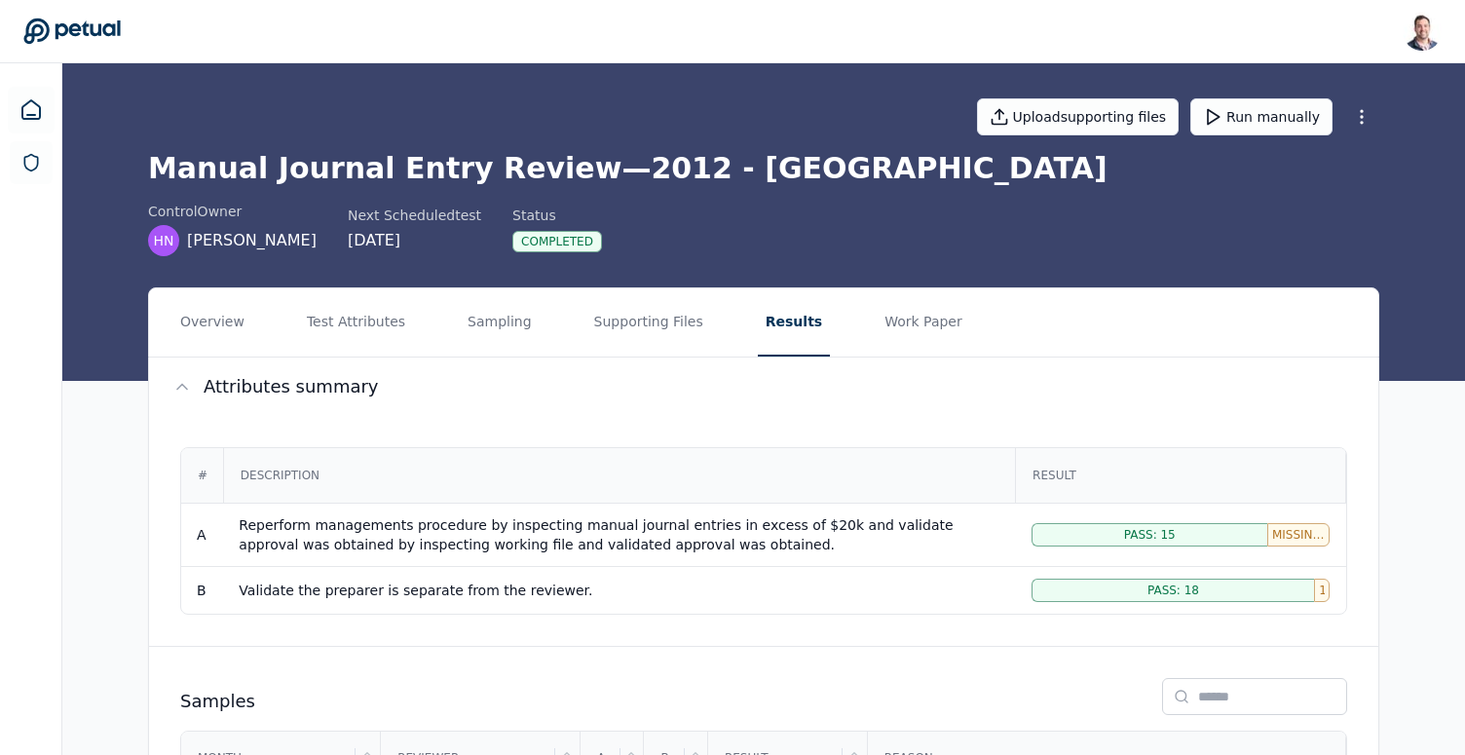
scroll to position [184, 0]
